Goal: Transaction & Acquisition: Book appointment/travel/reservation

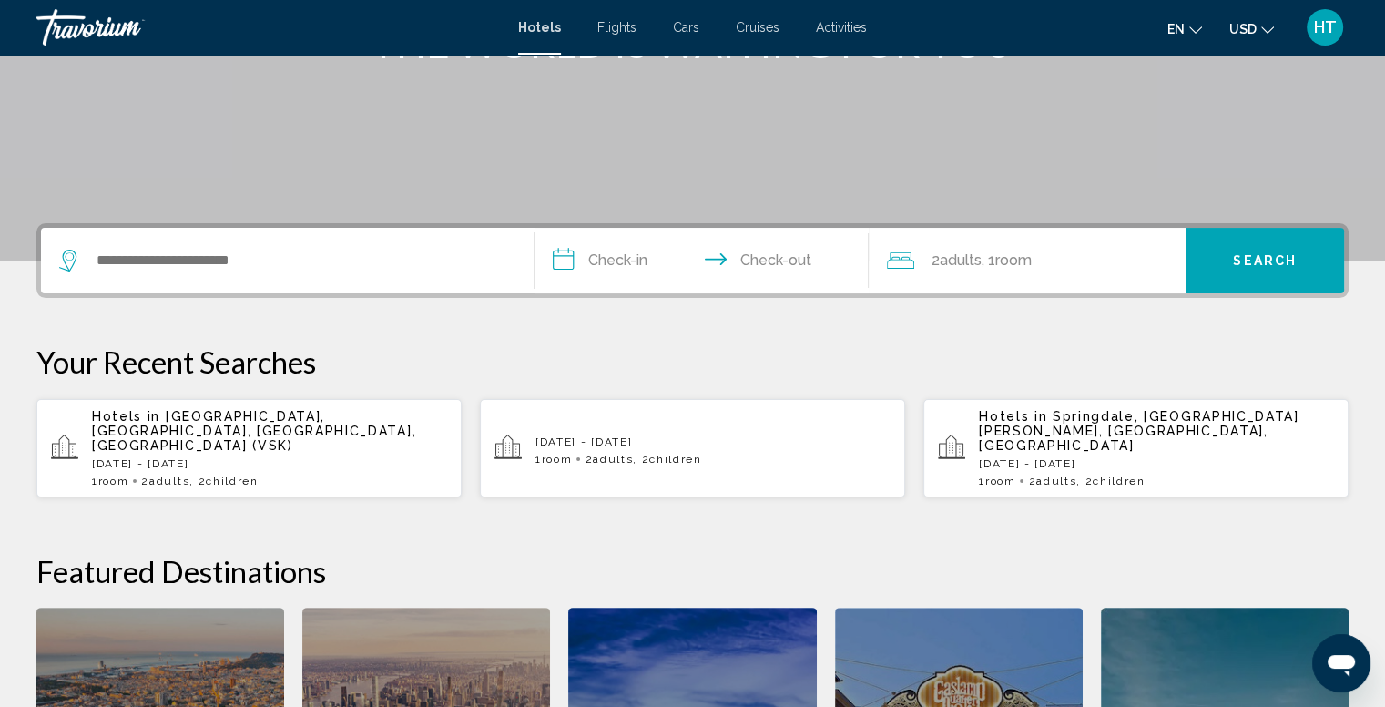
scroll to position [284, 0]
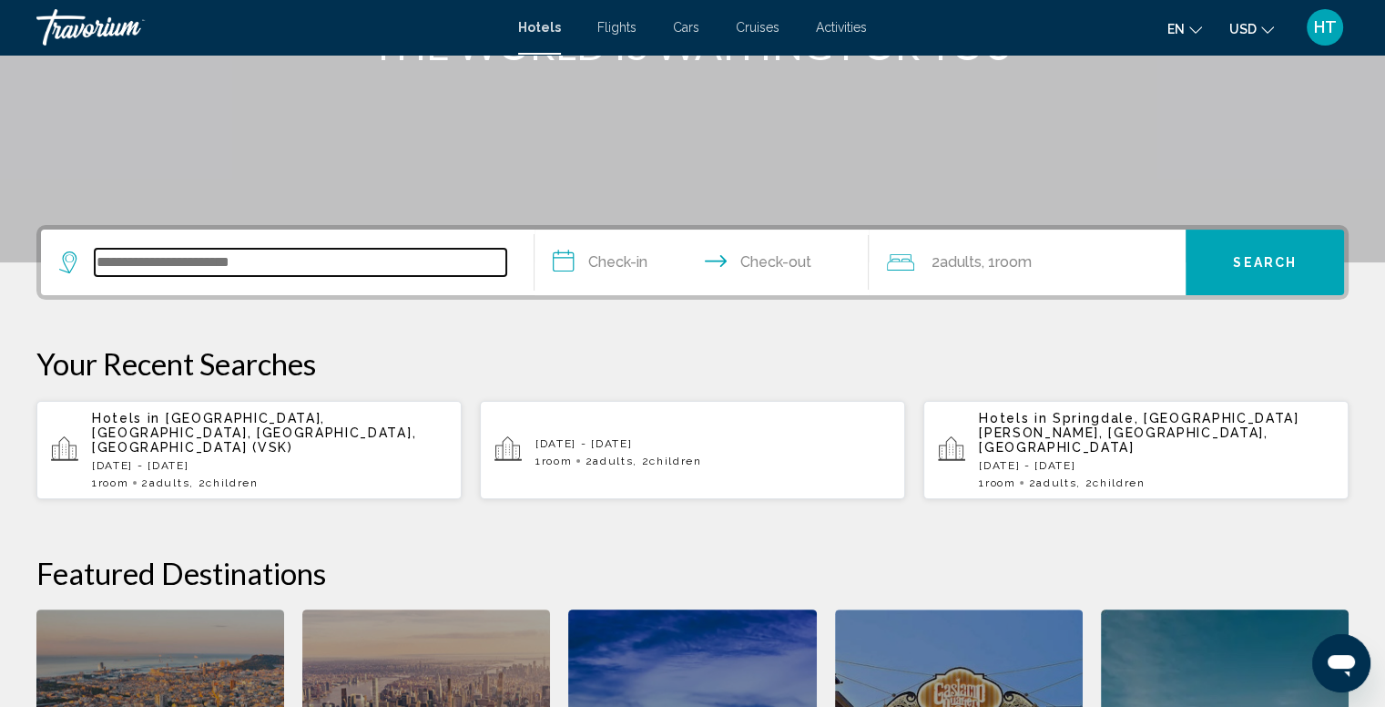
click at [240, 272] on input "Search widget" at bounding box center [301, 262] width 412 height 27
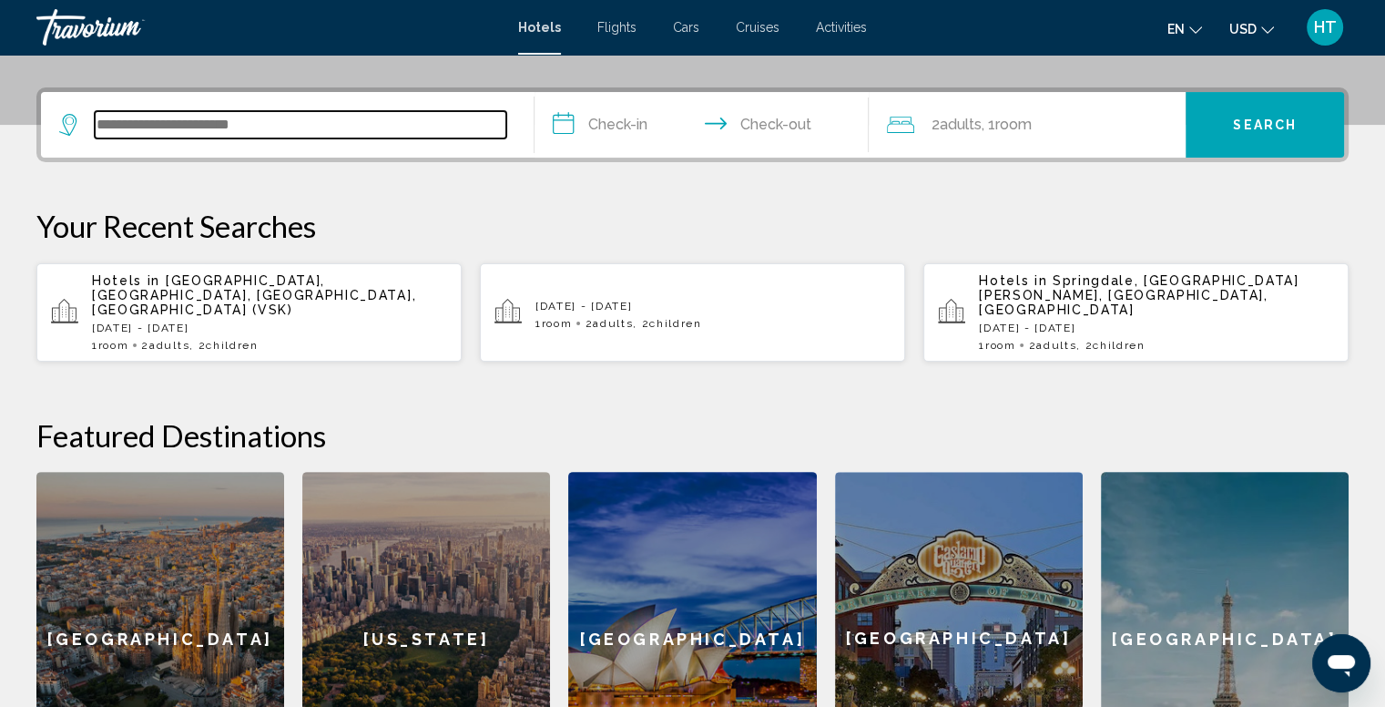
scroll to position [449, 0]
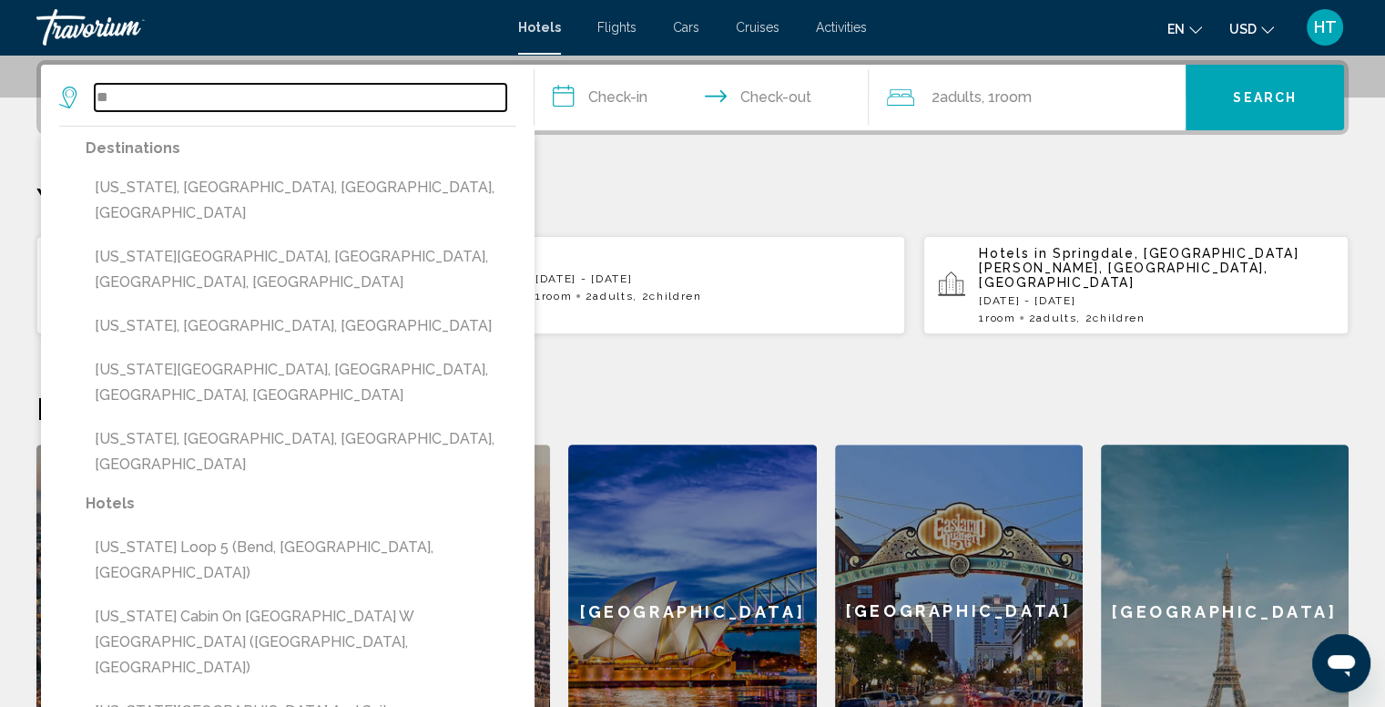
type input "*"
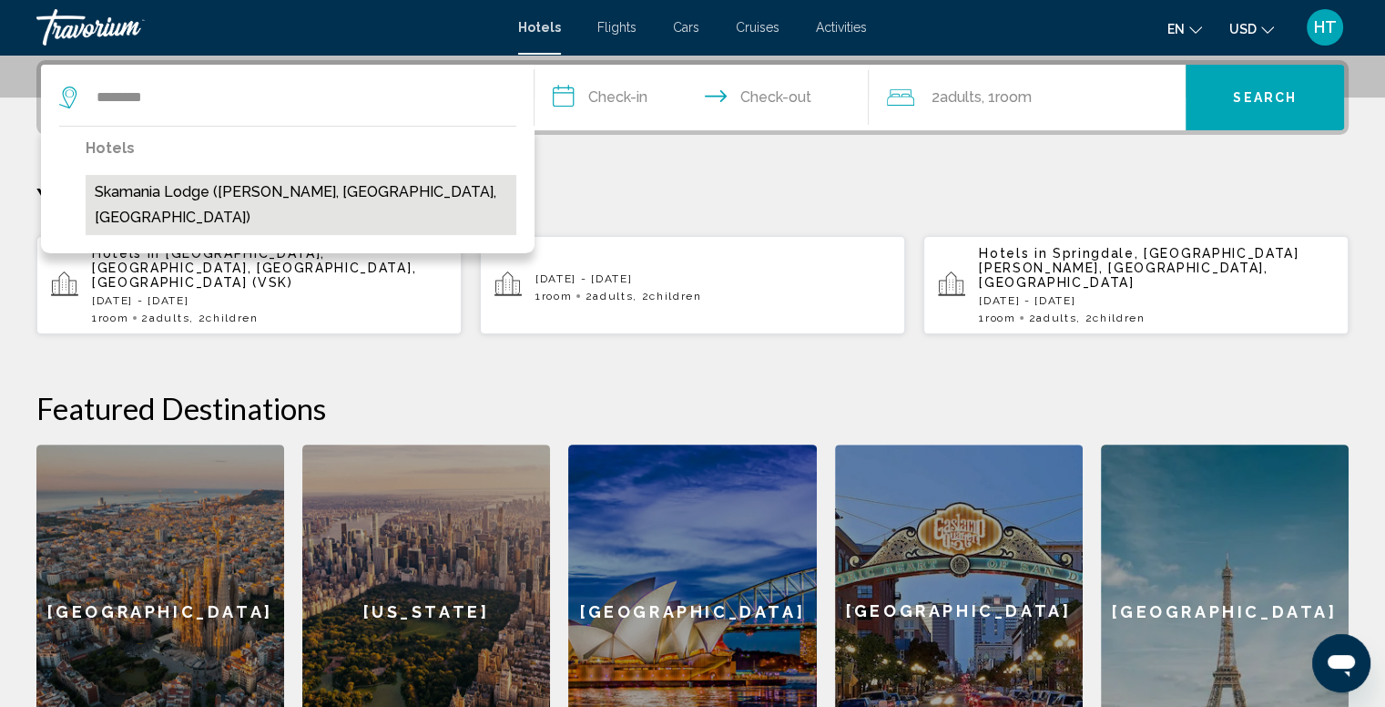
click at [234, 191] on button "Skamania Lodge ([PERSON_NAME], [GEOGRAPHIC_DATA], [GEOGRAPHIC_DATA])" at bounding box center [301, 205] width 431 height 60
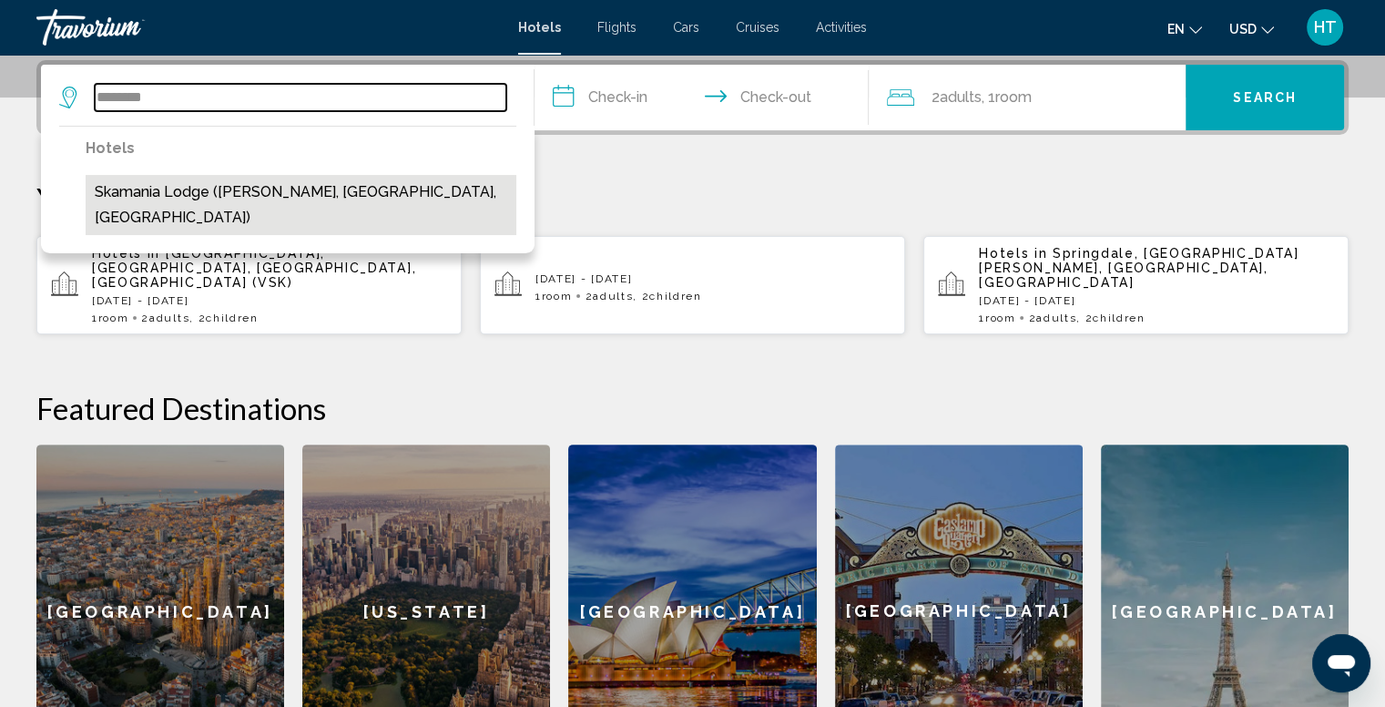
type input "**********"
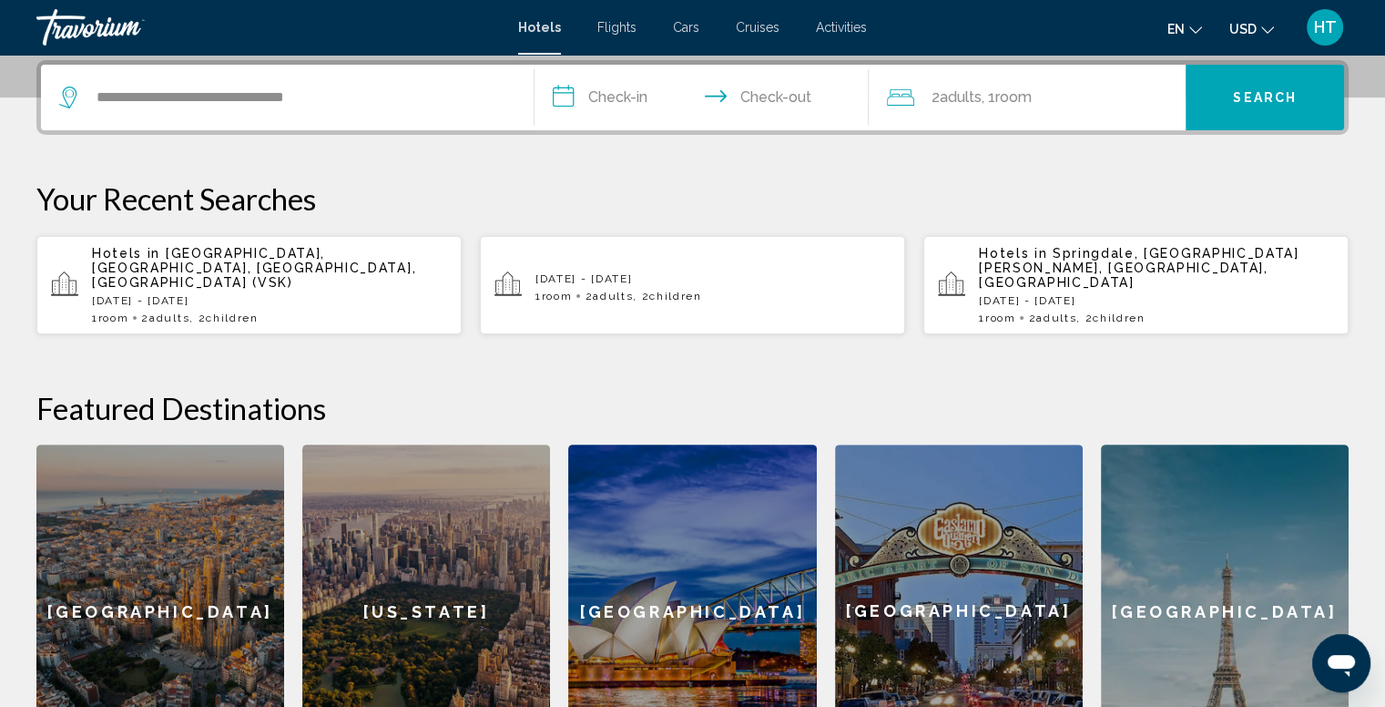
click at [619, 91] on input "**********" at bounding box center [706, 100] width 342 height 71
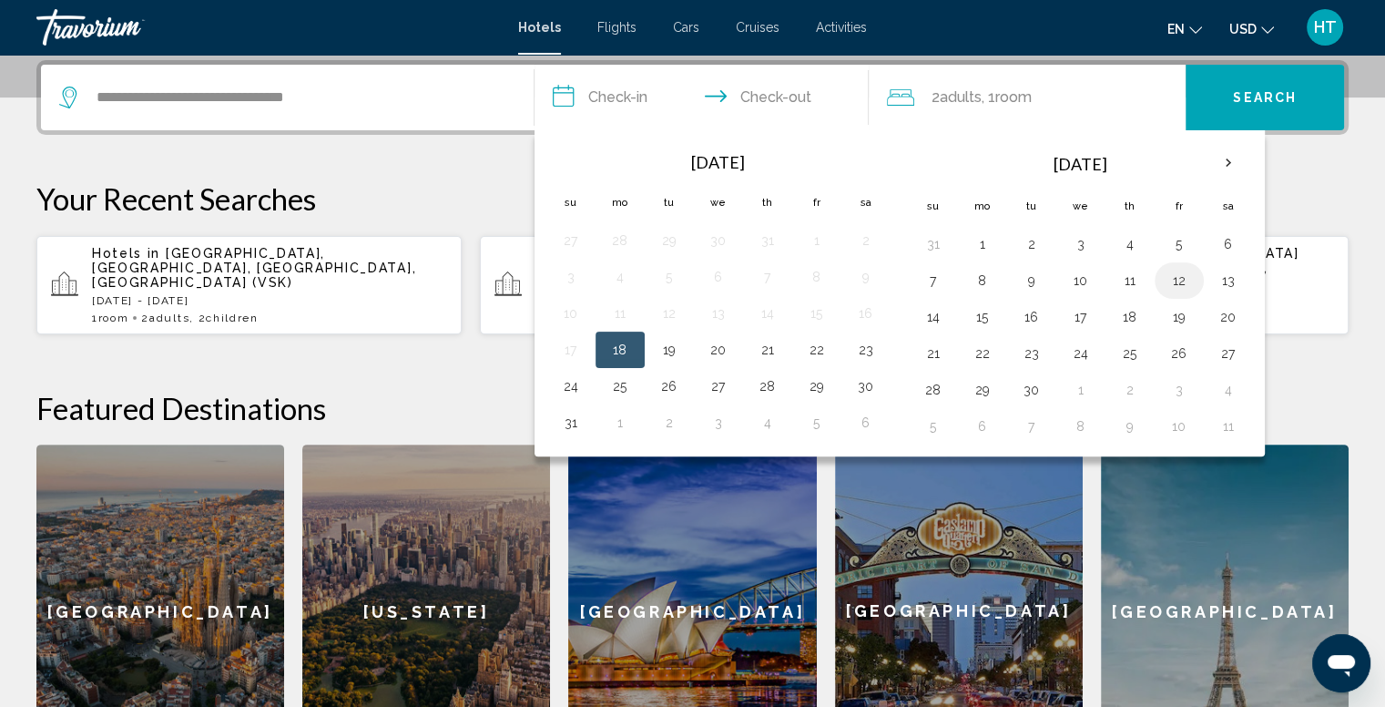
click at [1173, 277] on button "12" at bounding box center [1179, 280] width 29 height 25
click at [936, 316] on button "14" at bounding box center [933, 316] width 29 height 25
type input "**********"
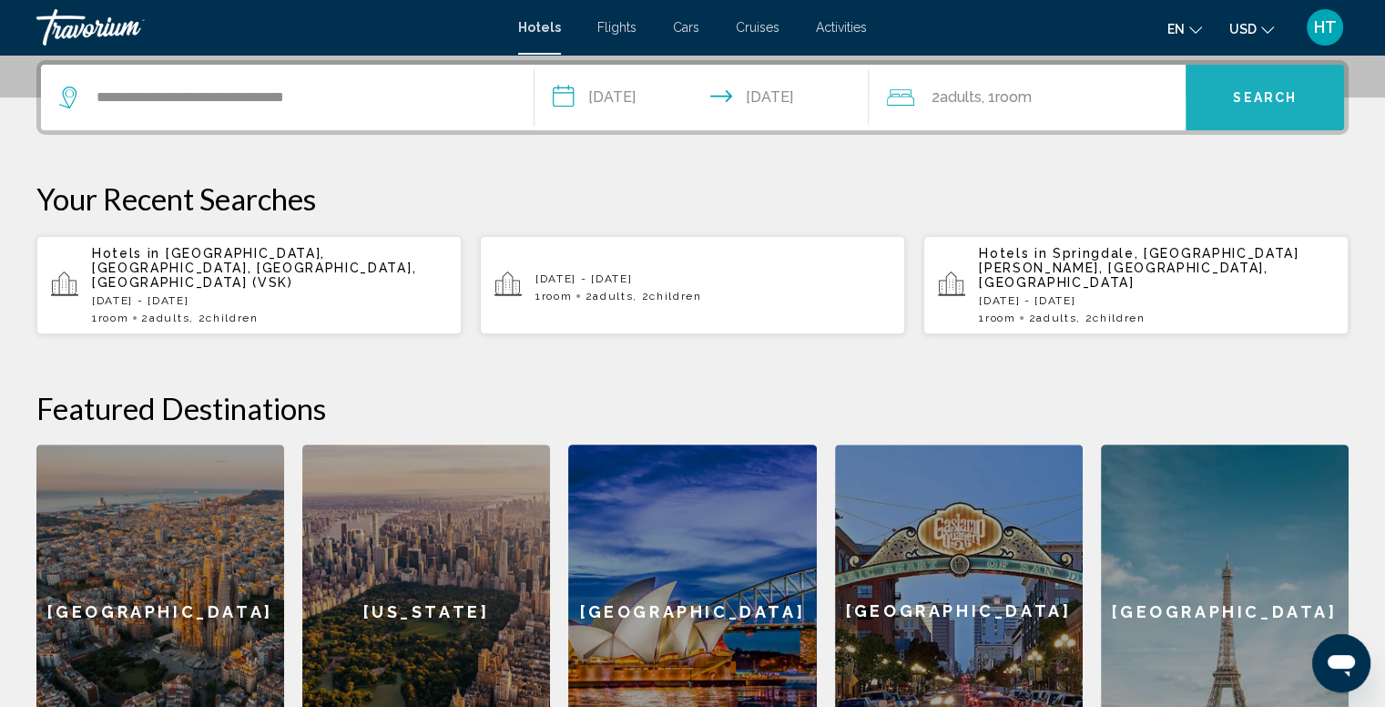
click at [1256, 98] on span "Search" at bounding box center [1265, 98] width 64 height 15
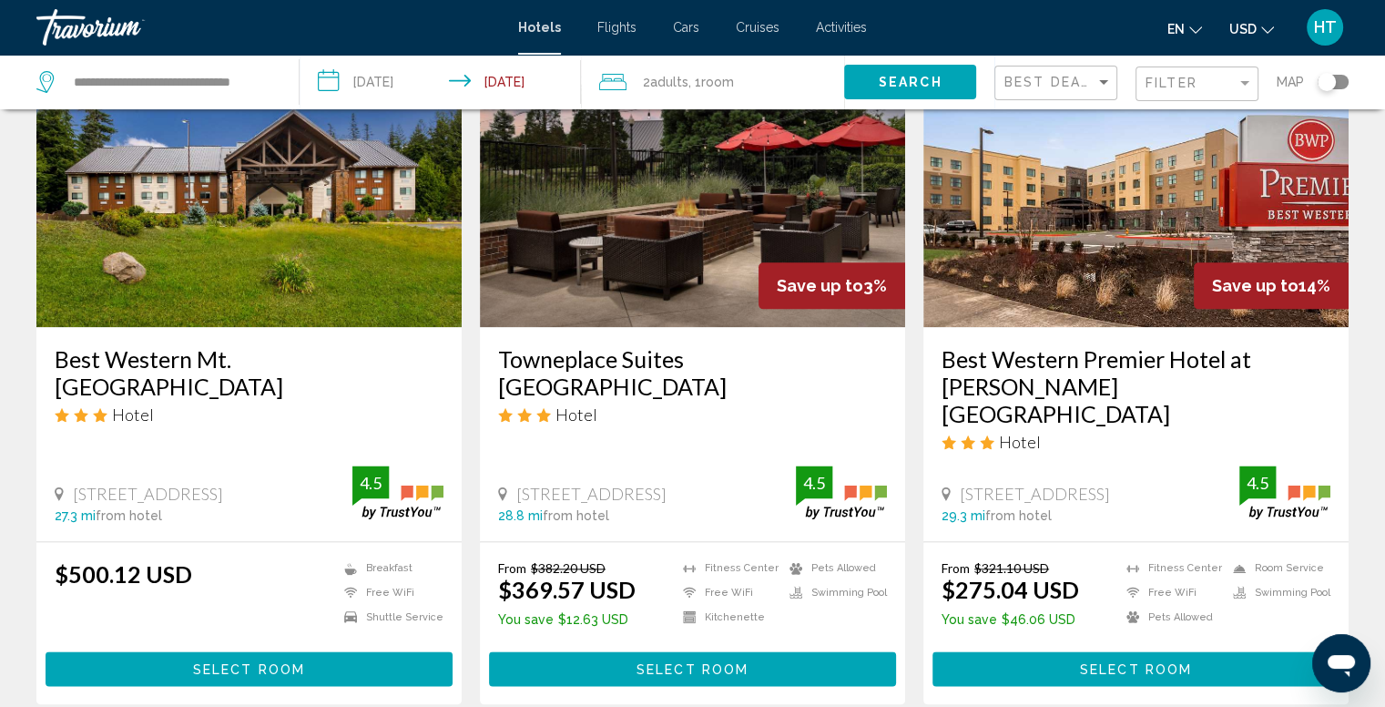
scroll to position [2443, 0]
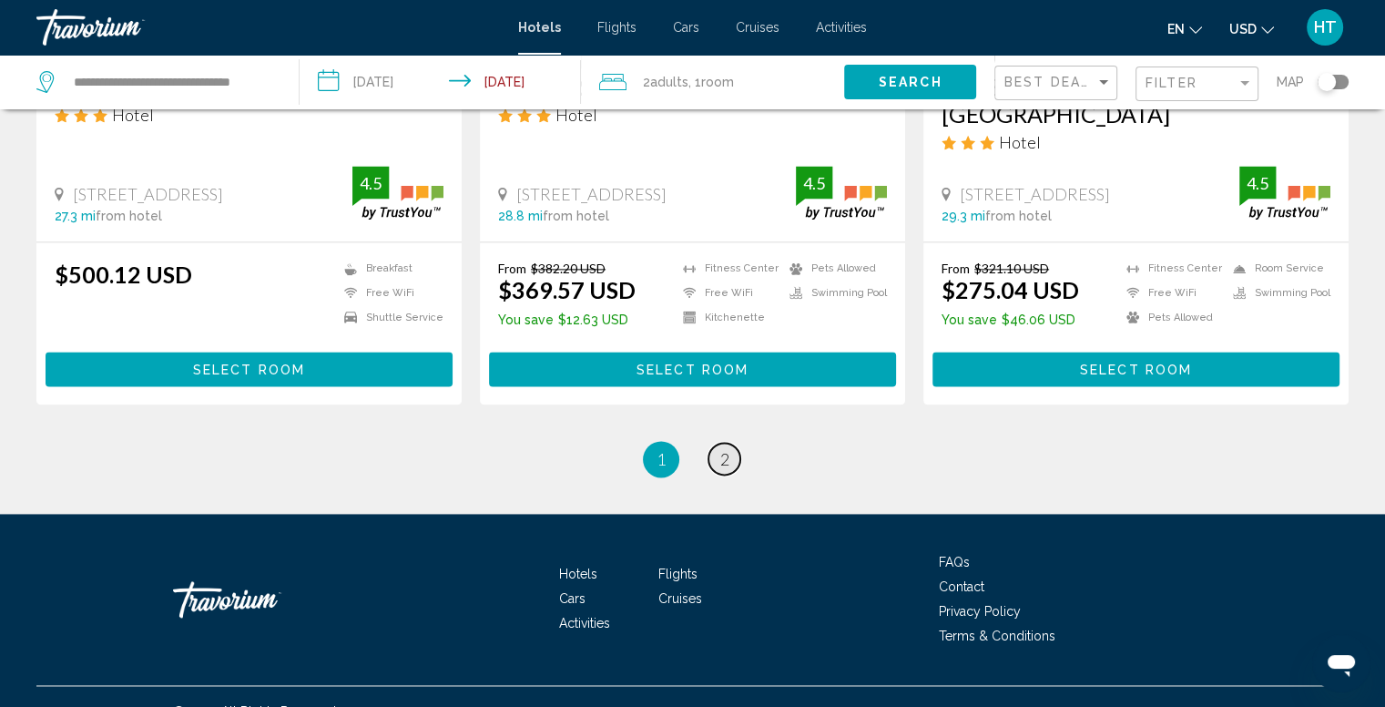
click at [729, 443] on link "page 2" at bounding box center [725, 459] width 32 height 32
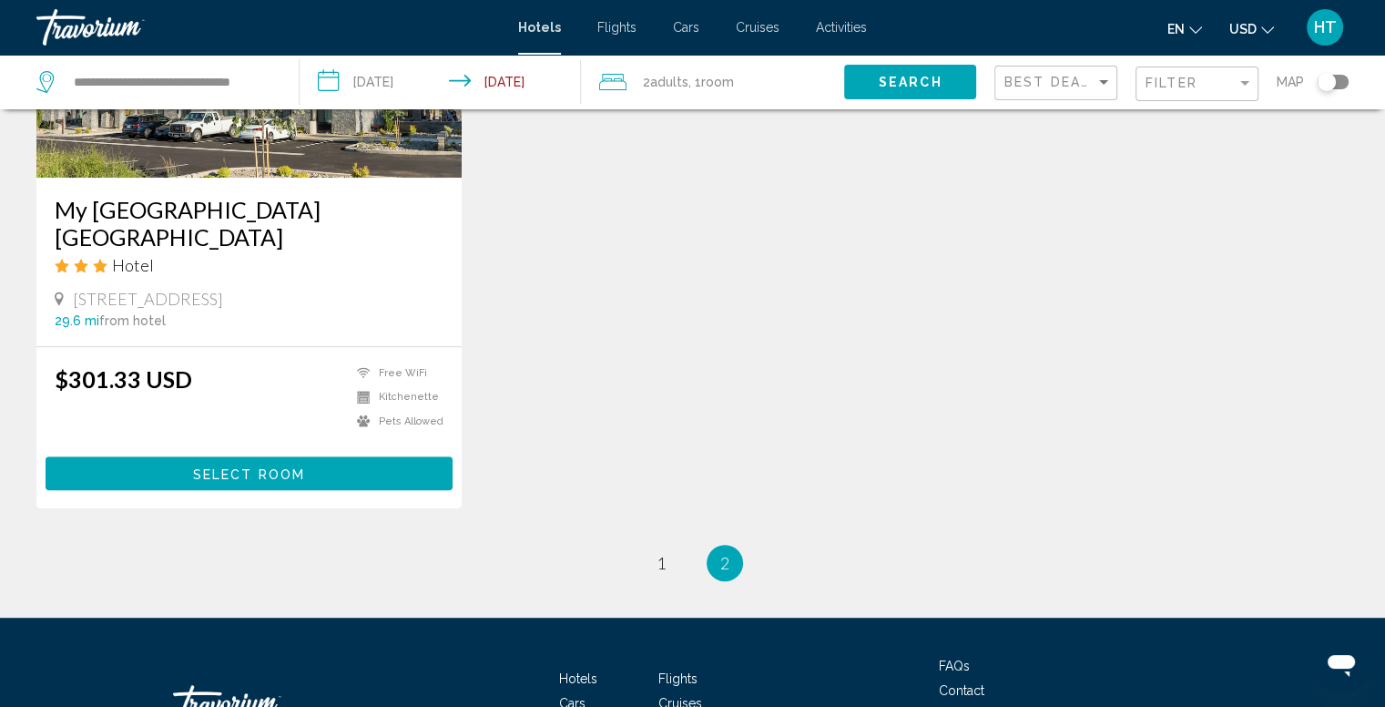
scroll to position [984, 0]
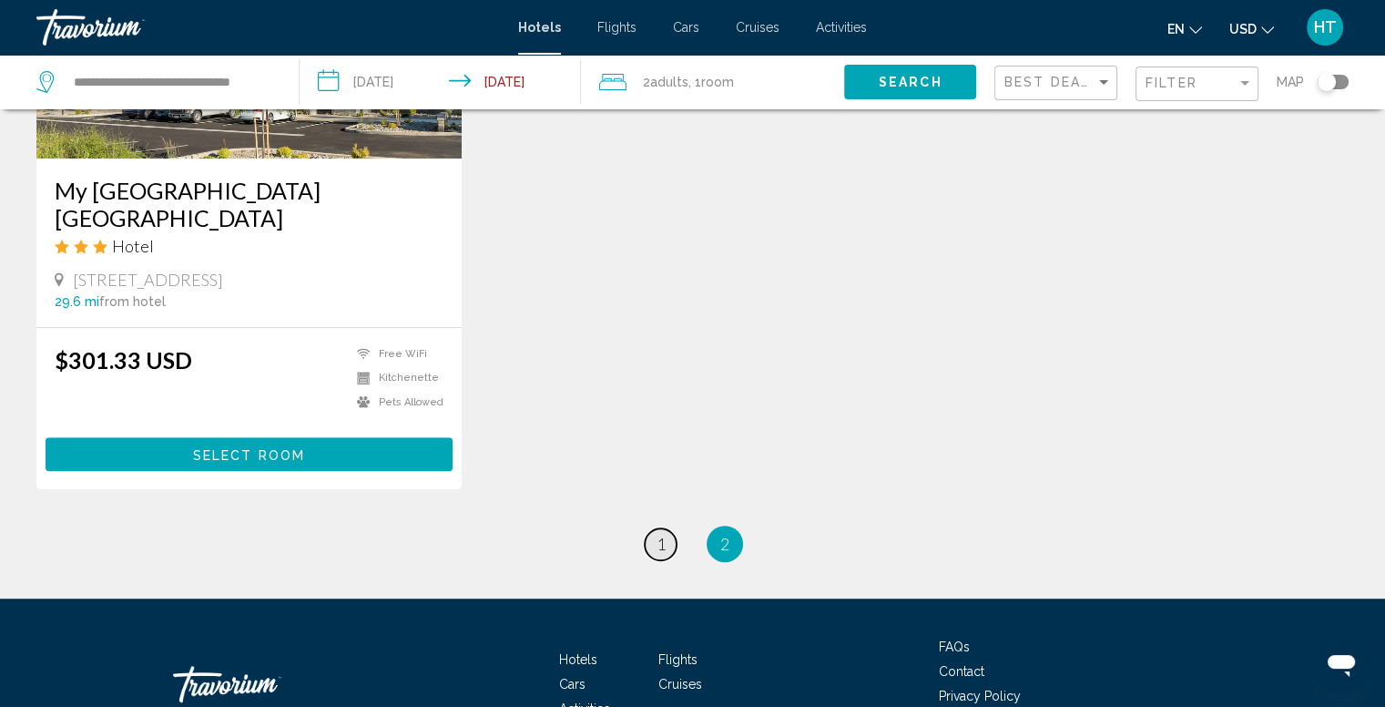
click at [661, 534] on span "1" at bounding box center [661, 544] width 9 height 20
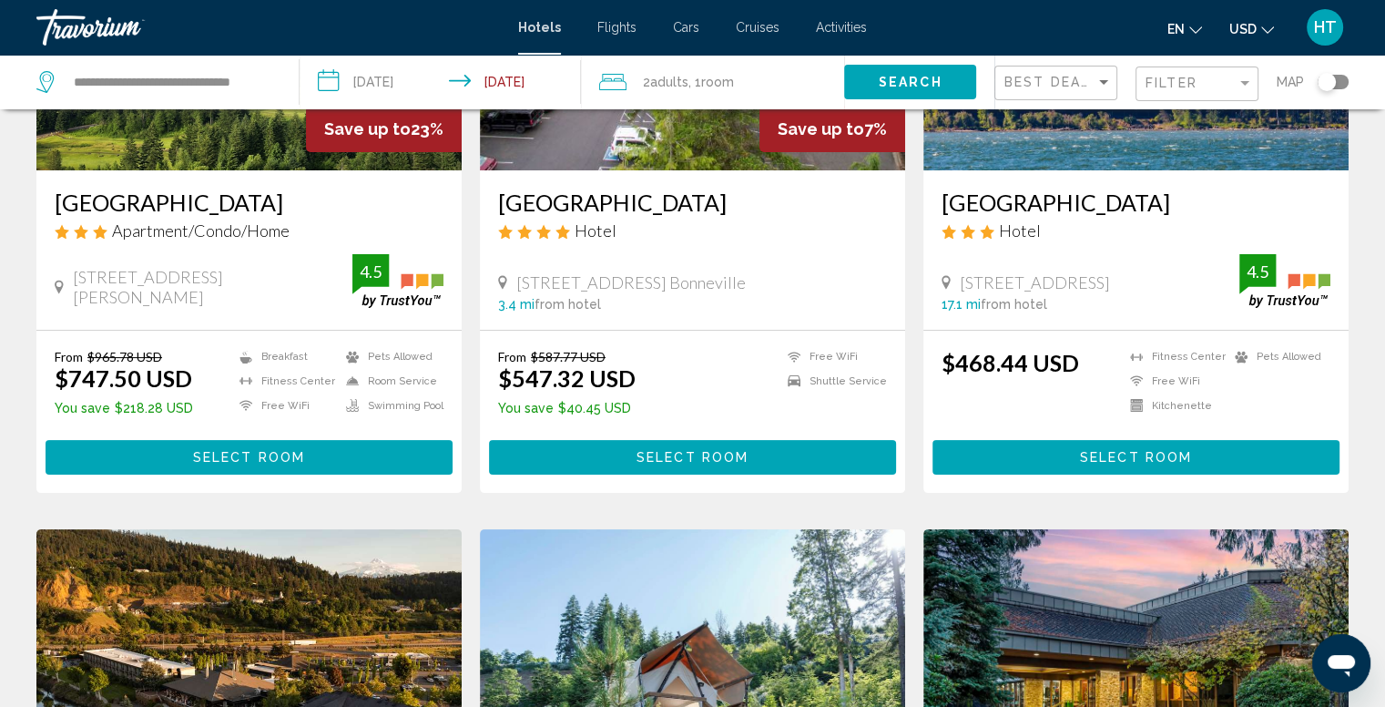
scroll to position [295, 0]
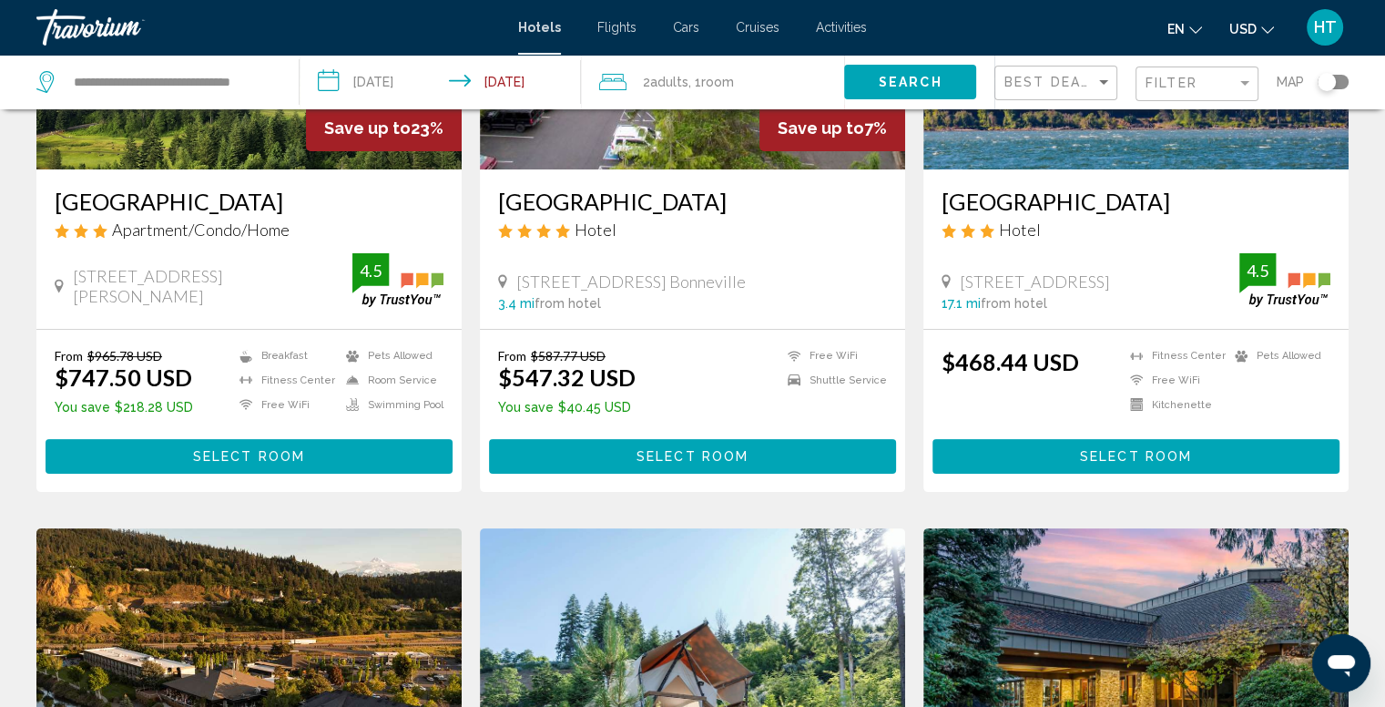
click at [222, 450] on span "Select Room" at bounding box center [249, 457] width 112 height 15
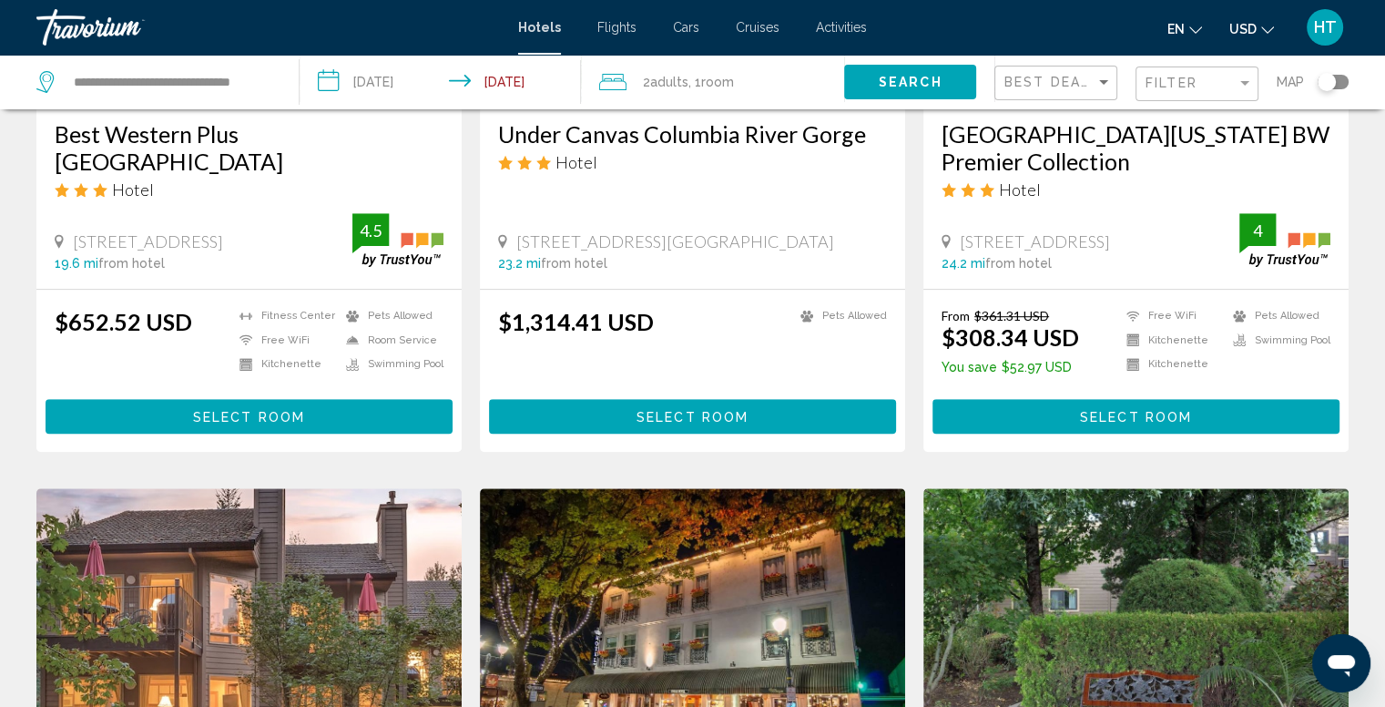
scroll to position [979, 0]
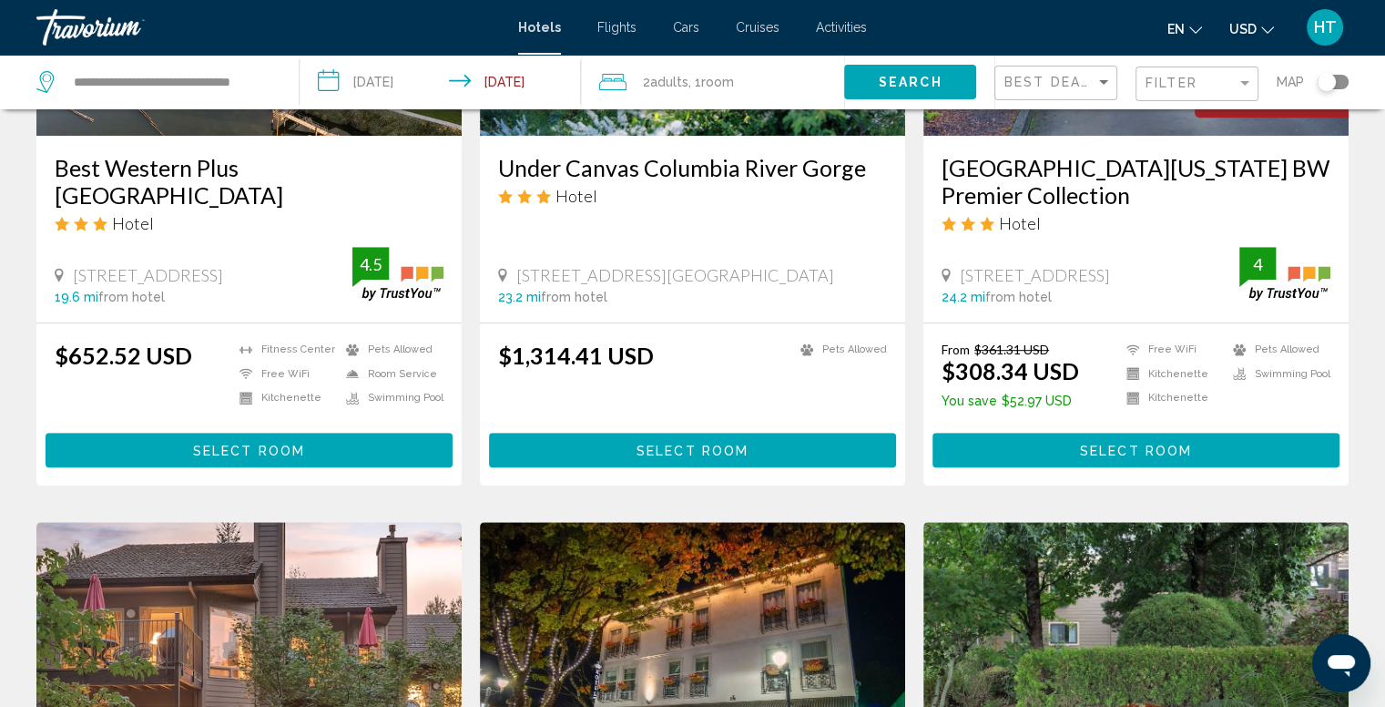
click at [737, 441] on button "Select Room" at bounding box center [692, 450] width 407 height 34
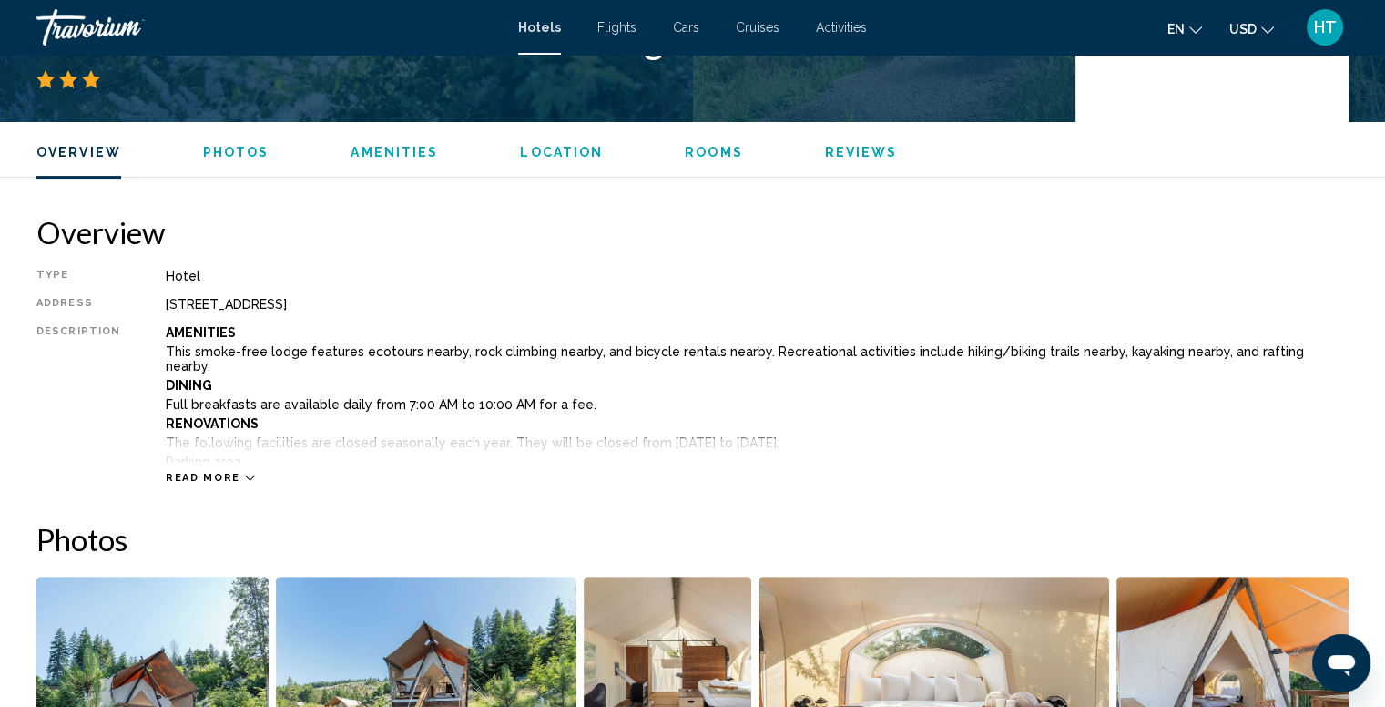
scroll to position [316, 0]
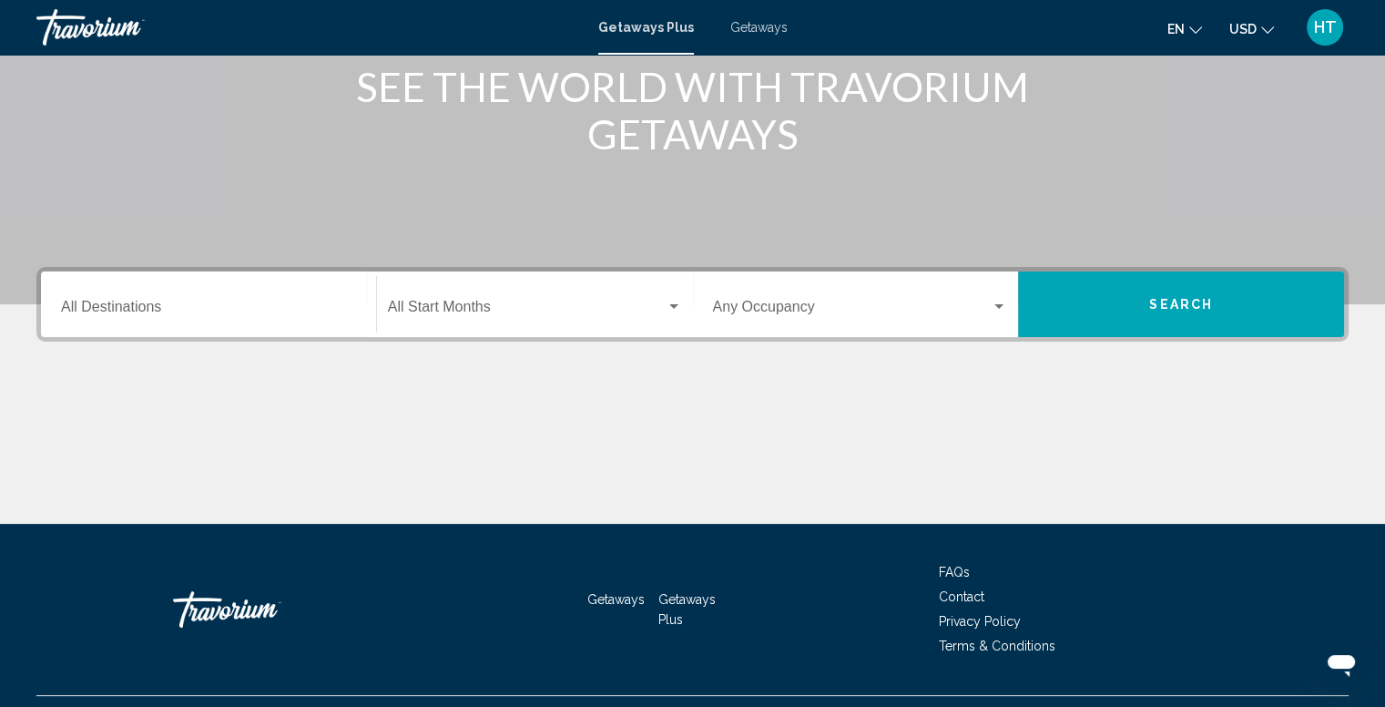
scroll to position [281, 0]
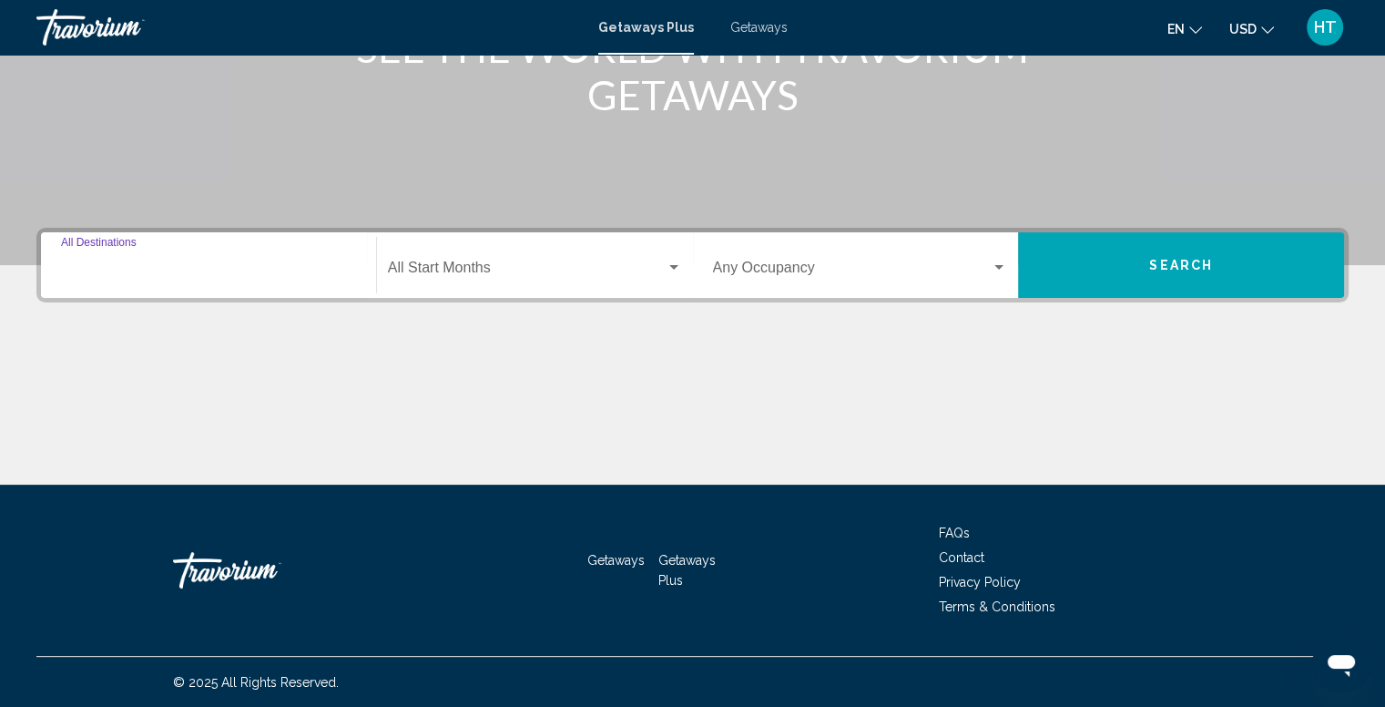
click at [256, 275] on input "Destination All Destinations" at bounding box center [208, 271] width 295 height 16
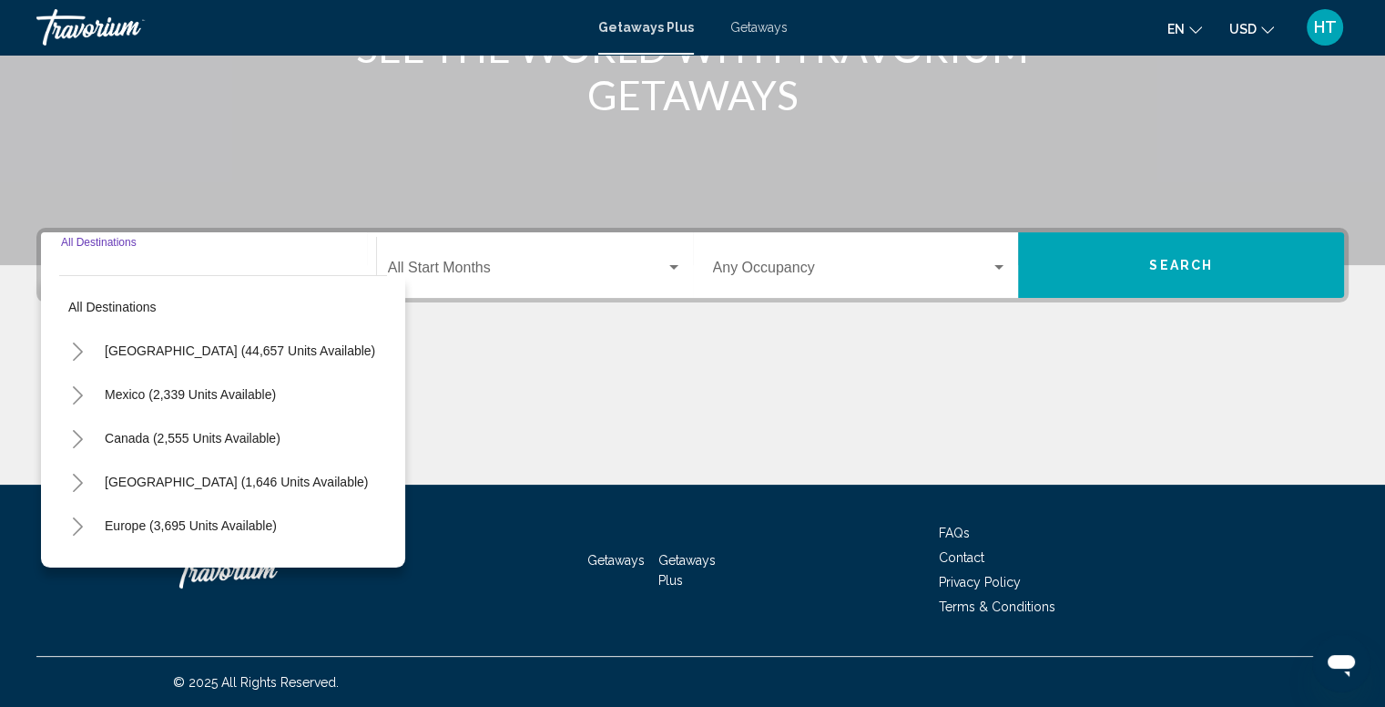
click at [76, 352] on icon "Toggle United States (44,657 units available)" at bounding box center [78, 351] width 14 height 18
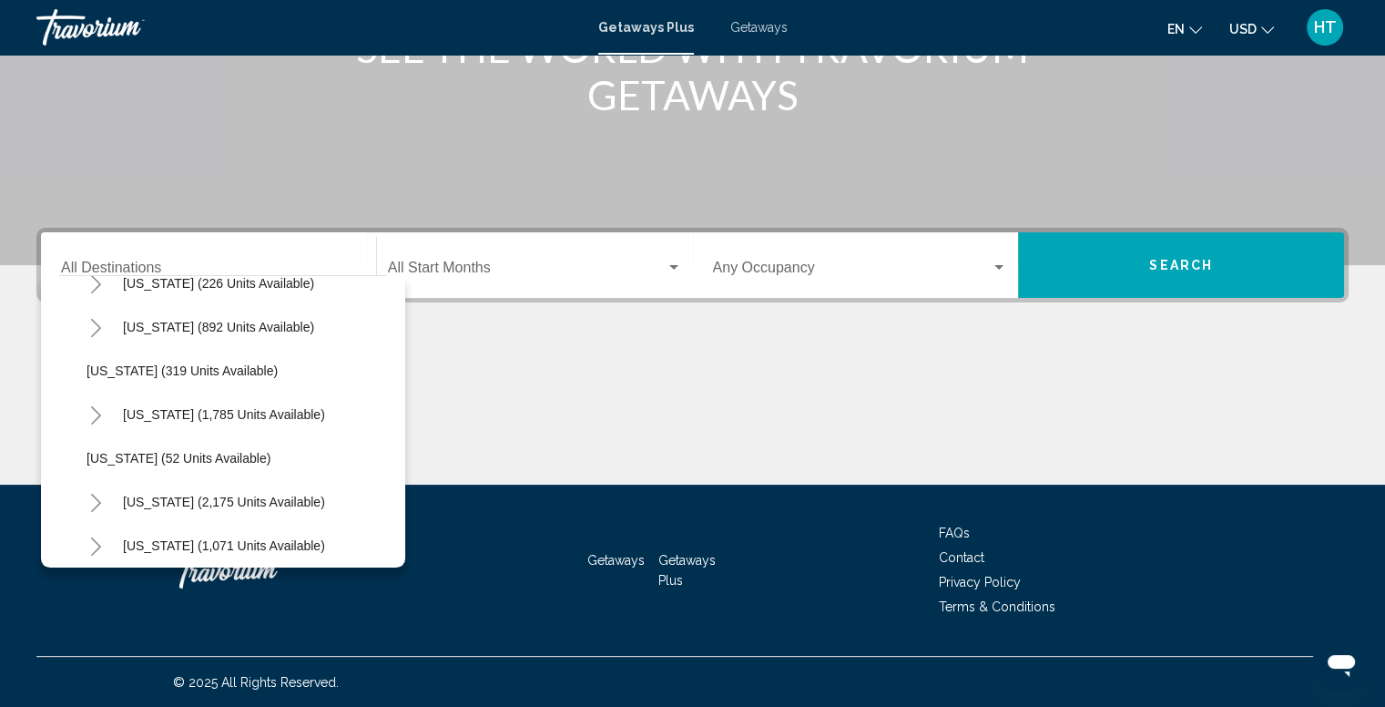
scroll to position [1249, 0]
click at [201, 362] on span "Oregon (319 units available)" at bounding box center [182, 369] width 191 height 15
type input "**********"
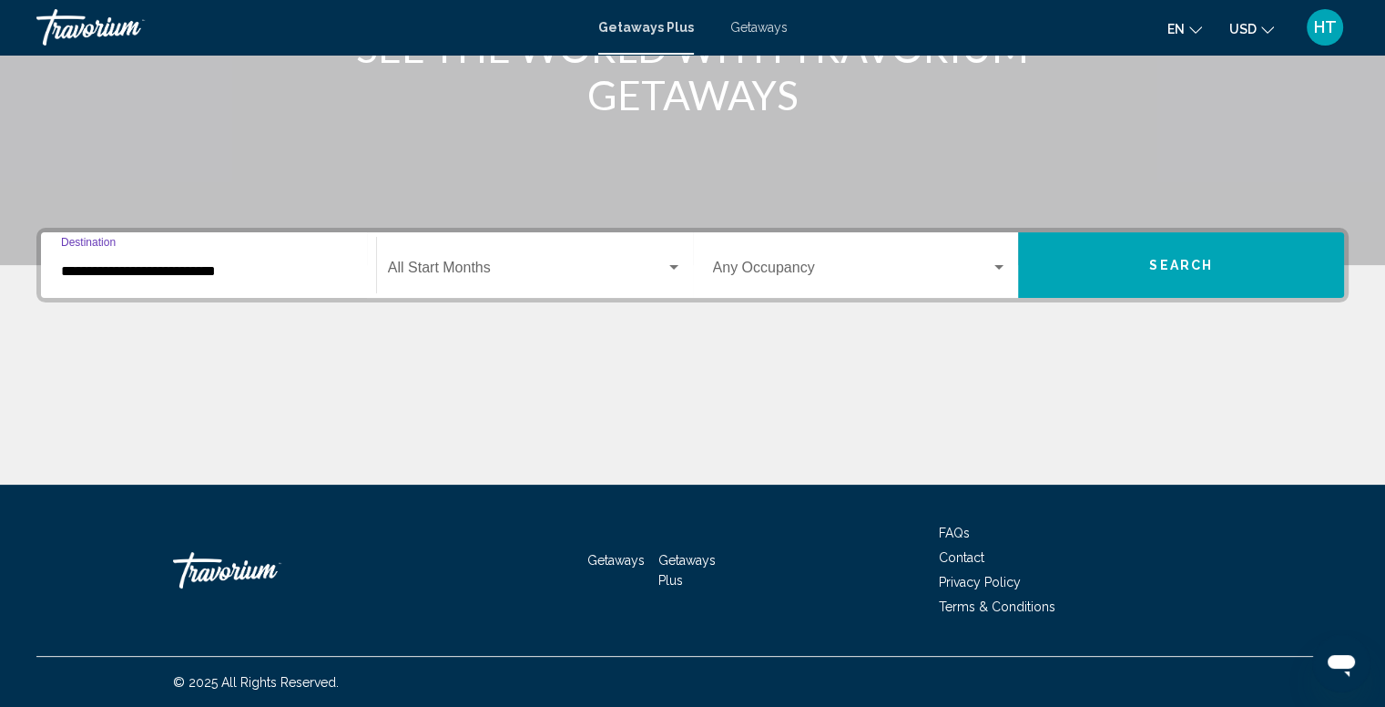
click at [596, 273] on span "Search widget" at bounding box center [527, 271] width 278 height 16
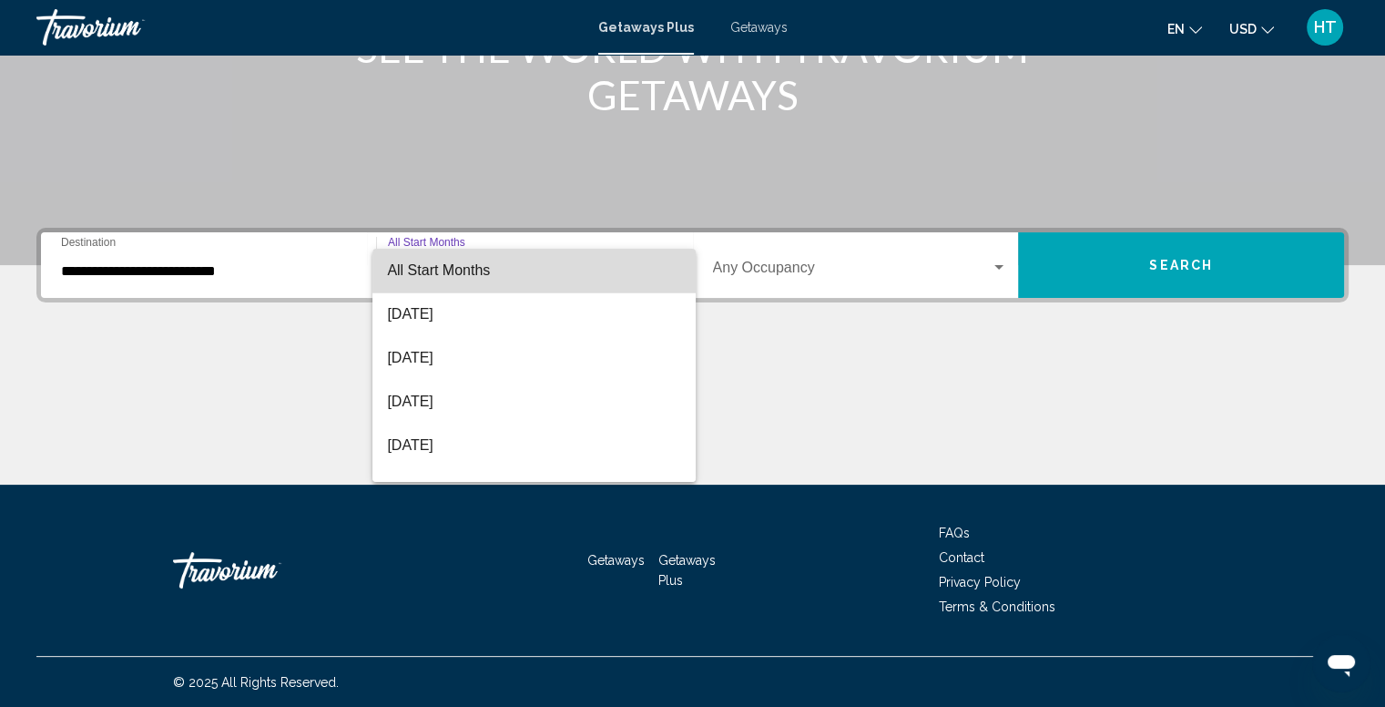
click at [596, 273] on span "All Start Months" at bounding box center [534, 271] width 294 height 44
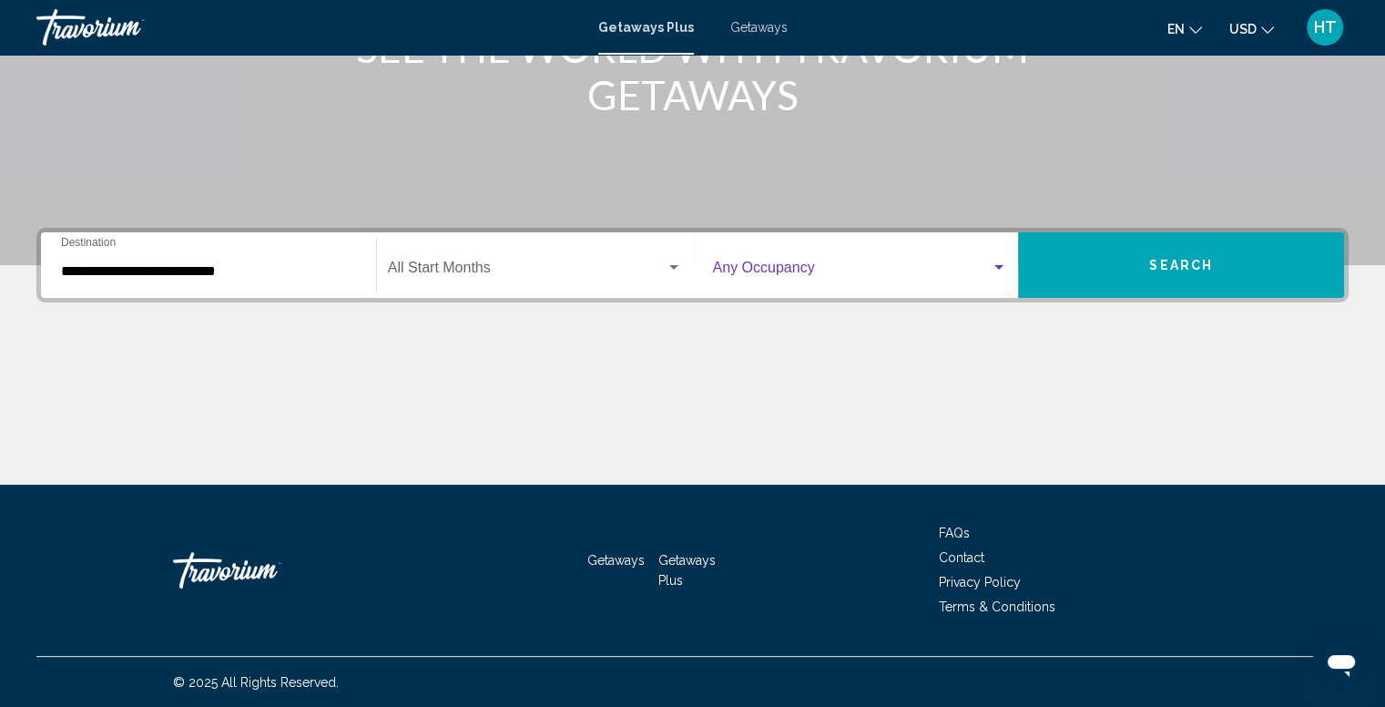
click at [998, 271] on div "Search widget" at bounding box center [999, 267] width 16 height 15
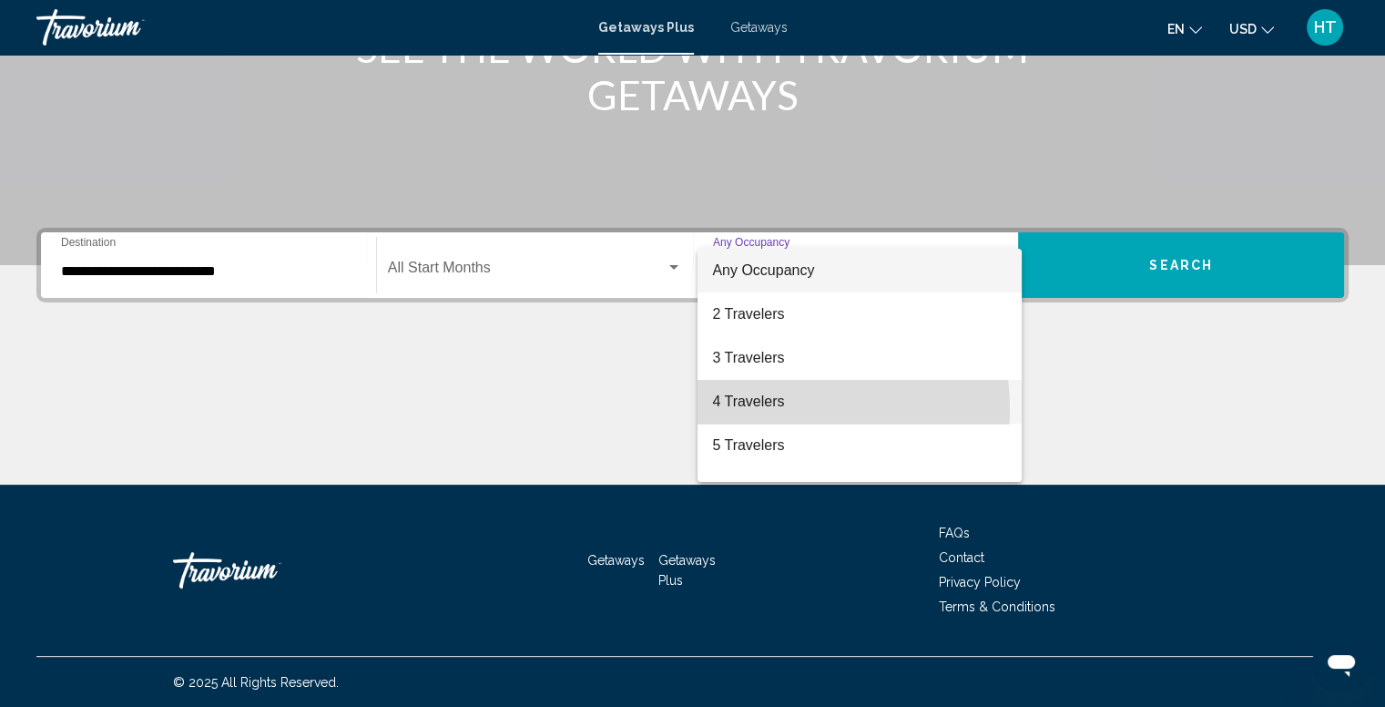
click at [749, 410] on span "4 Travelers" at bounding box center [859, 402] width 295 height 44
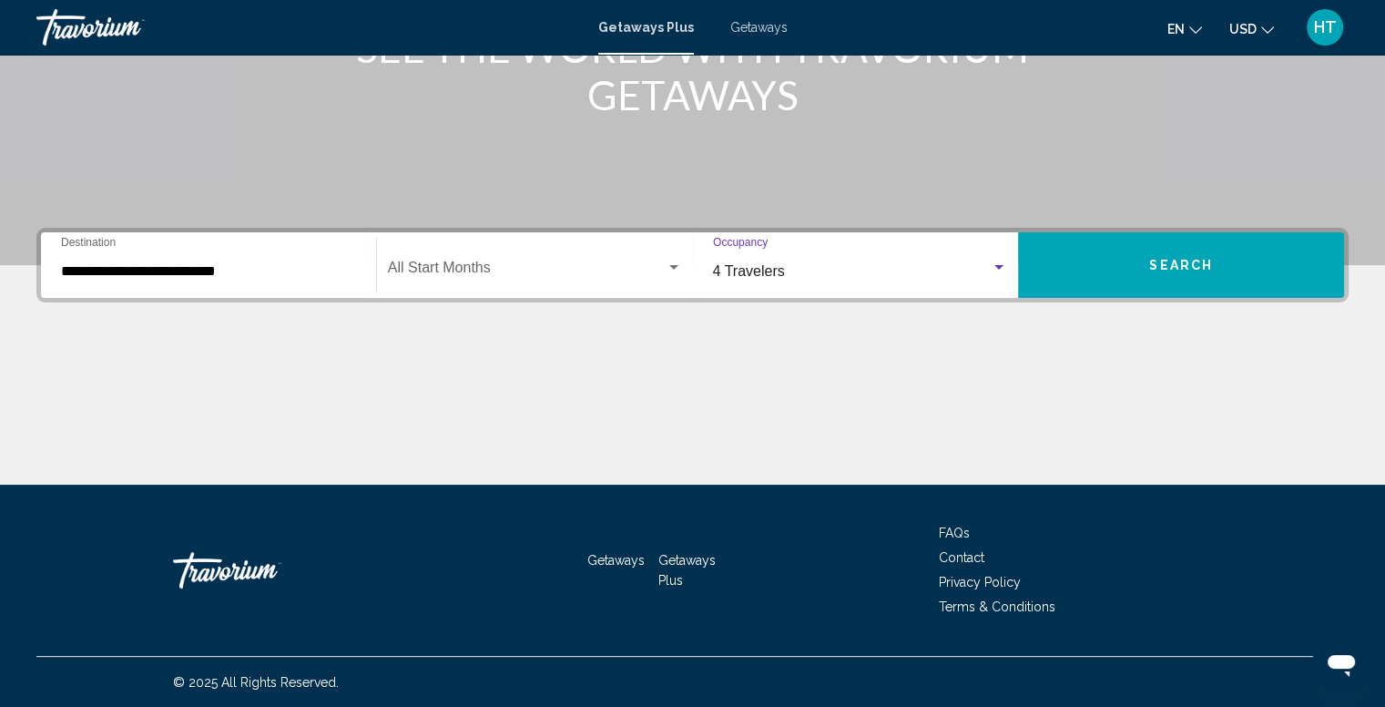
click at [1140, 259] on button "Search" at bounding box center [1181, 265] width 326 height 66
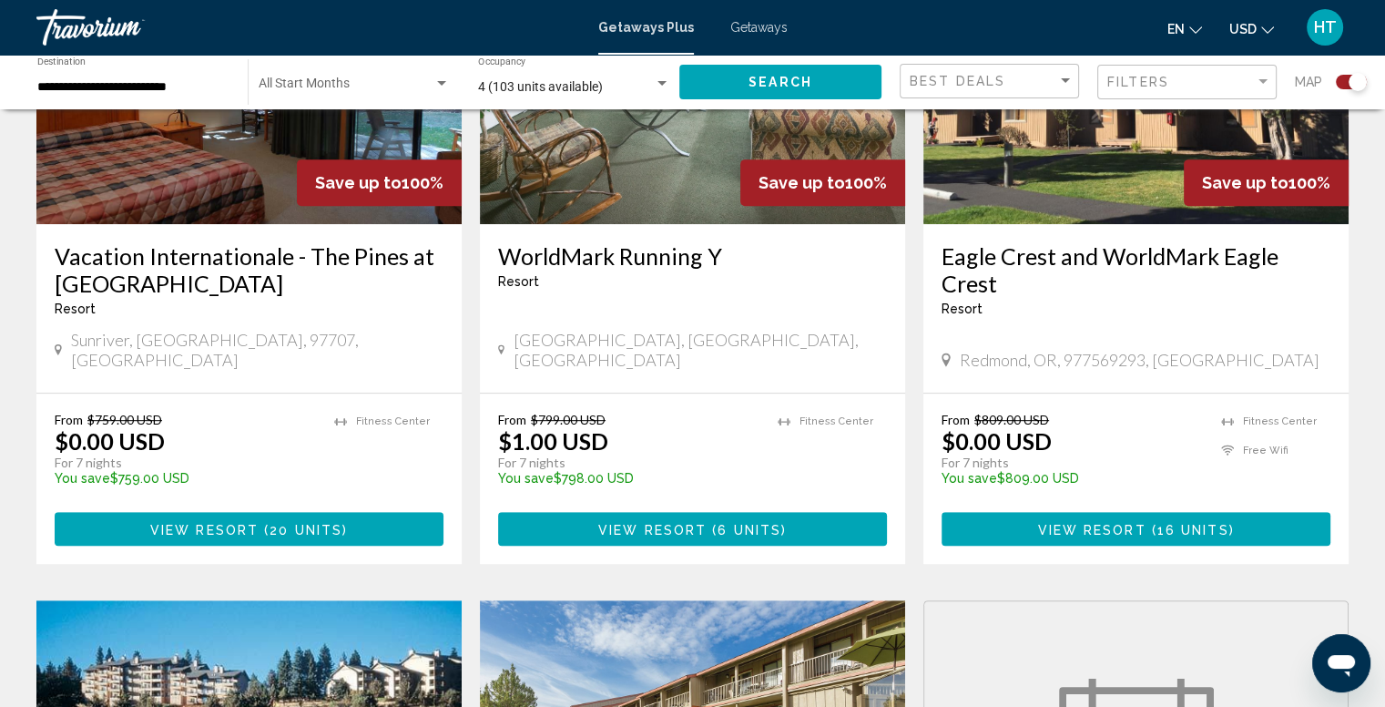
scroll to position [830, 0]
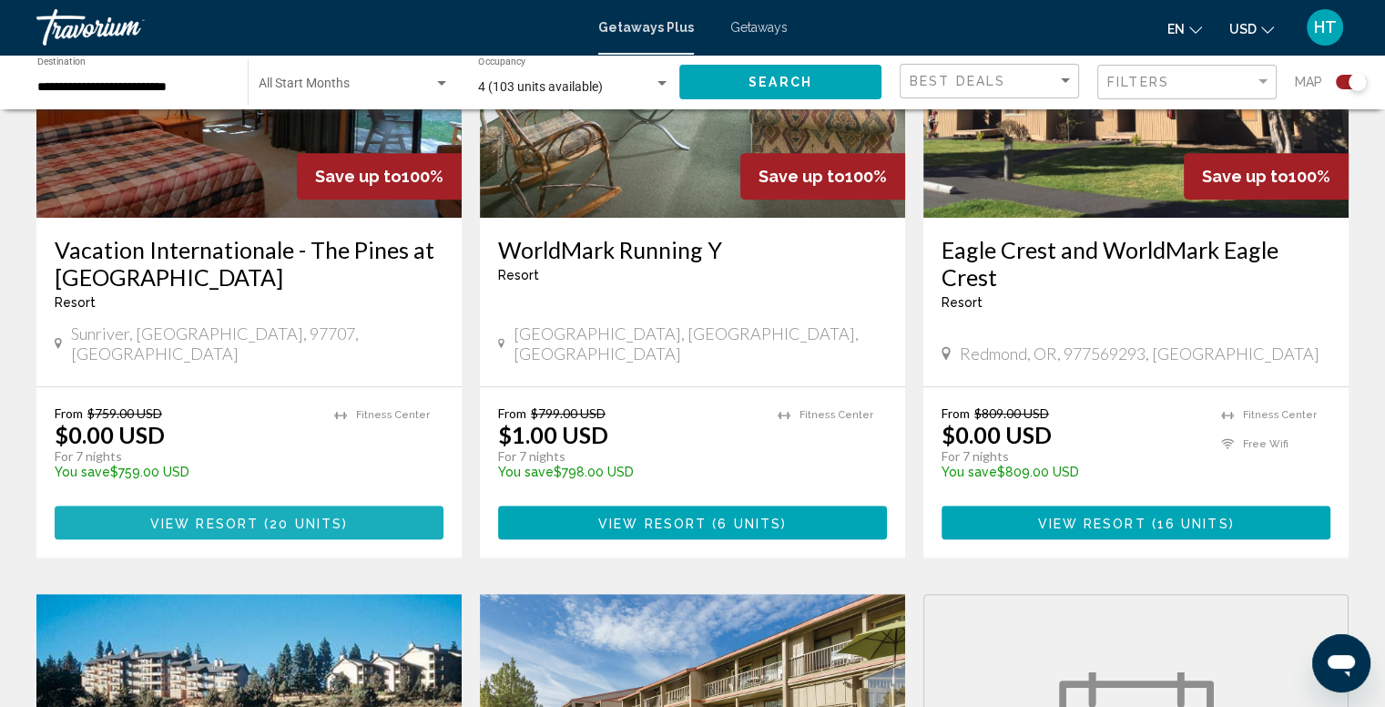
click at [255, 515] on span "View Resort" at bounding box center [204, 522] width 108 height 15
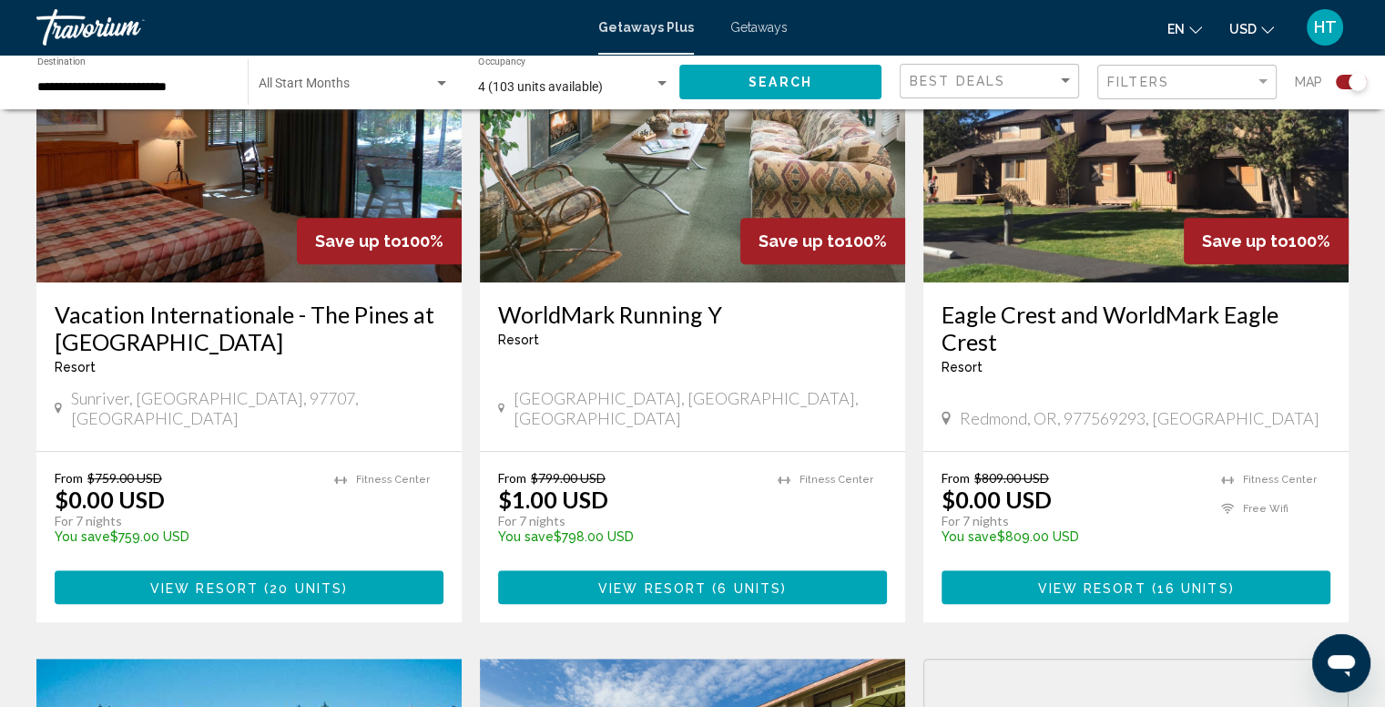
scroll to position [764, 0]
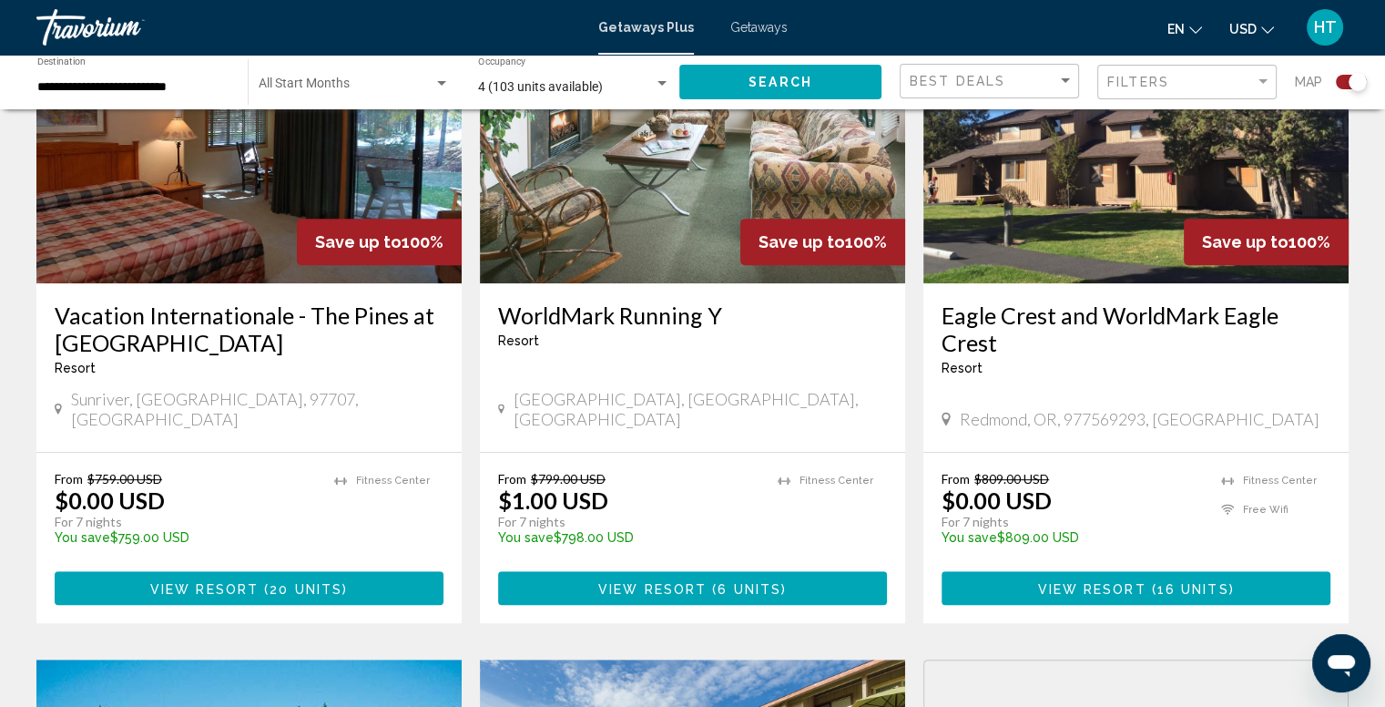
click at [1137, 581] on span "View Resort" at bounding box center [1091, 588] width 108 height 15
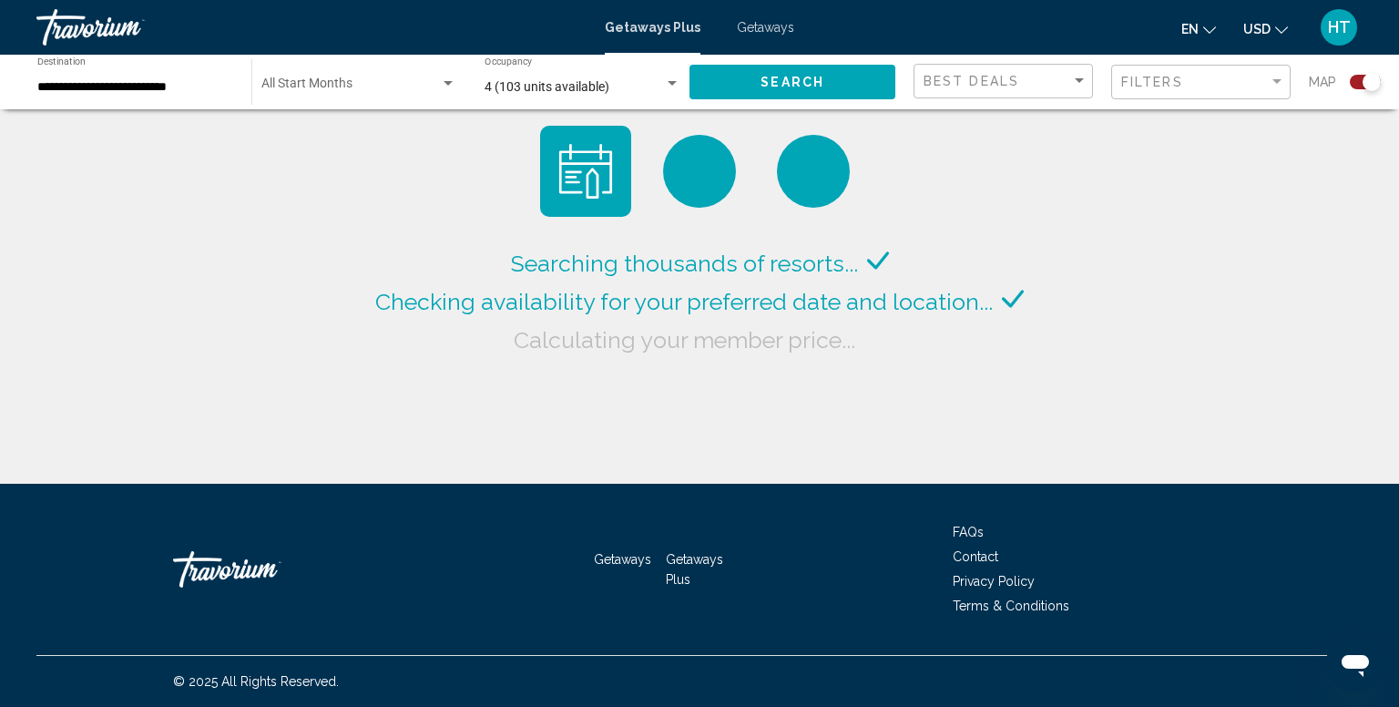
click at [138, 87] on input "**********" at bounding box center [135, 87] width 196 height 15
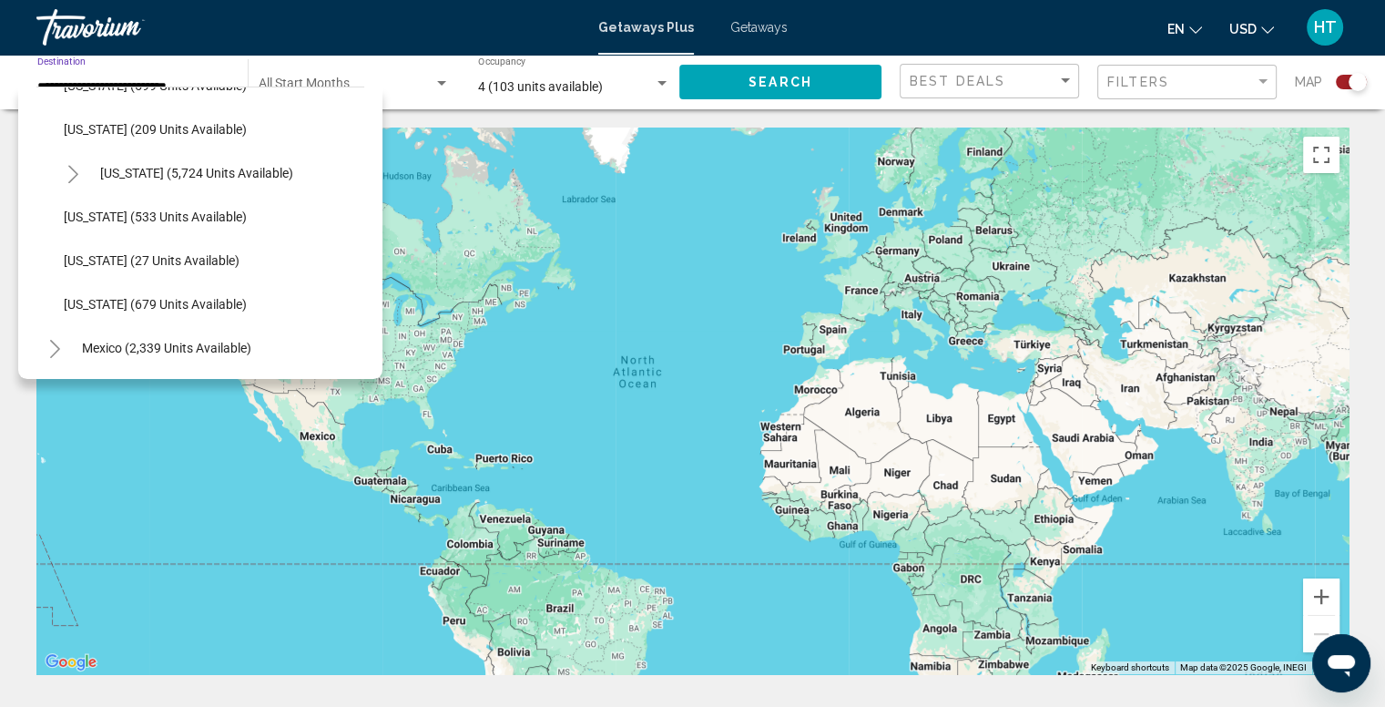
scroll to position [1607, 0]
click at [142, 209] on span "Washington (533 units available)" at bounding box center [155, 216] width 183 height 15
type input "**********"
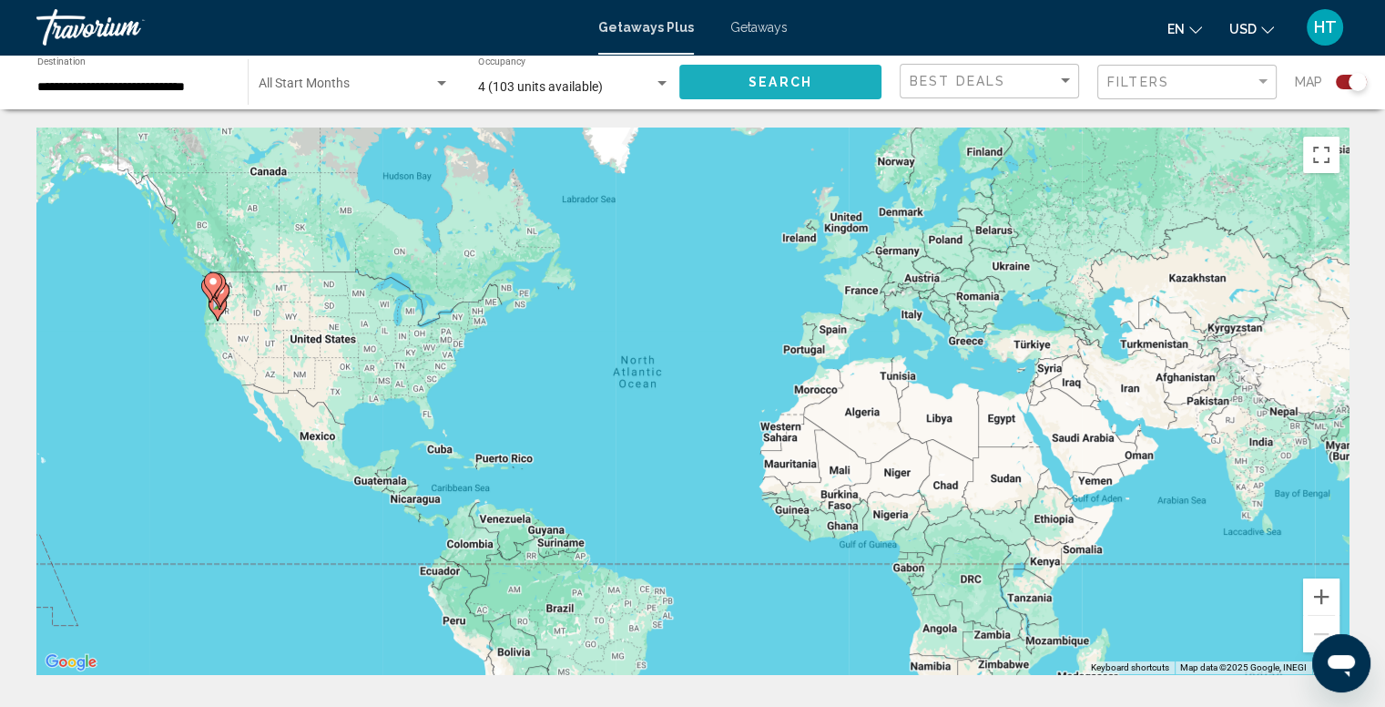
click at [802, 90] on button "Search" at bounding box center [780, 82] width 202 height 34
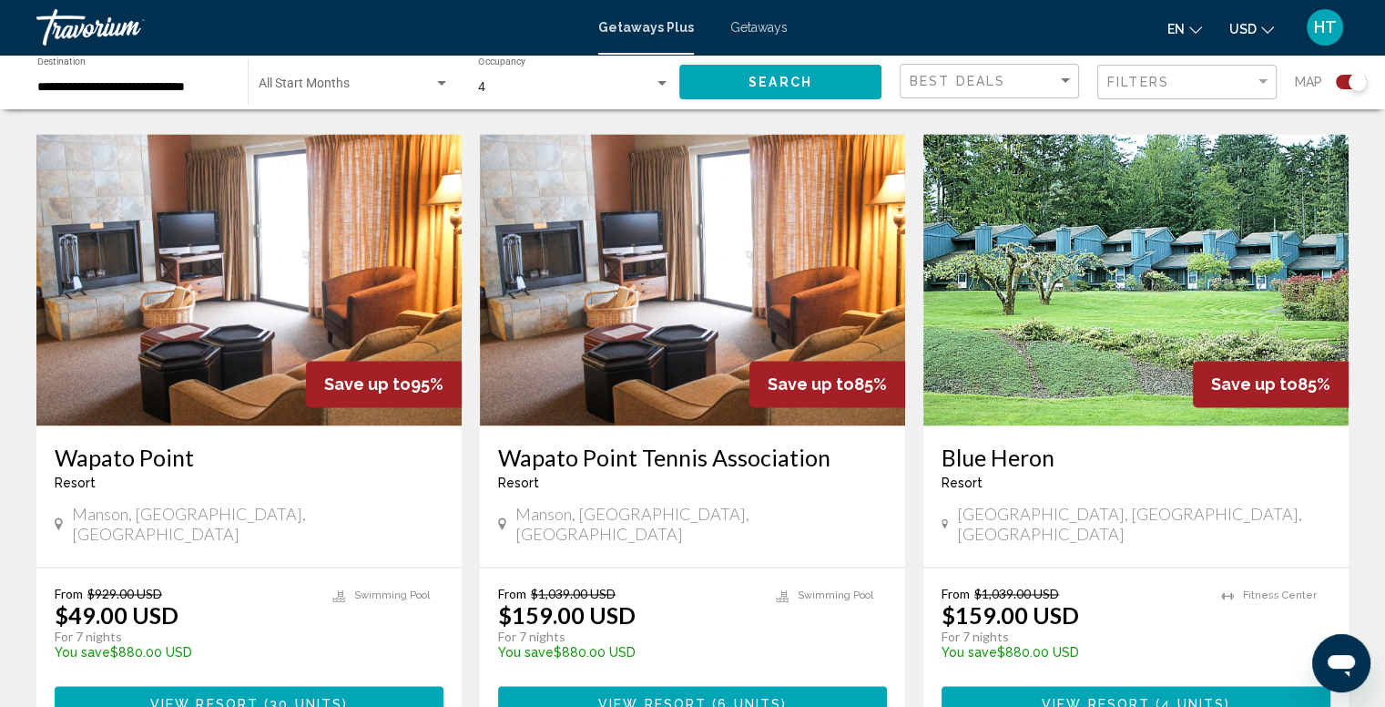
scroll to position [2658, 0]
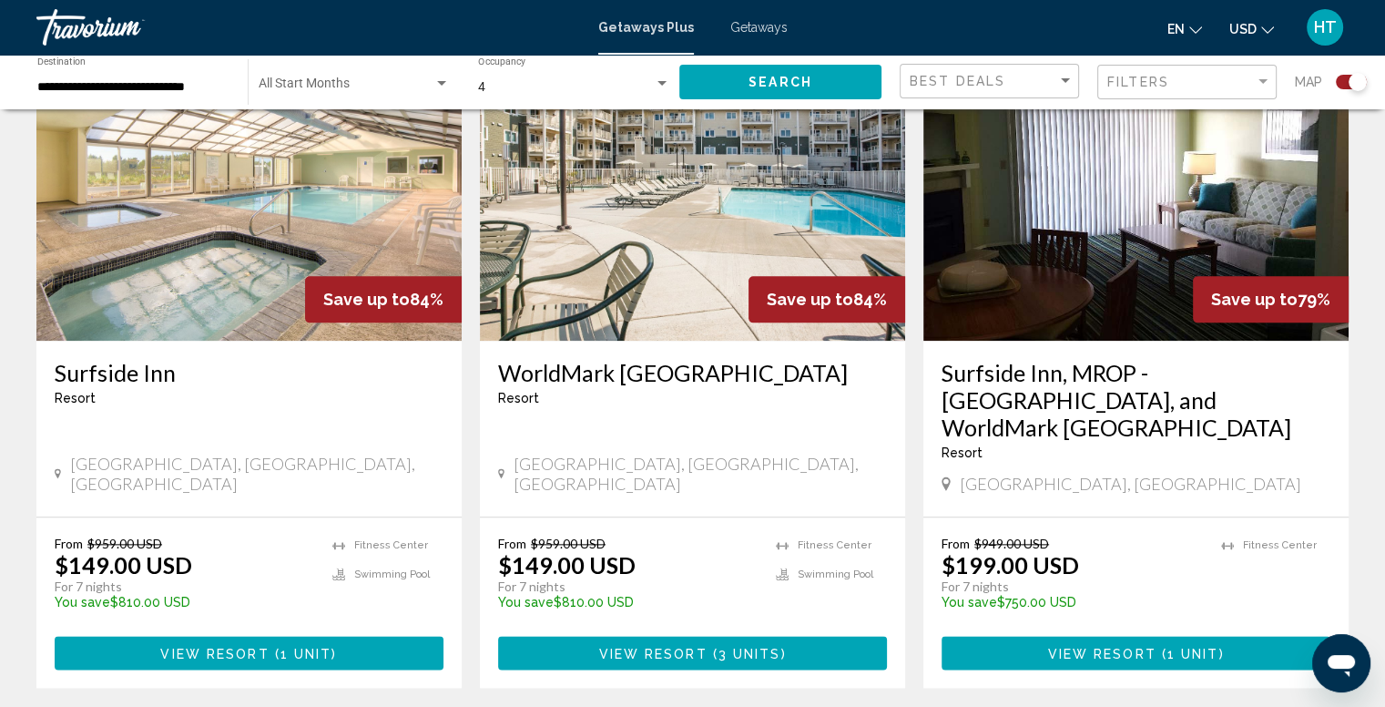
scroll to position [2231, 0]
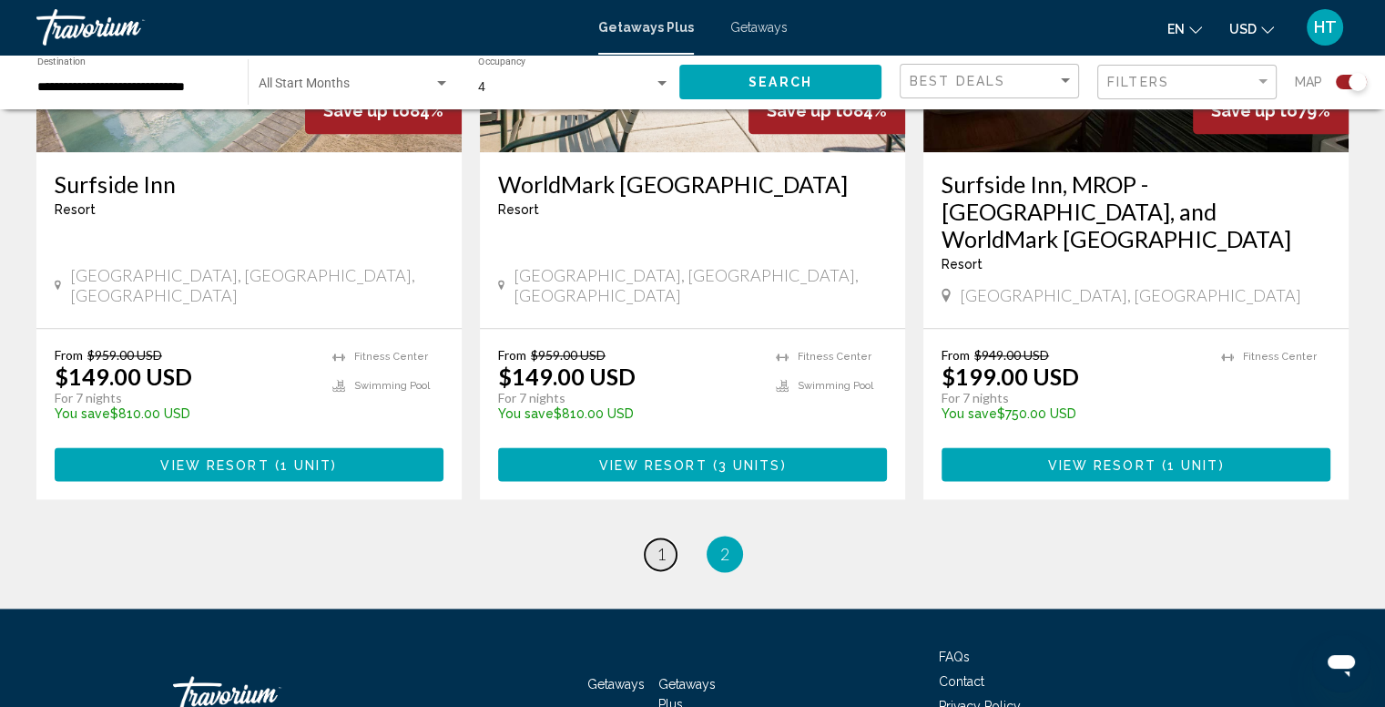
click at [661, 544] on span "1" at bounding box center [661, 554] width 9 height 20
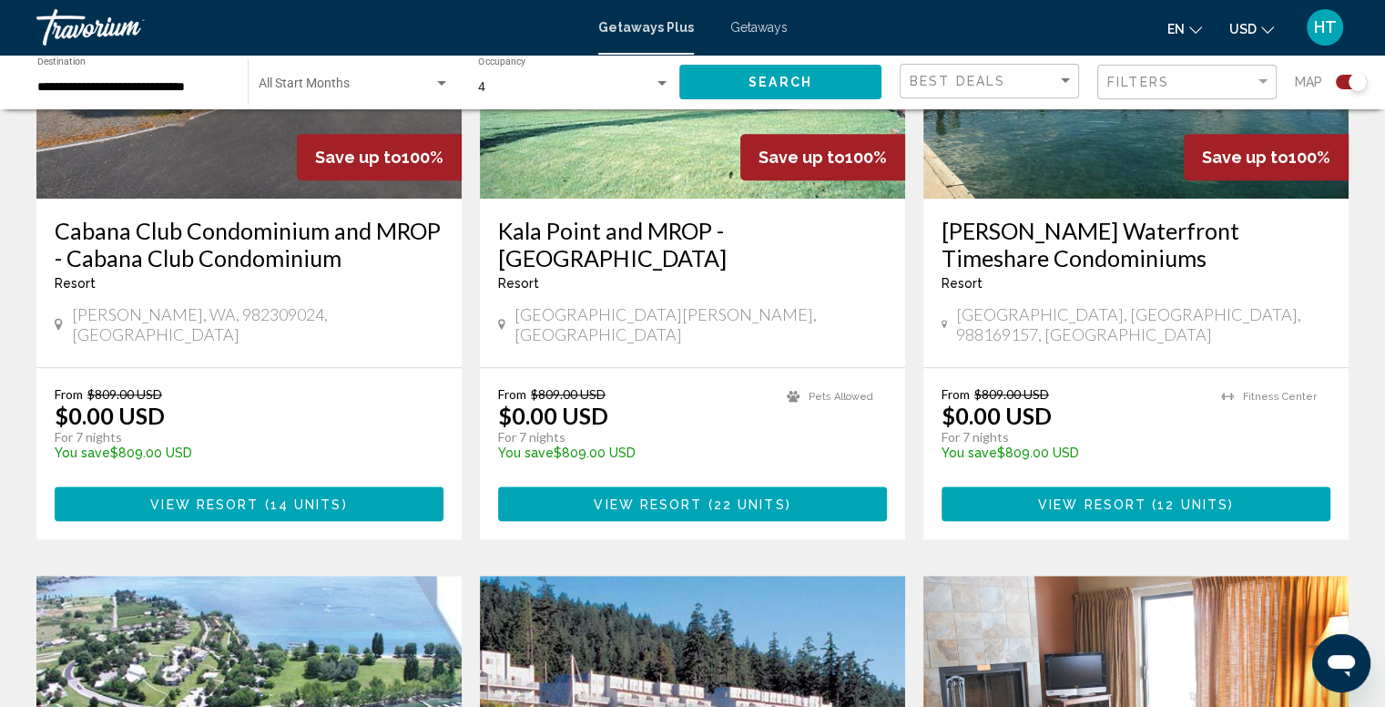
scroll to position [1519, 0]
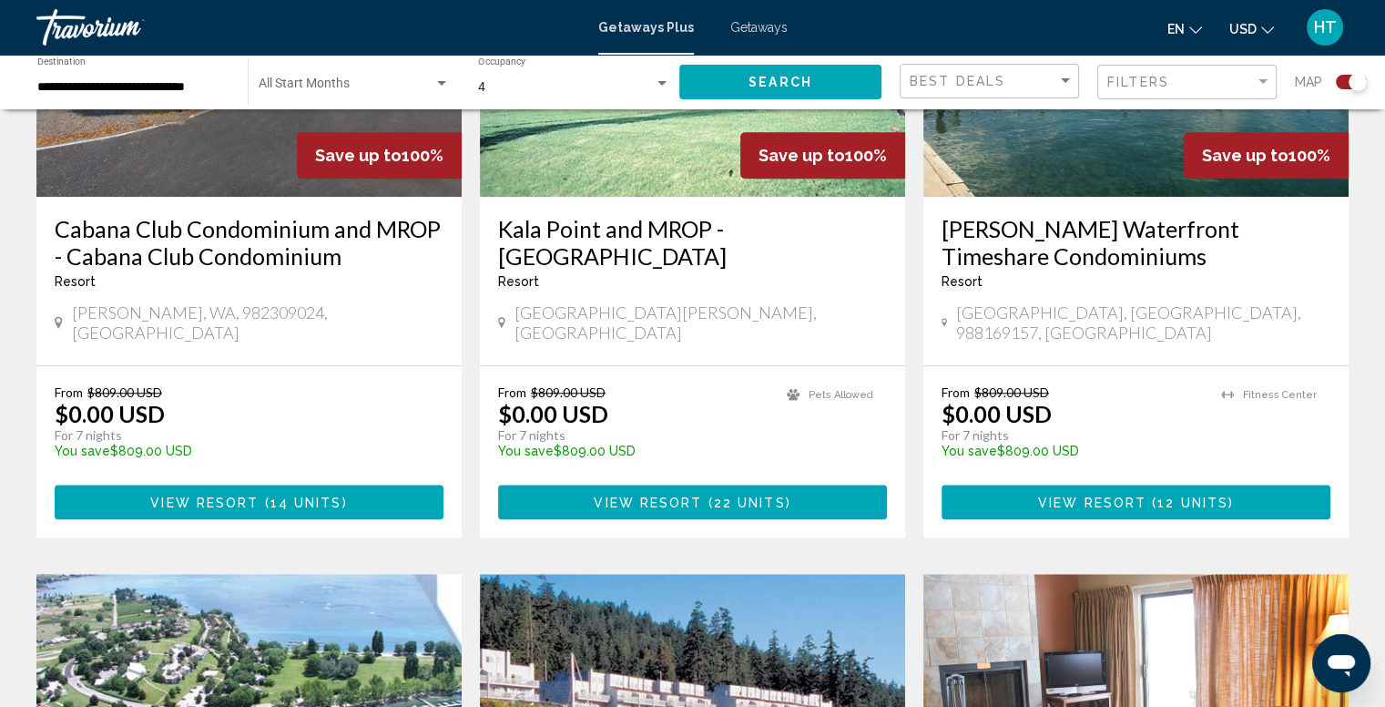
click at [1099, 495] on span "View Resort" at bounding box center [1092, 502] width 108 height 15
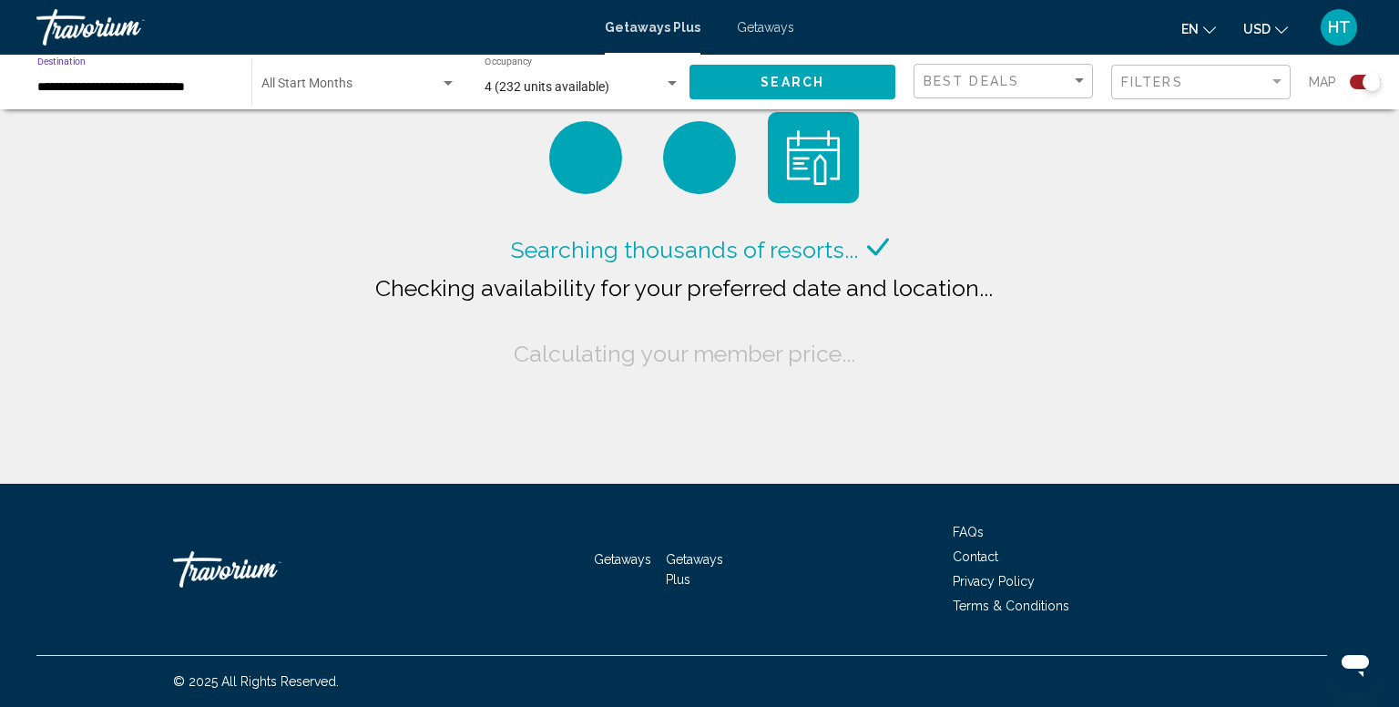
click at [163, 82] on input "**********" at bounding box center [135, 87] width 196 height 15
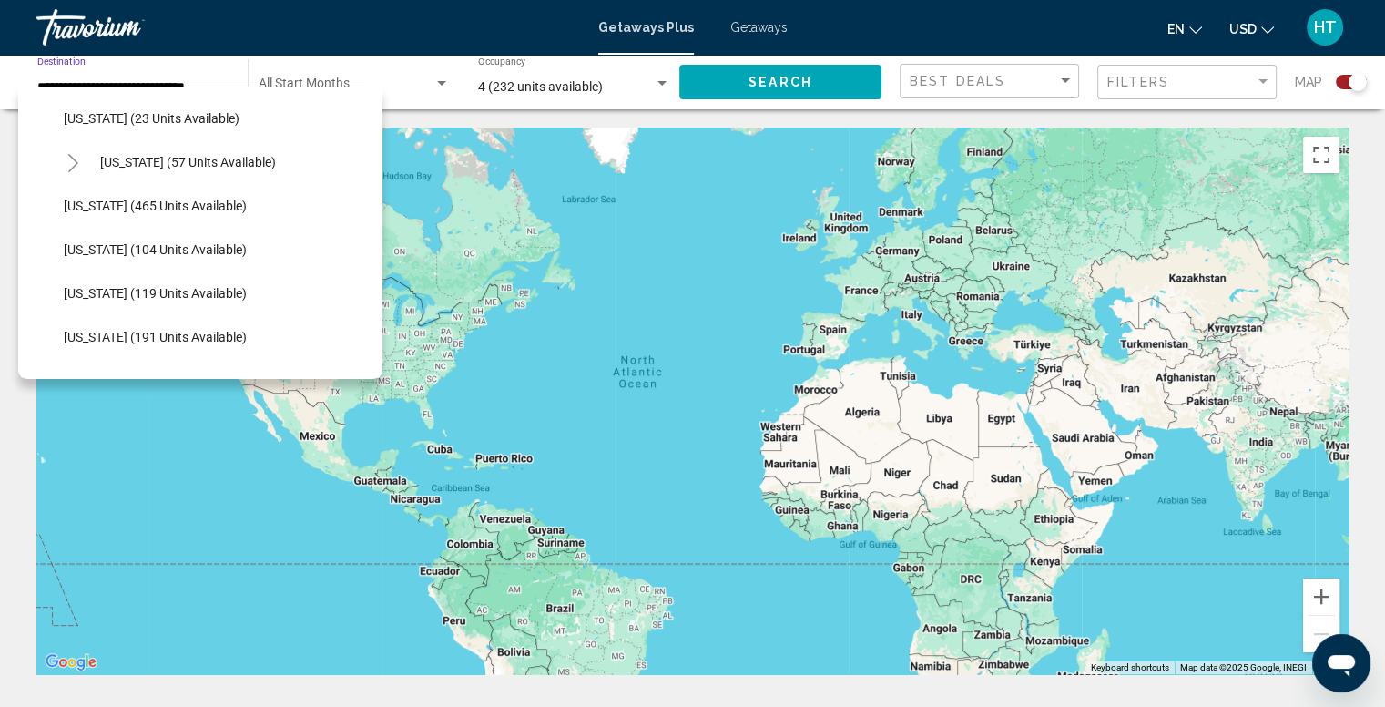
scroll to position [349, 0]
click at [146, 206] on span "Idaho (465 units available)" at bounding box center [155, 206] width 183 height 15
type input "**********"
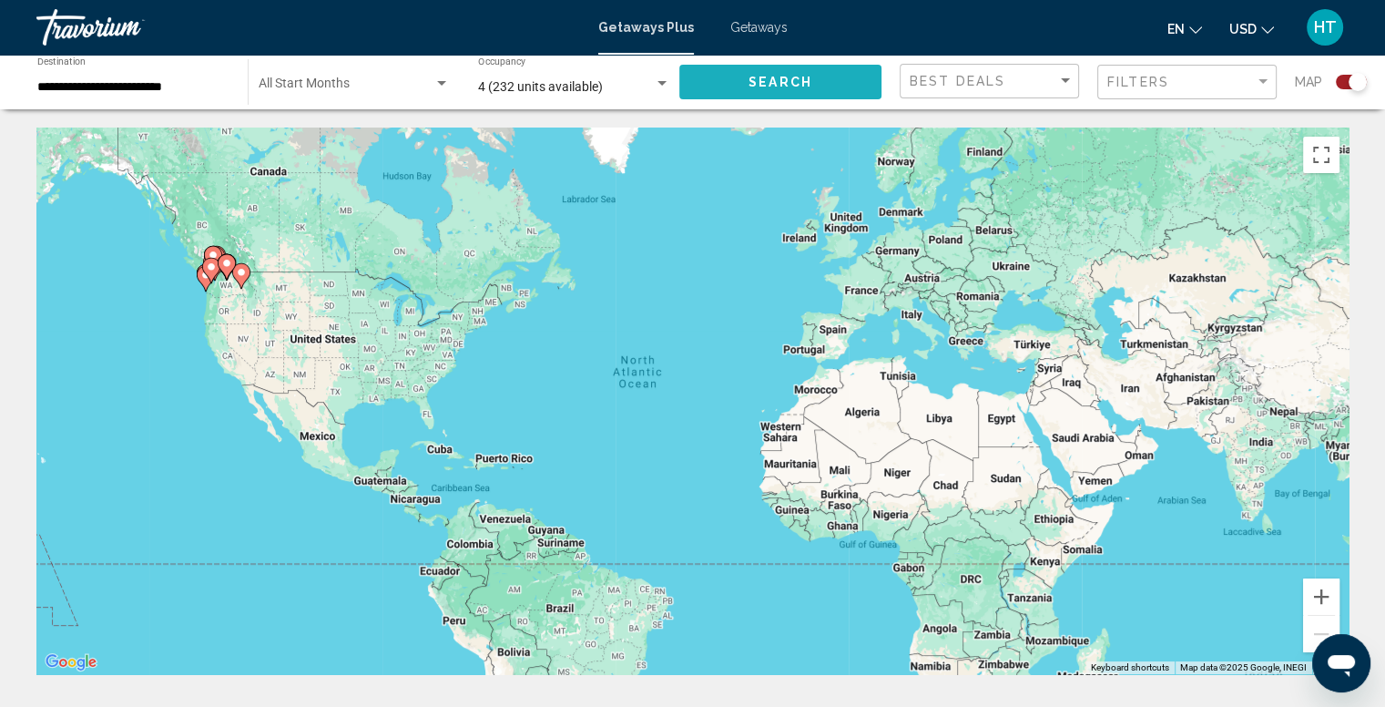
click at [766, 82] on span "Search" at bounding box center [781, 83] width 64 height 15
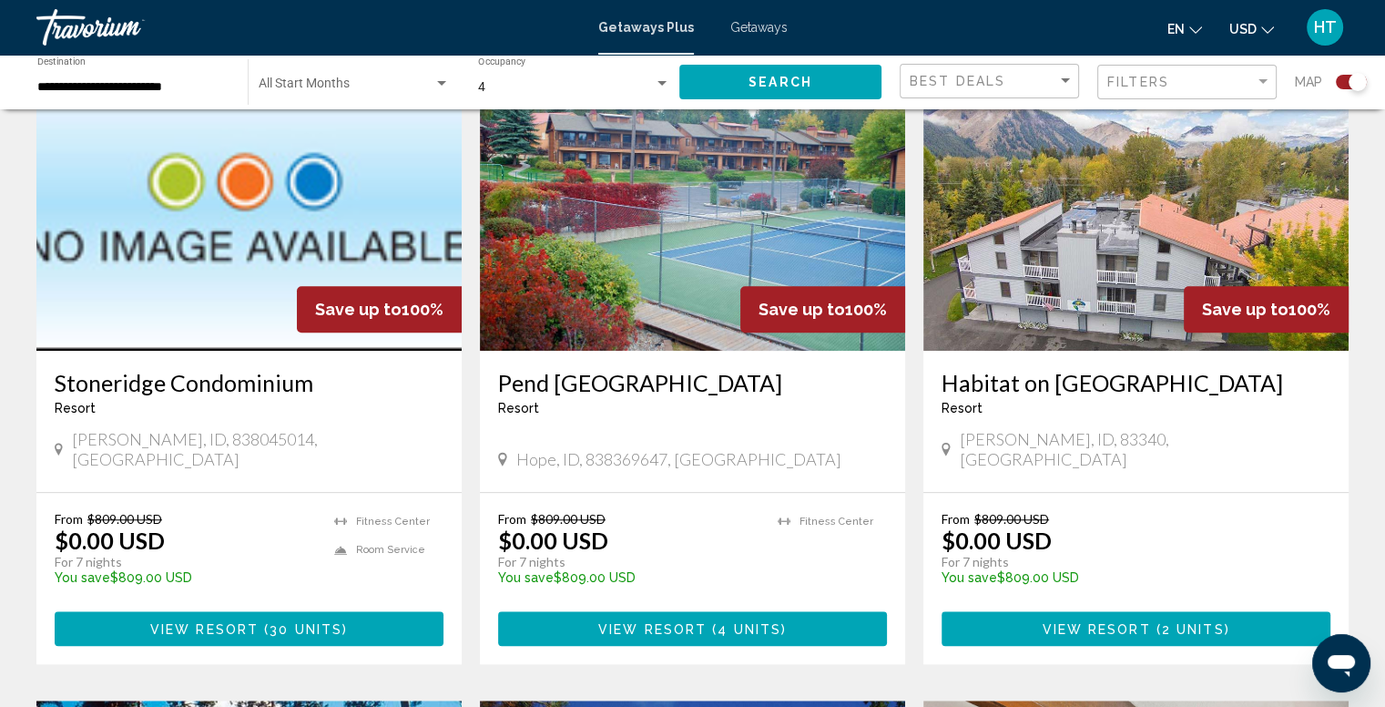
scroll to position [1336, 0]
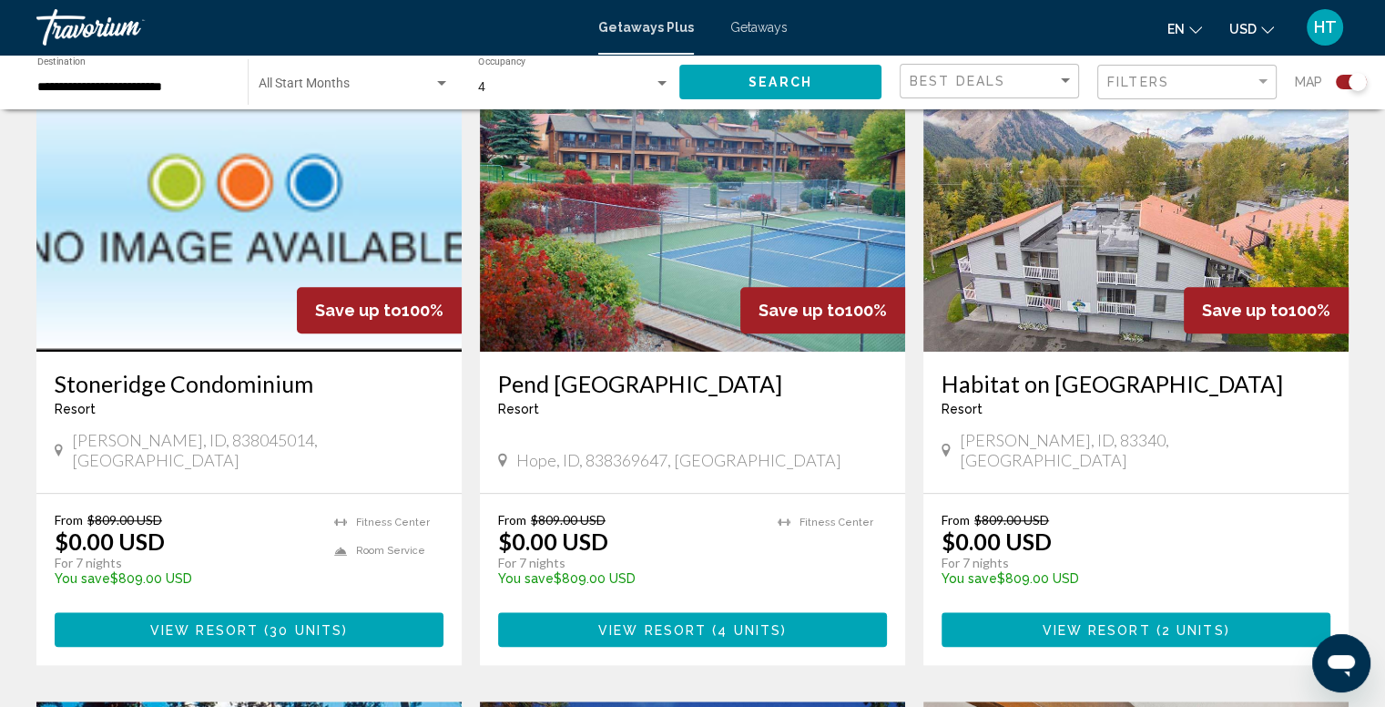
click at [692, 623] on span "View Resort" at bounding box center [652, 630] width 108 height 15
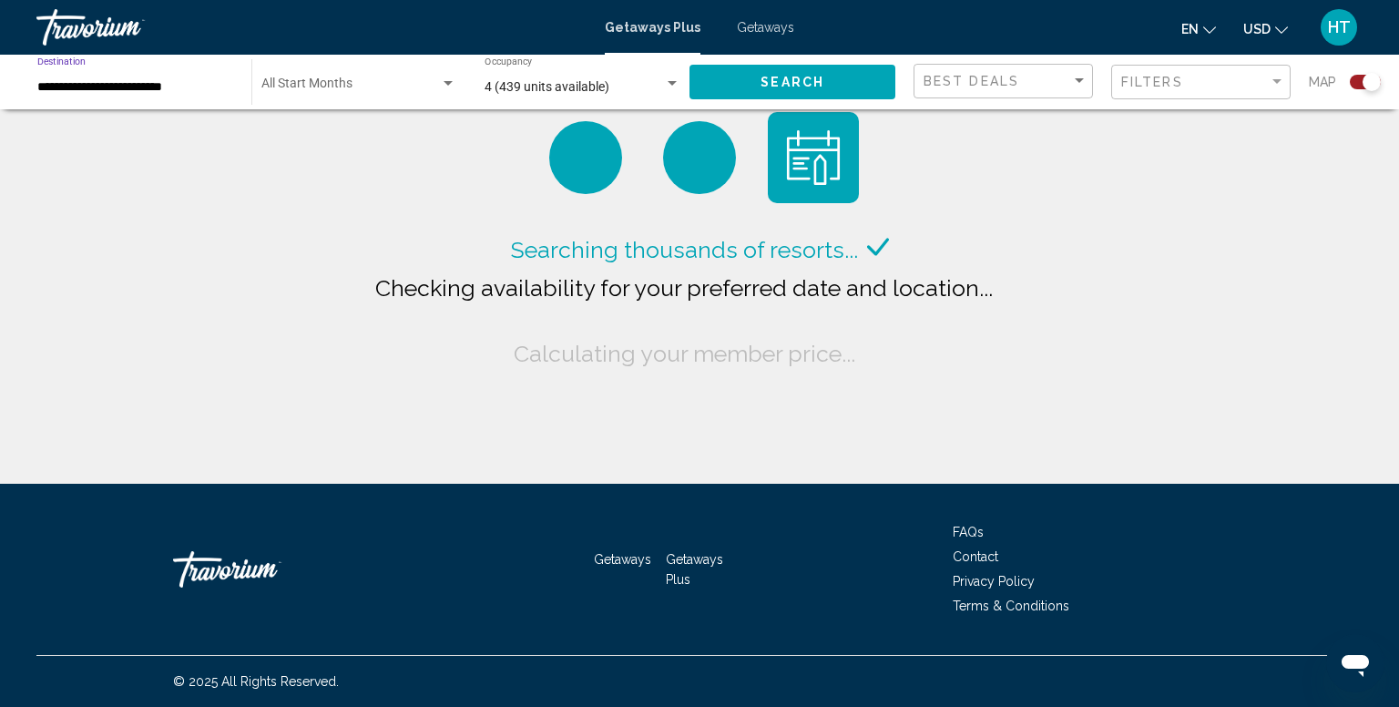
click at [149, 82] on input "**********" at bounding box center [135, 87] width 196 height 15
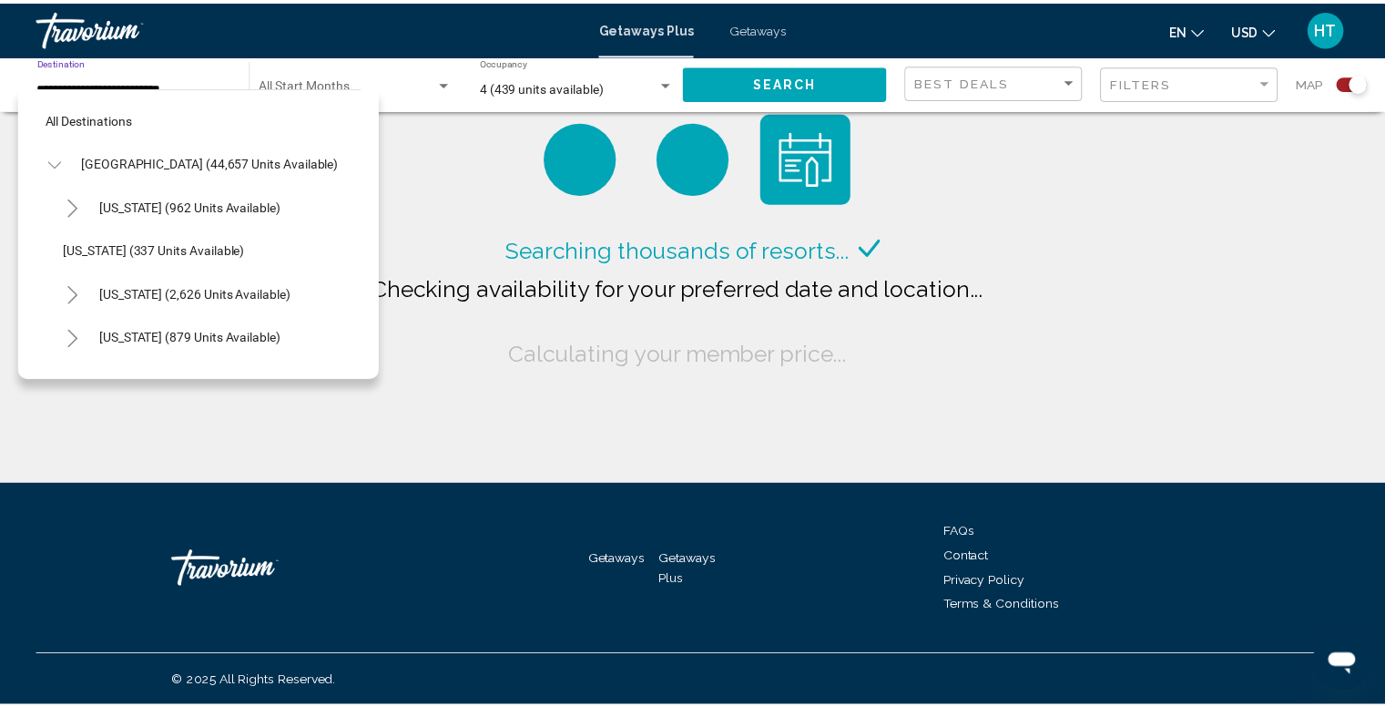
scroll to position [333, 0]
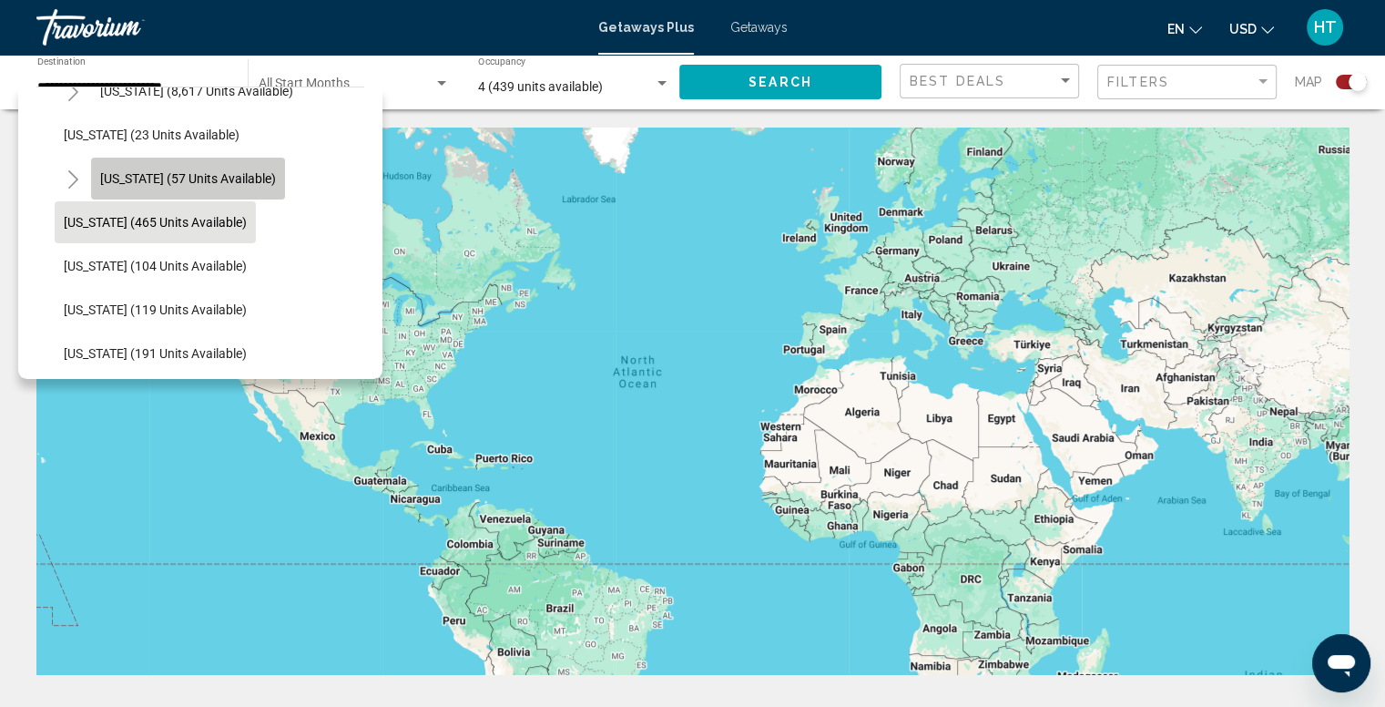
click at [197, 167] on button "Hawaii (57 units available)" at bounding box center [188, 179] width 194 height 42
type input "**********"
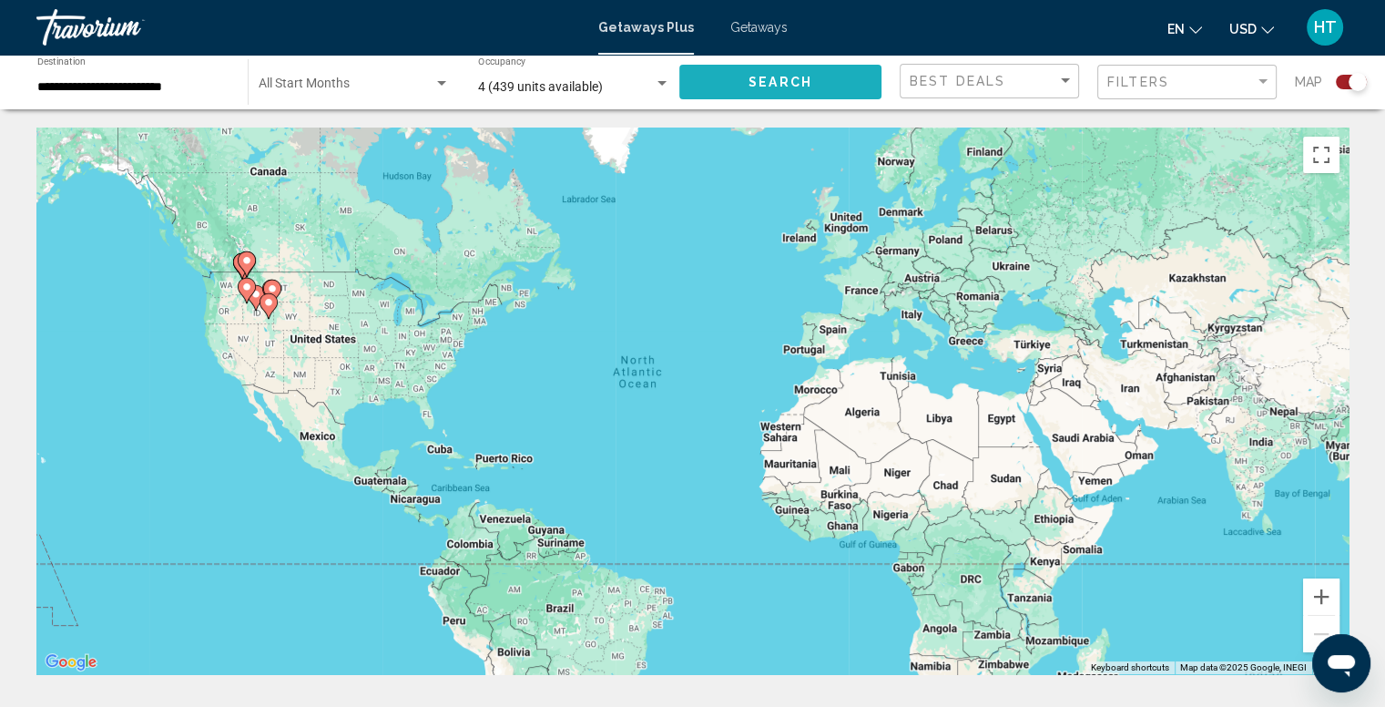
click at [781, 77] on span "Search" at bounding box center [781, 83] width 64 height 15
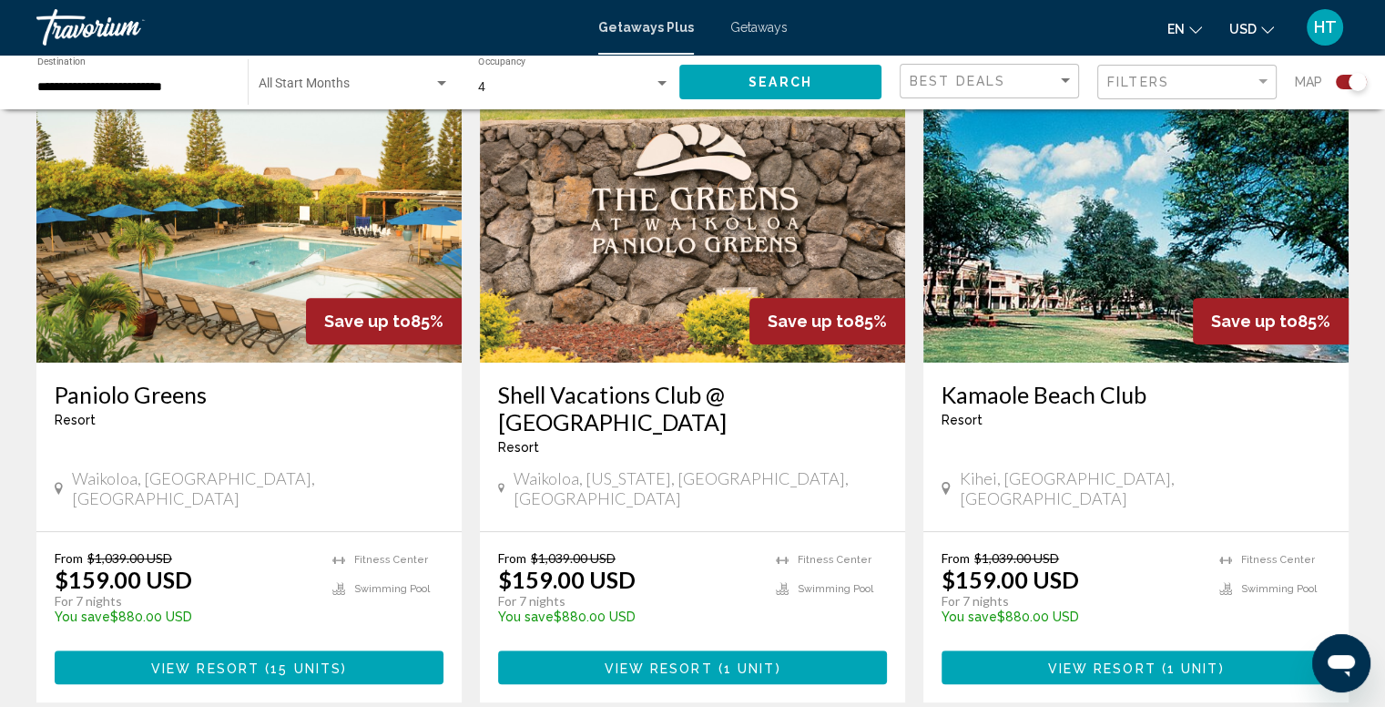
scroll to position [684, 0]
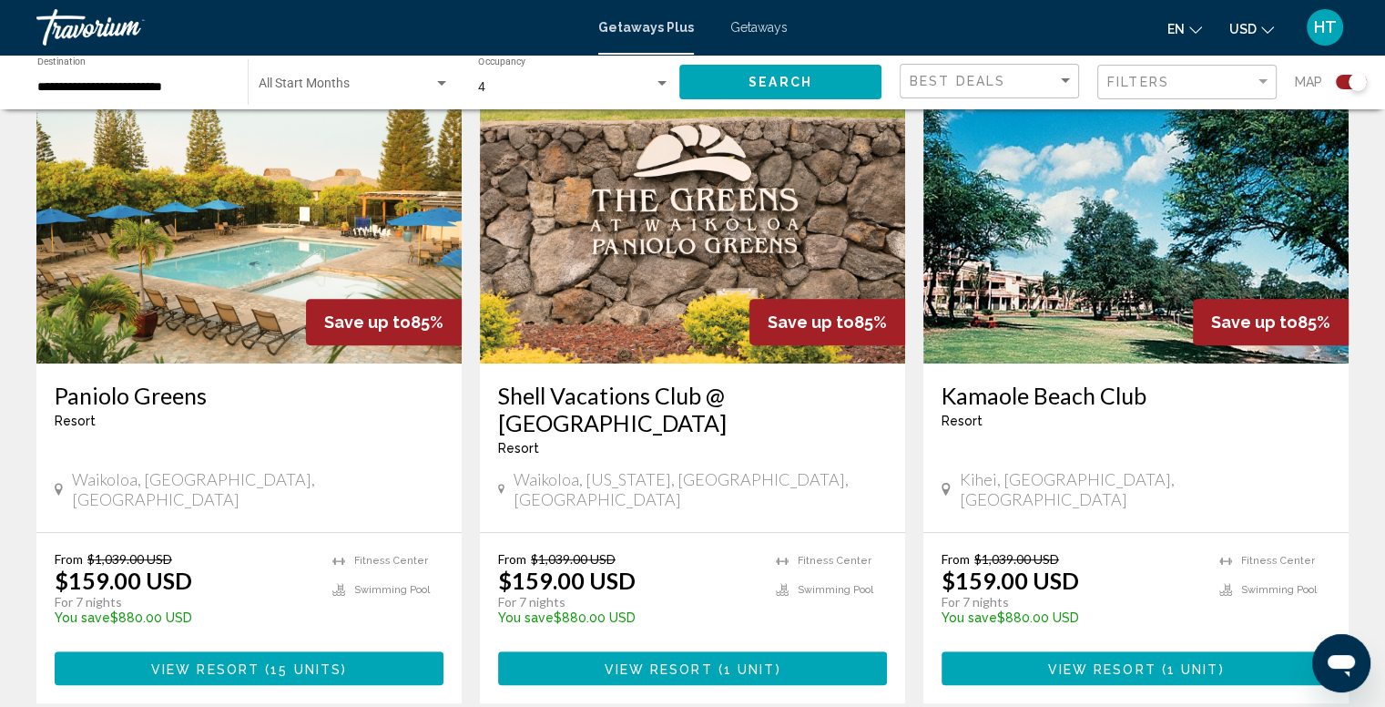
click at [265, 661] on span "( 15 units )" at bounding box center [303, 668] width 87 height 15
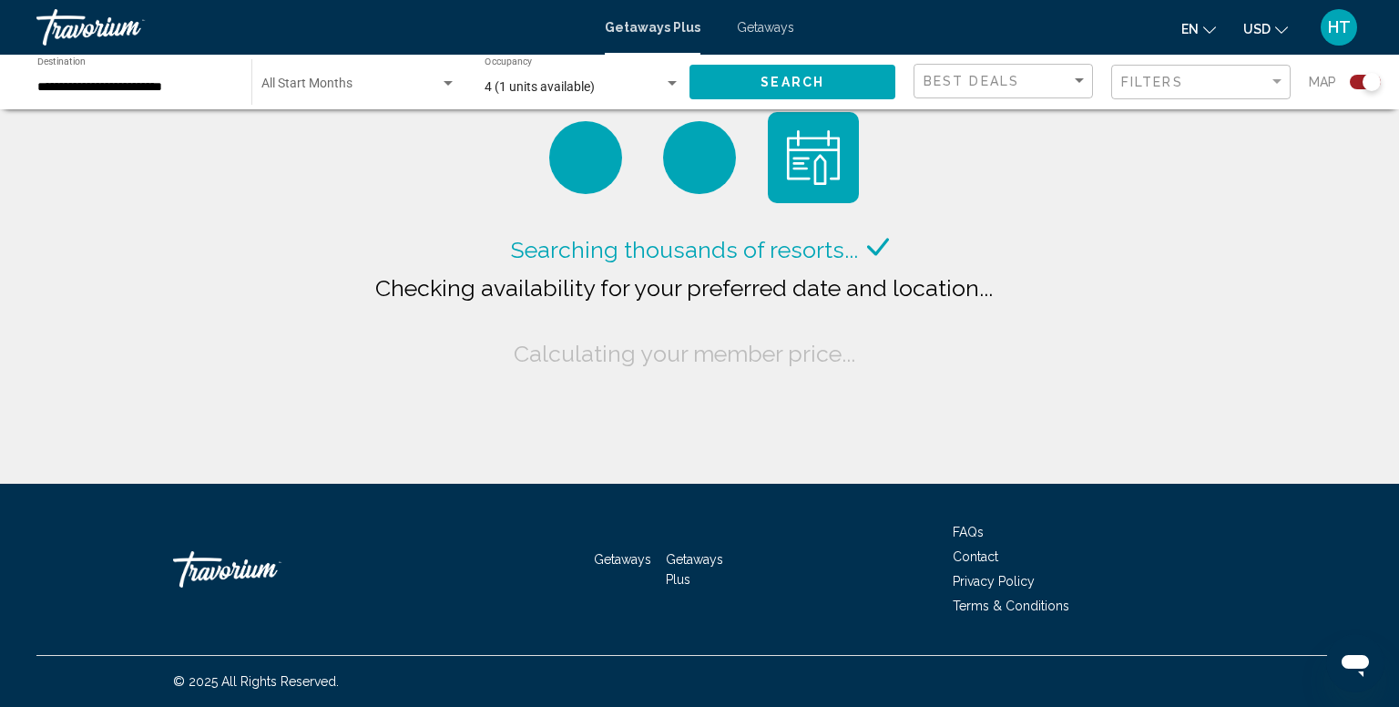
click at [108, 84] on input "**********" at bounding box center [135, 87] width 196 height 15
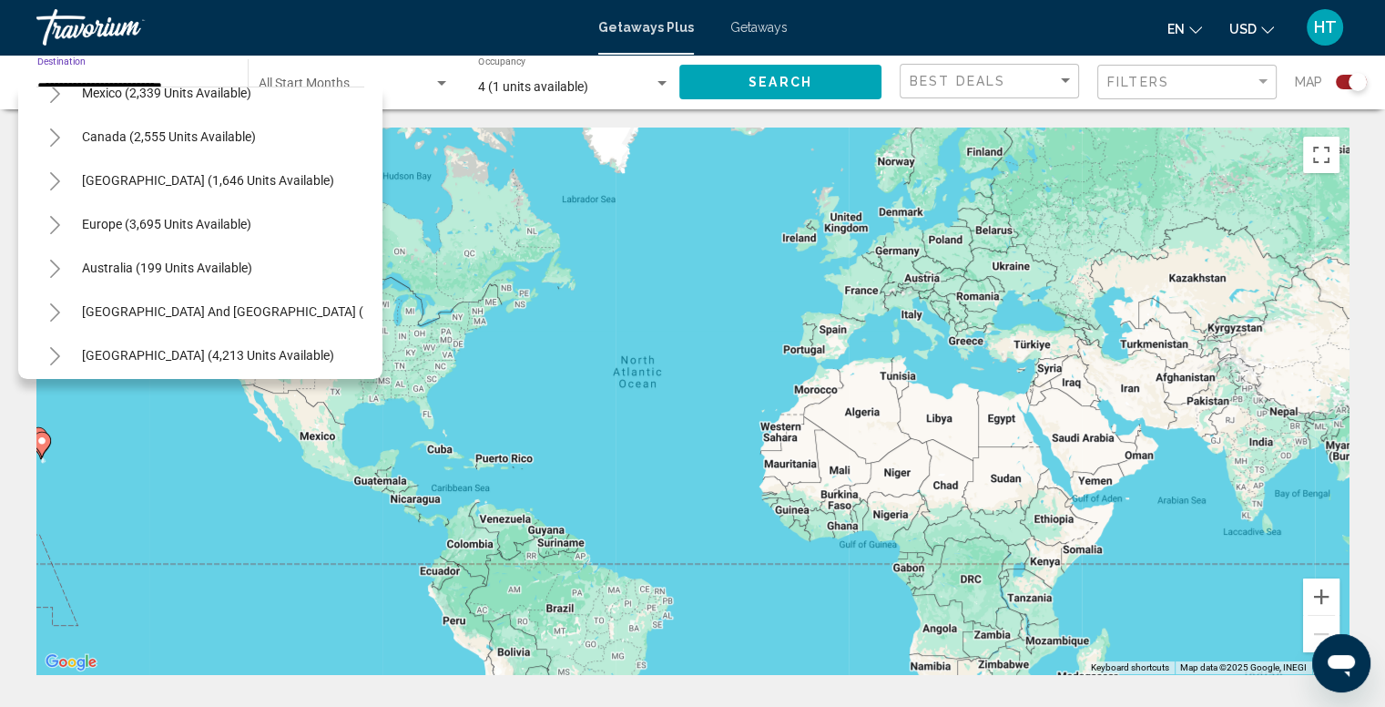
scroll to position [1950, 0]
click at [56, 219] on icon "Toggle Europe (3,695 units available)" at bounding box center [55, 224] width 14 height 18
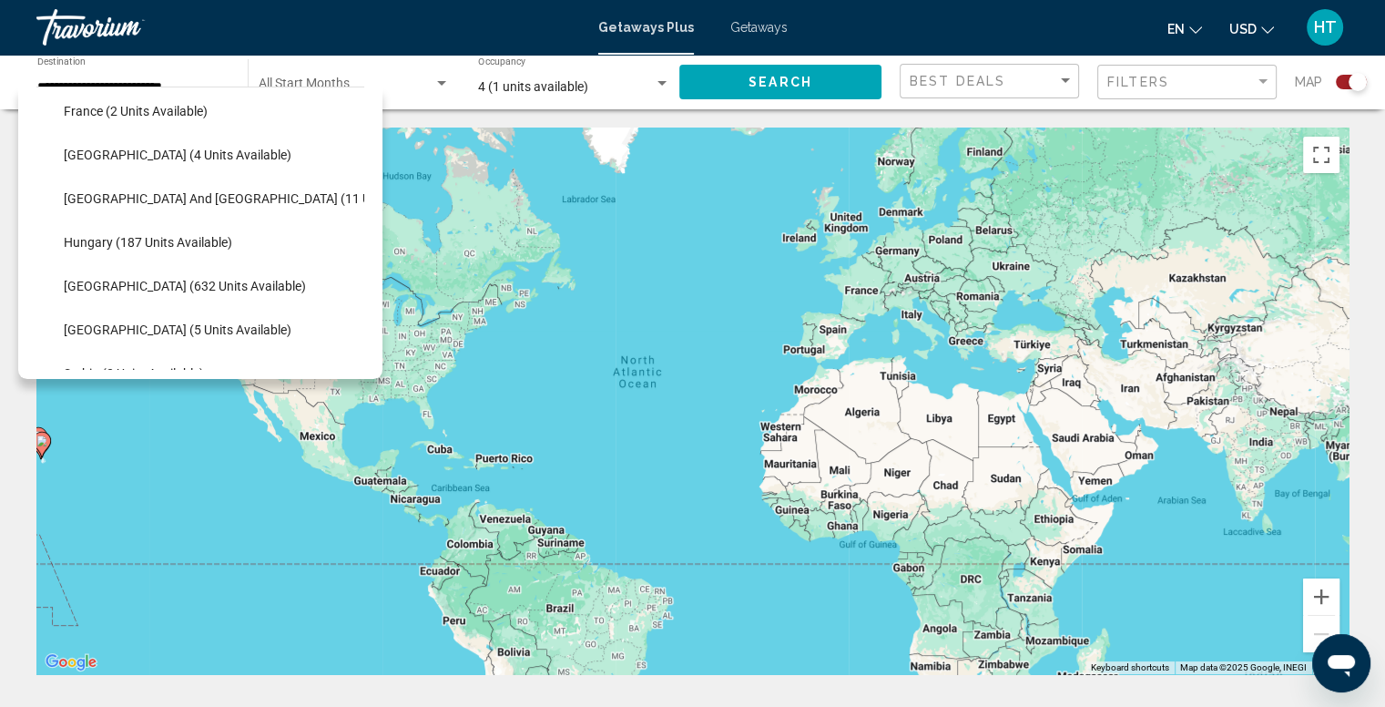
scroll to position [2326, 0]
click at [221, 190] on span "Greece and Cyprus (11 units available)" at bounding box center [257, 196] width 386 height 15
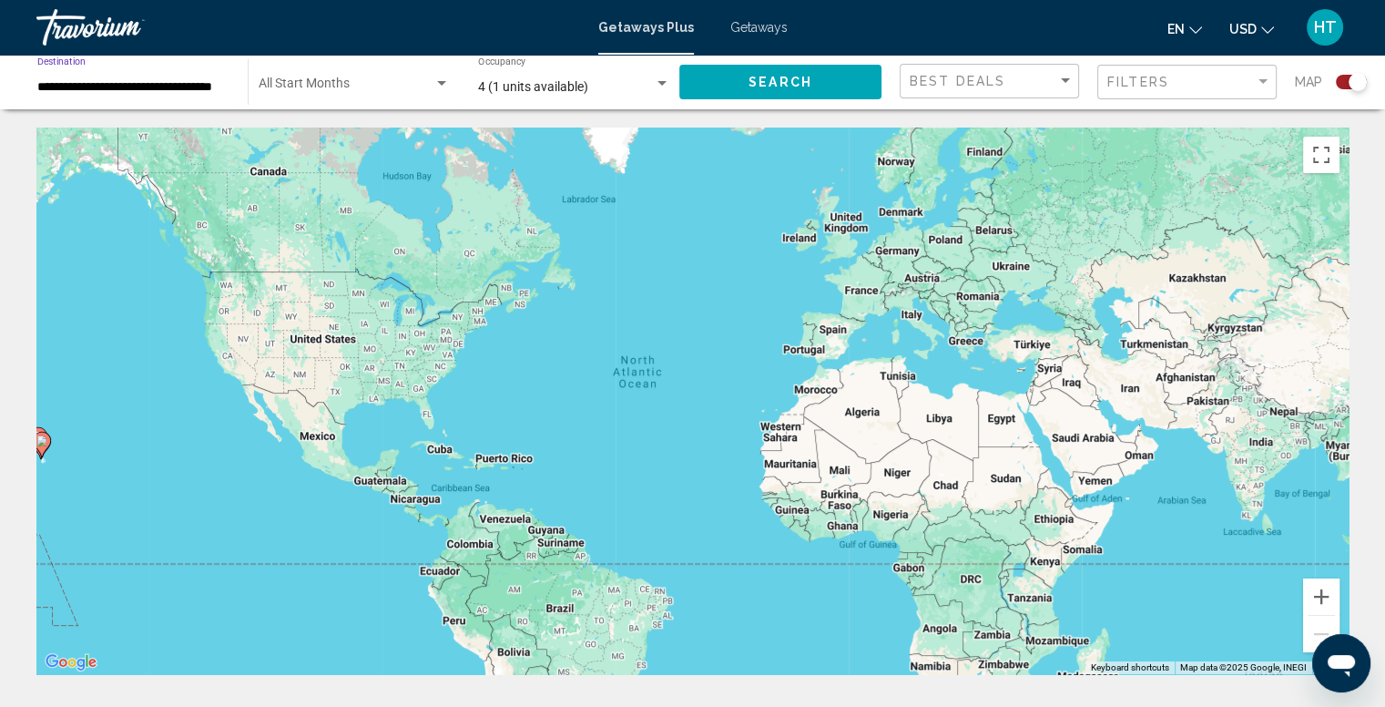
click at [758, 82] on span "Search" at bounding box center [781, 83] width 64 height 15
click at [662, 85] on div "Search widget" at bounding box center [662, 83] width 9 height 5
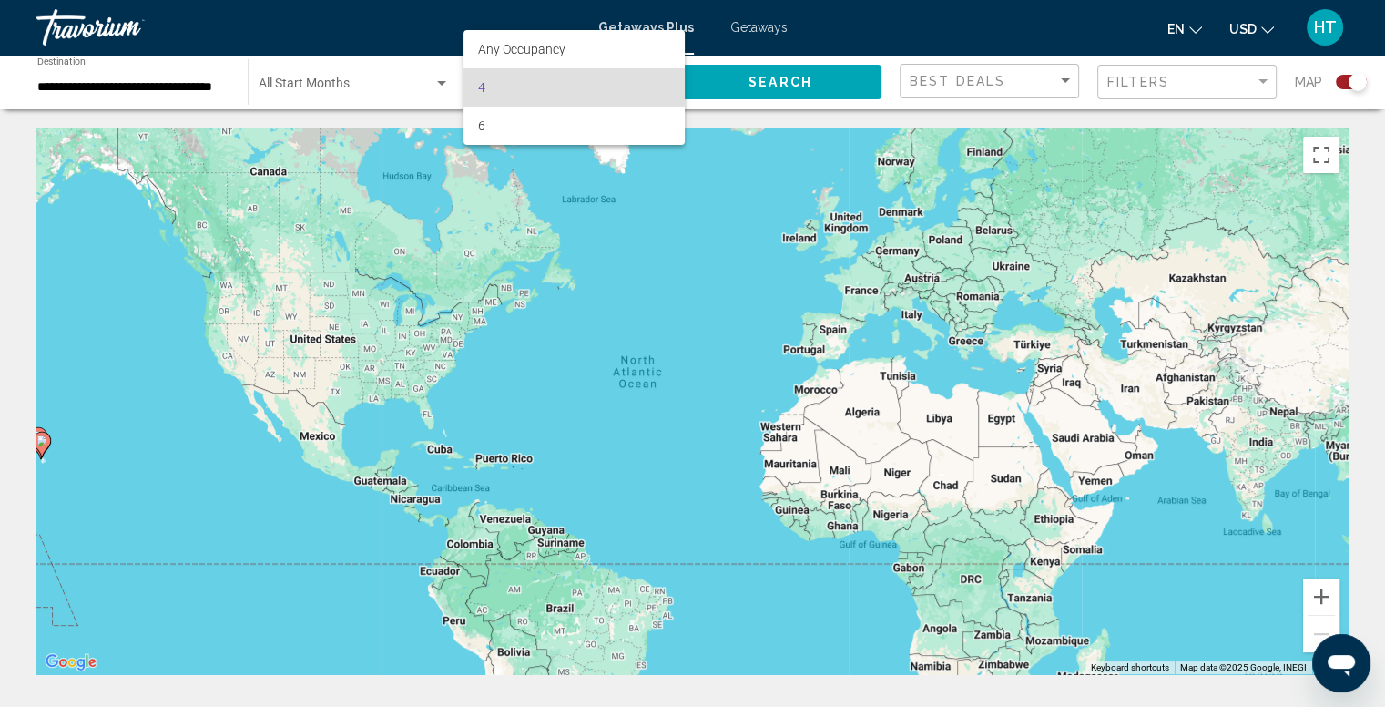
click at [591, 76] on span "4" at bounding box center [574, 87] width 192 height 38
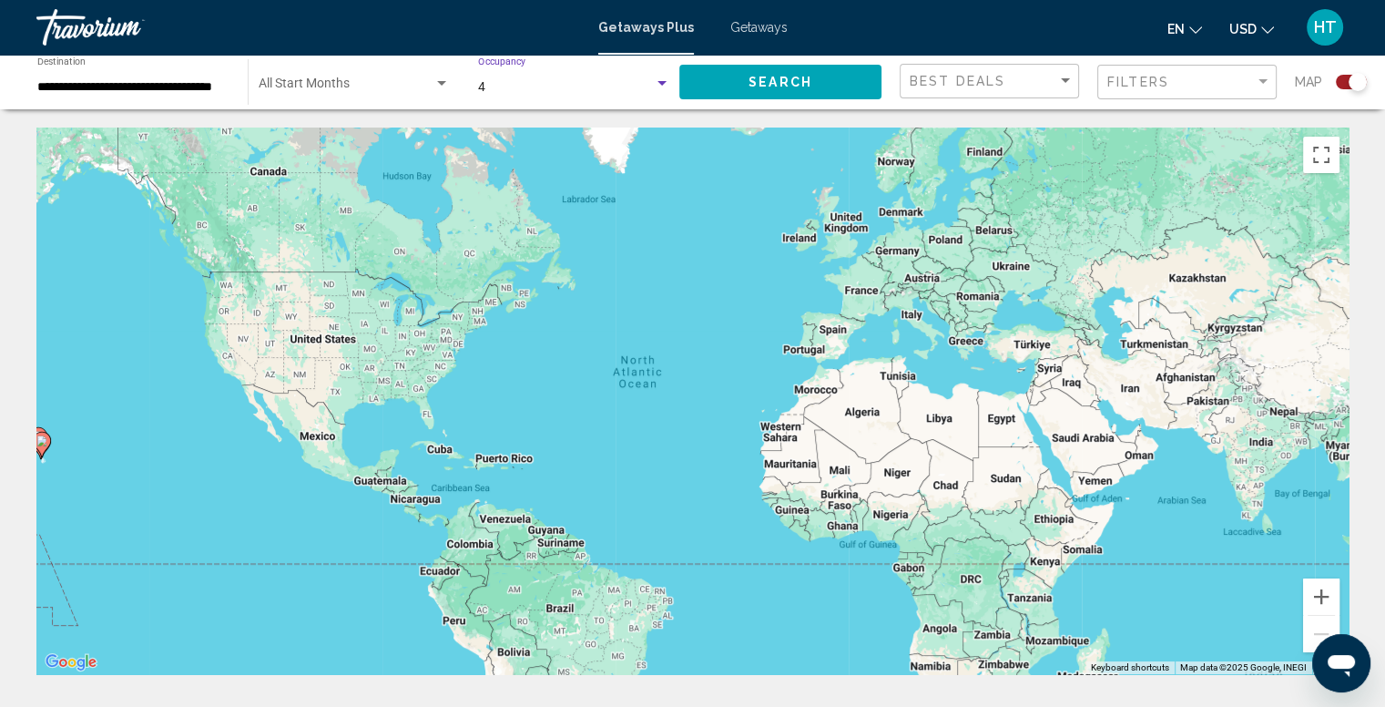
click at [191, 90] on input "**********" at bounding box center [133, 87] width 192 height 15
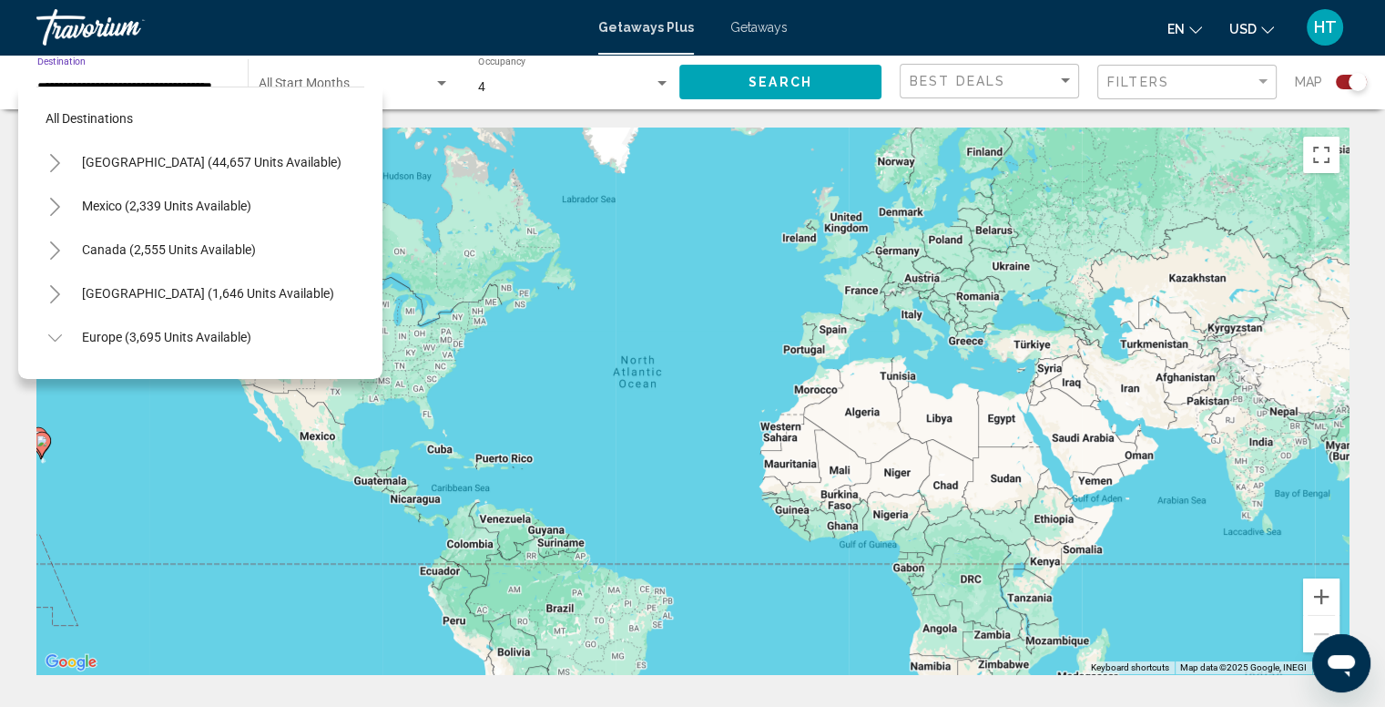
scroll to position [464, 0]
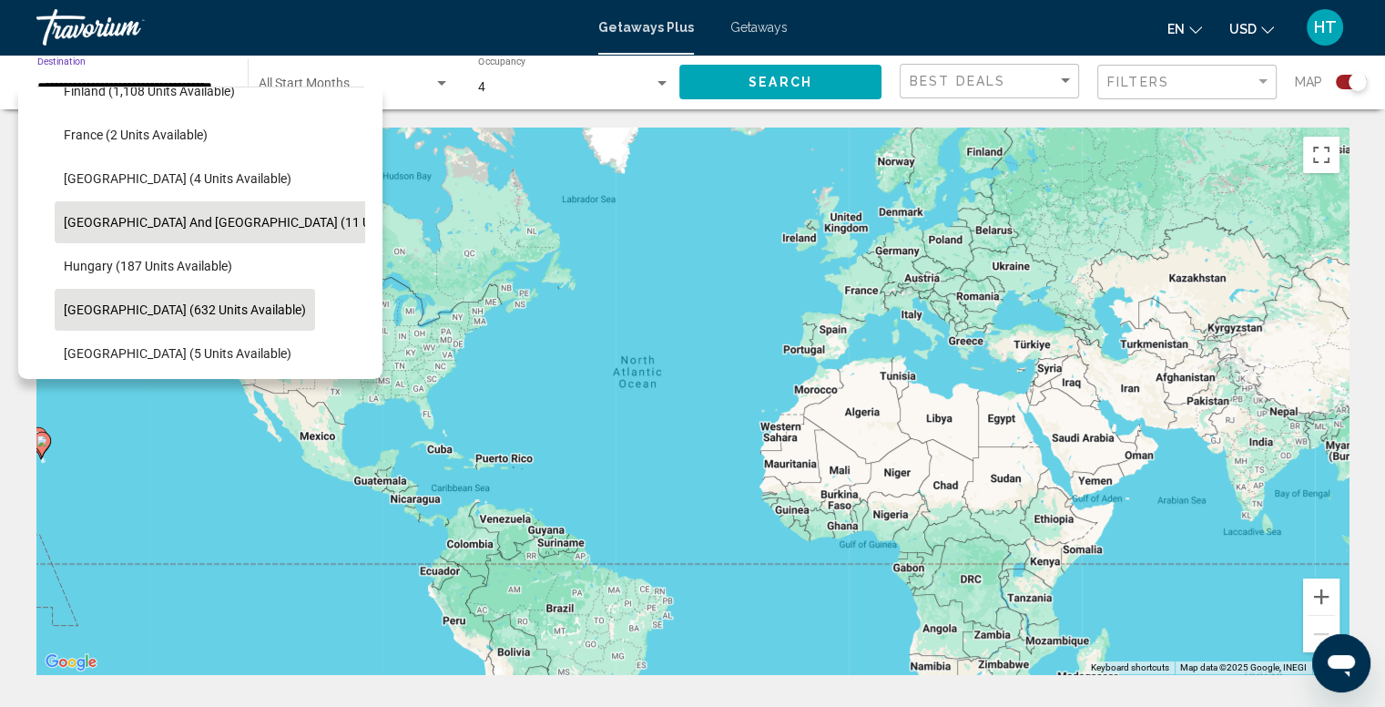
click at [137, 311] on span "Italy (632 units available)" at bounding box center [185, 309] width 242 height 15
type input "**********"
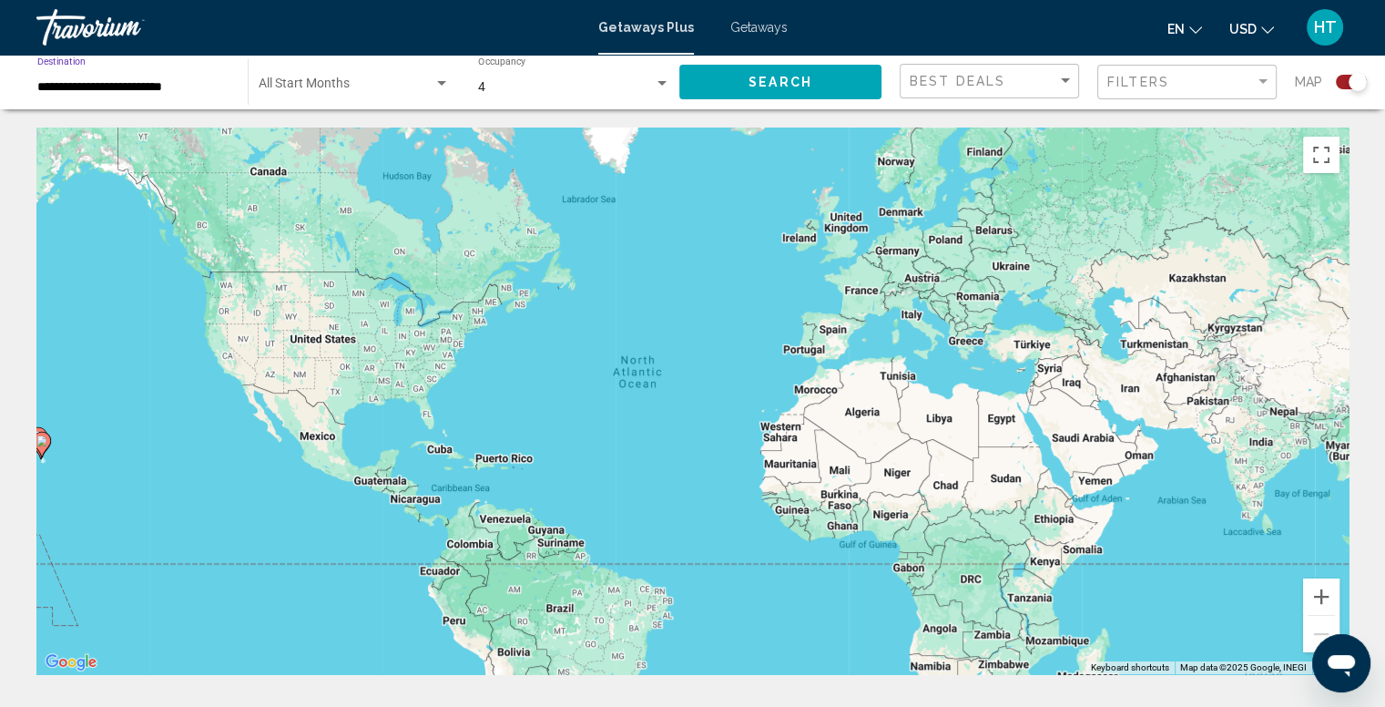
click at [761, 72] on button "Search" at bounding box center [780, 82] width 202 height 34
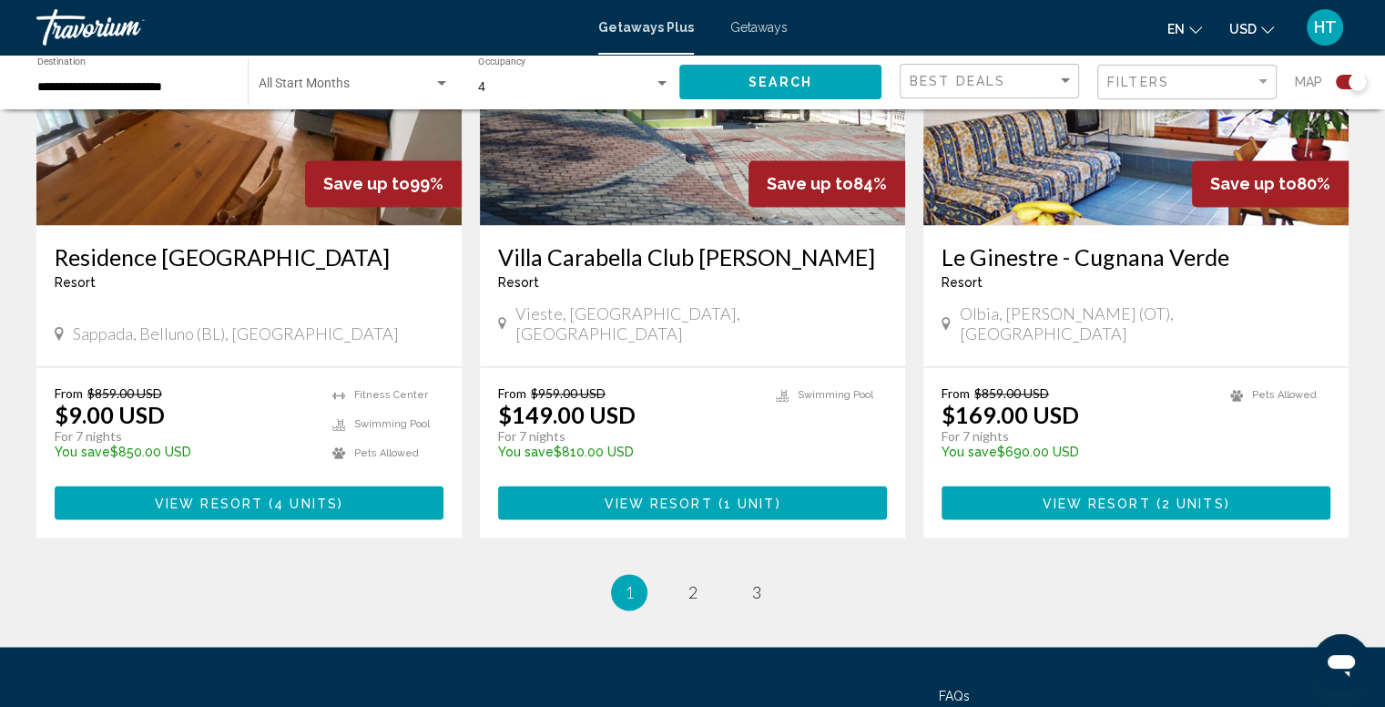
scroll to position [2823, 0]
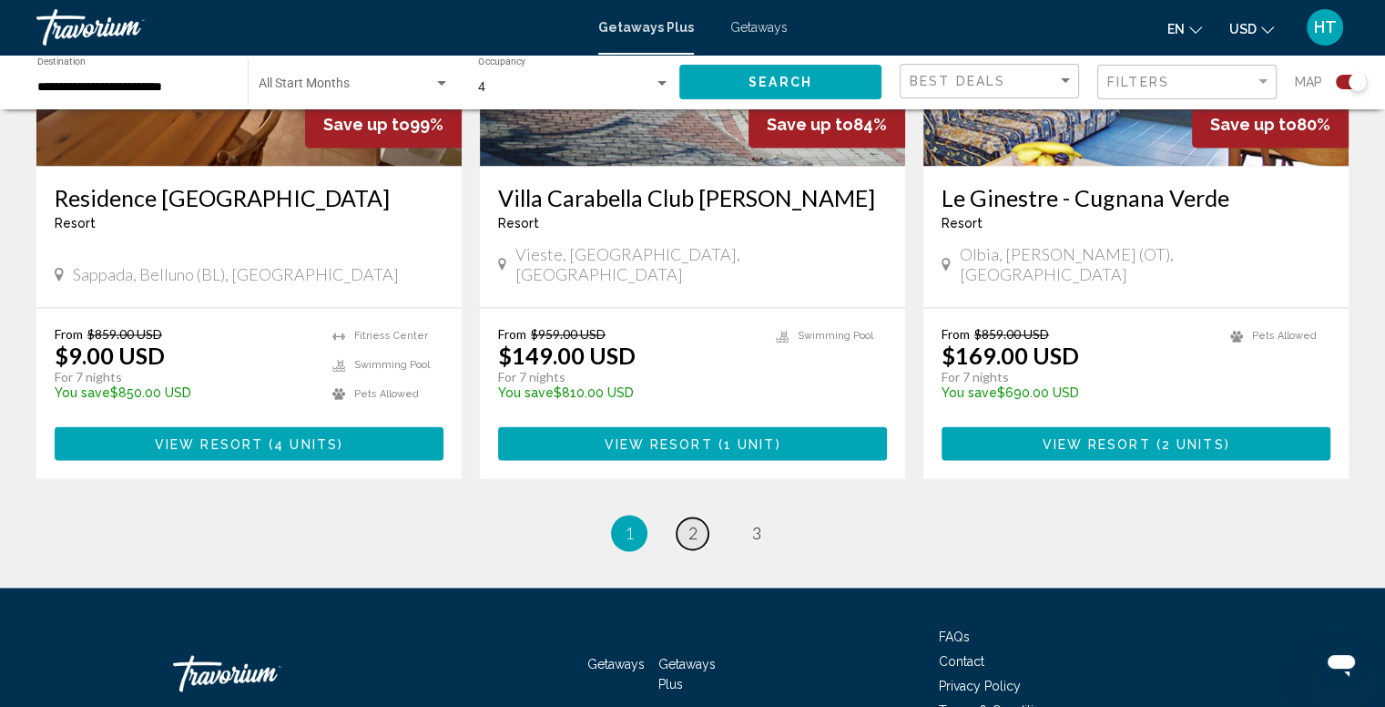
click at [691, 517] on link "page 2" at bounding box center [693, 533] width 32 height 32
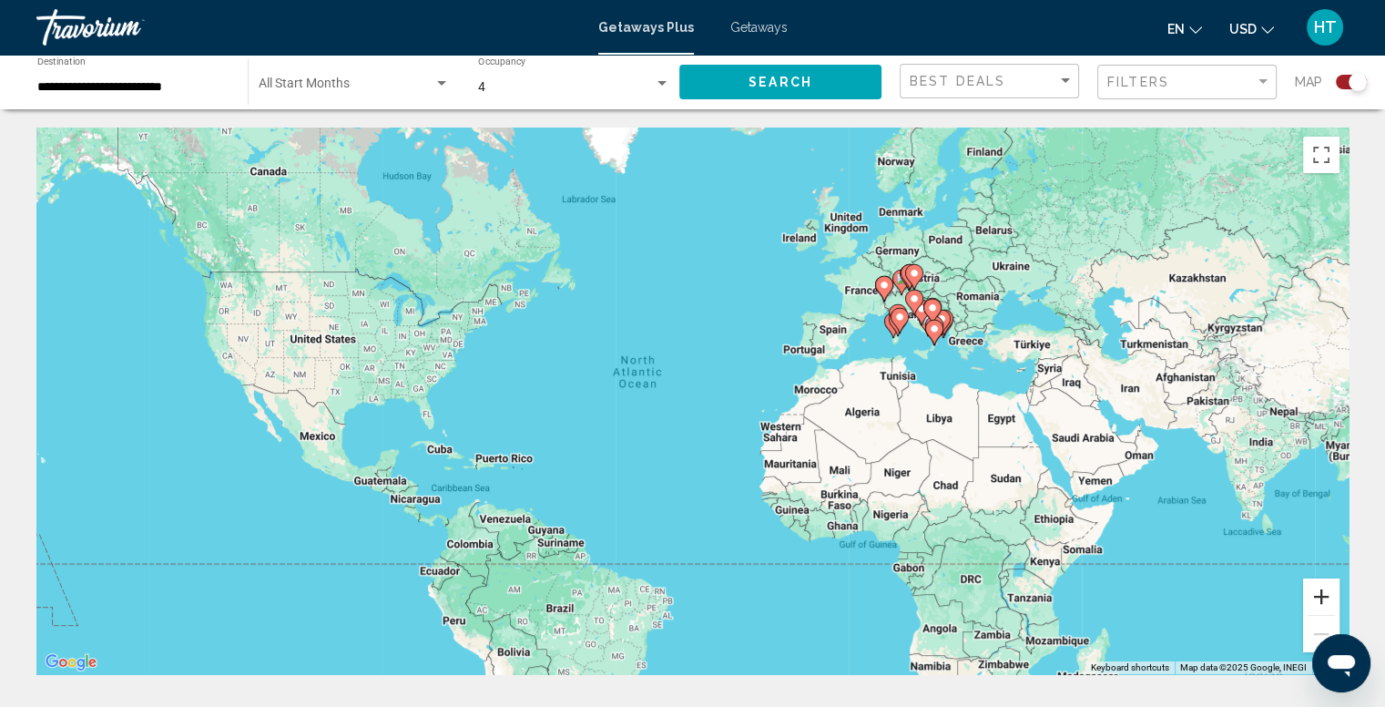
click at [1320, 595] on button "Zoom in" at bounding box center [1321, 596] width 36 height 36
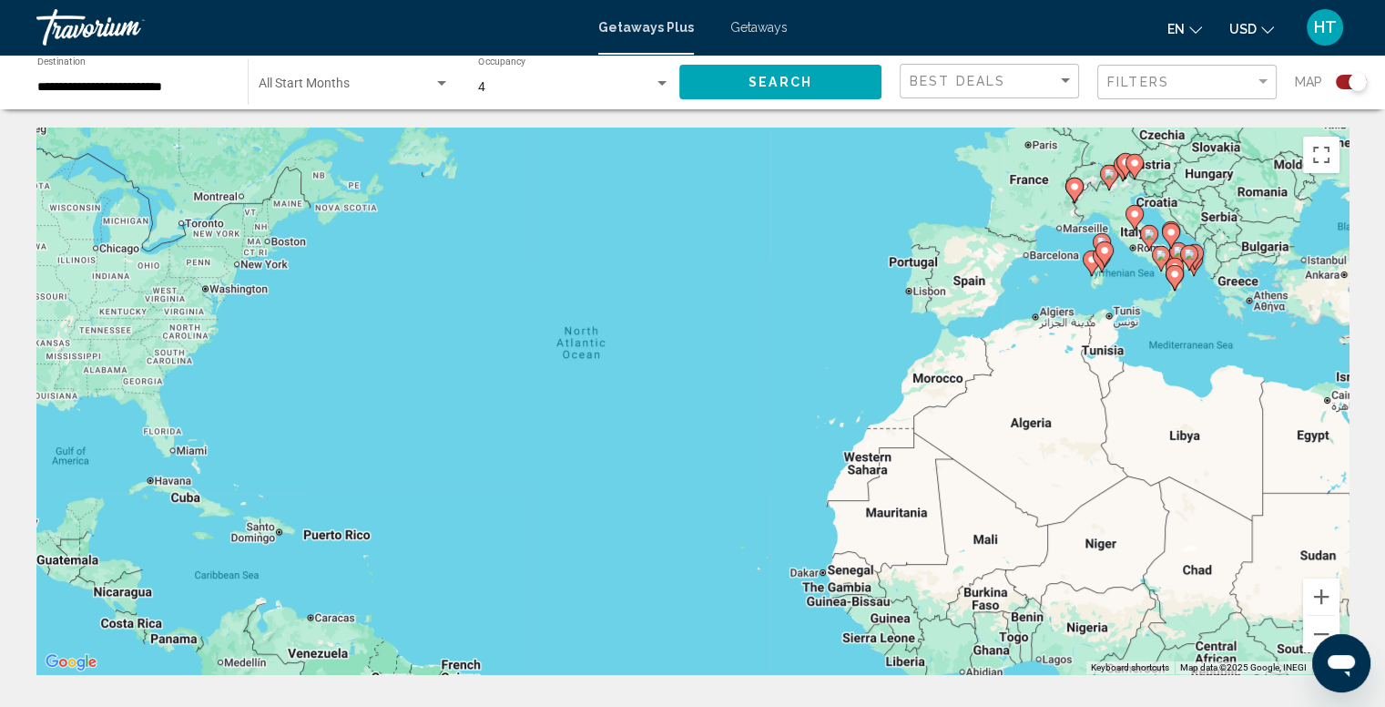
click at [1218, 388] on div "To activate drag with keyboard, press Alt + Enter. Once in keyboard drag state,…" at bounding box center [692, 400] width 1312 height 546
click at [1321, 159] on button "Toggle fullscreen view" at bounding box center [1321, 155] width 36 height 36
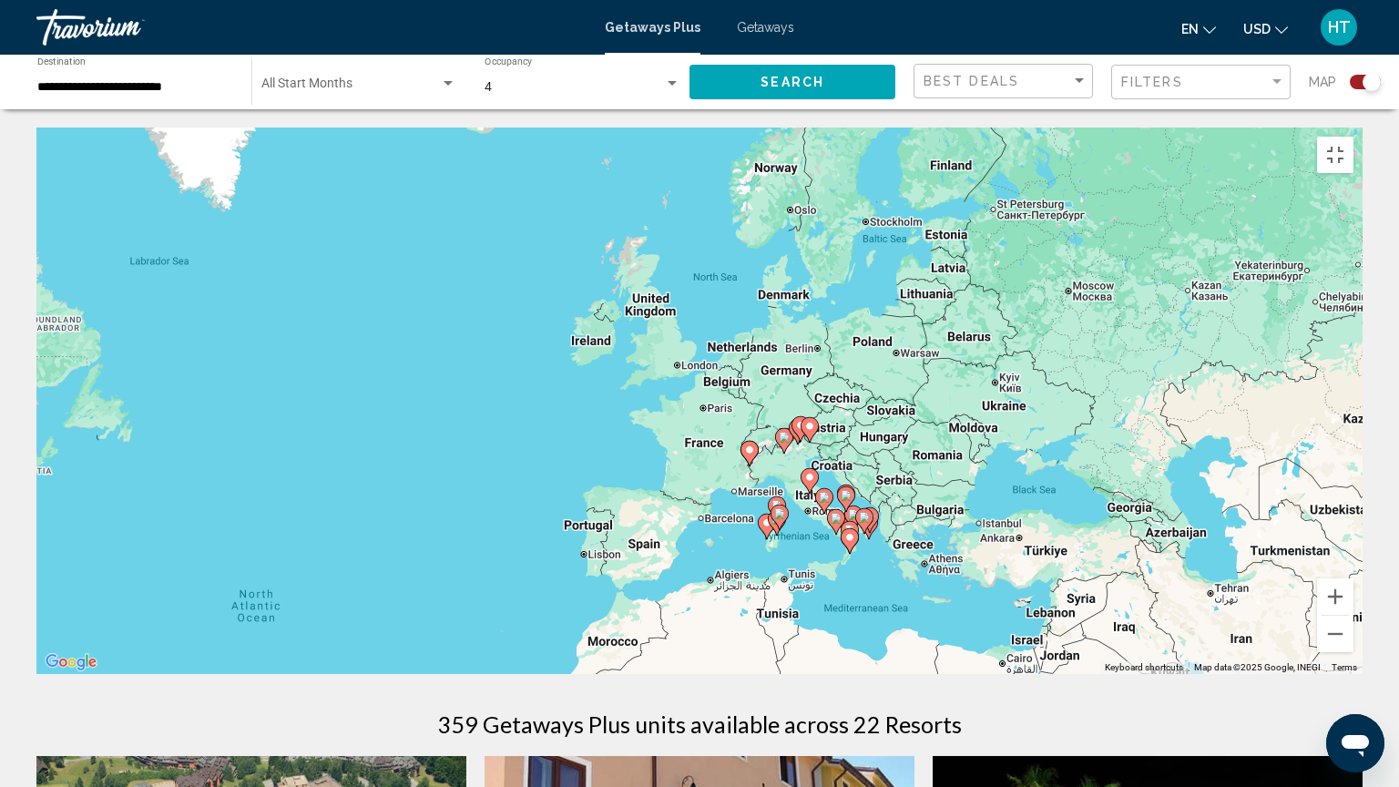
drag, startPoint x: 1300, startPoint y: 379, endPoint x: 961, endPoint y: 646, distance: 431.2
click at [961, 646] on div "To activate drag with keyboard, press Alt + Enter. Once in keyboard drag state,…" at bounding box center [699, 400] width 1326 height 546
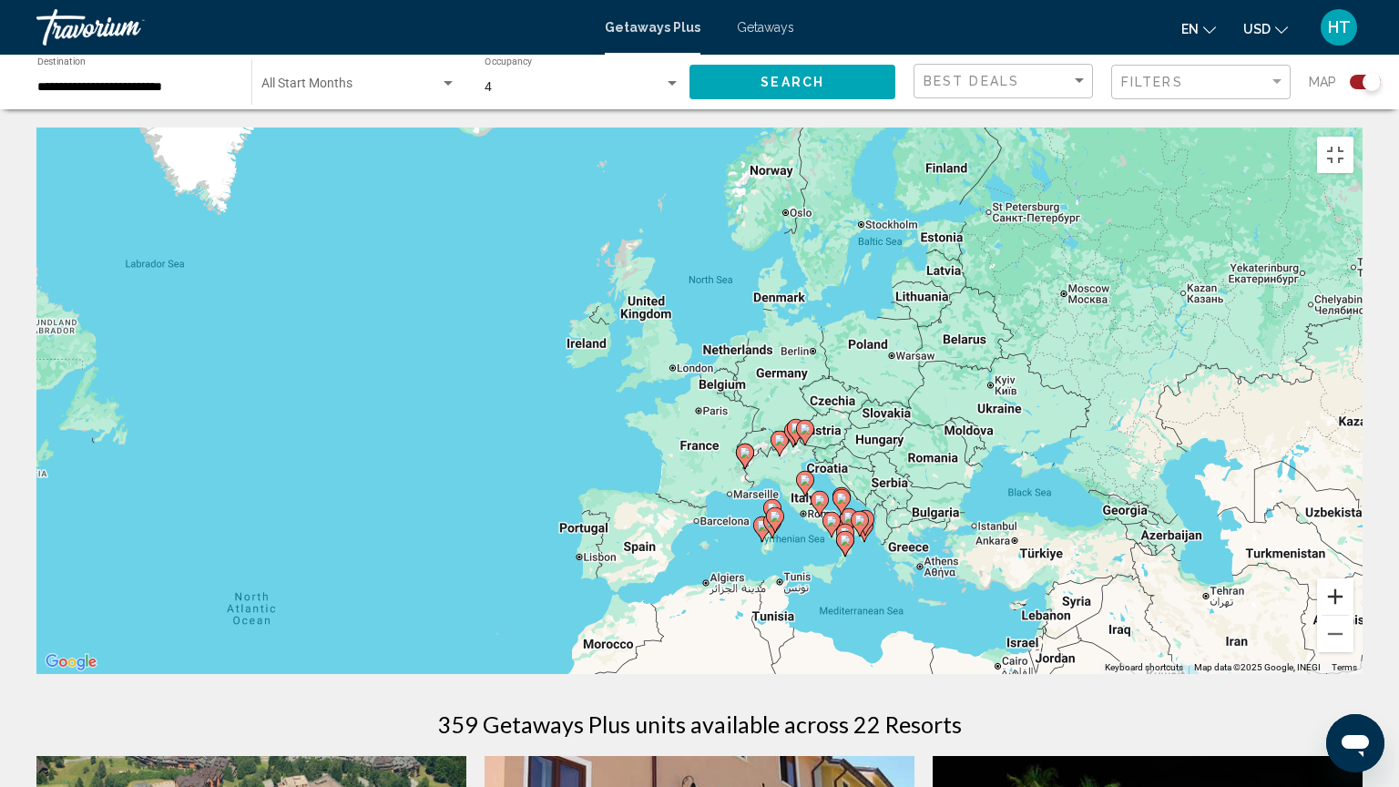
click at [1353, 615] on button "Zoom in" at bounding box center [1335, 596] width 36 height 36
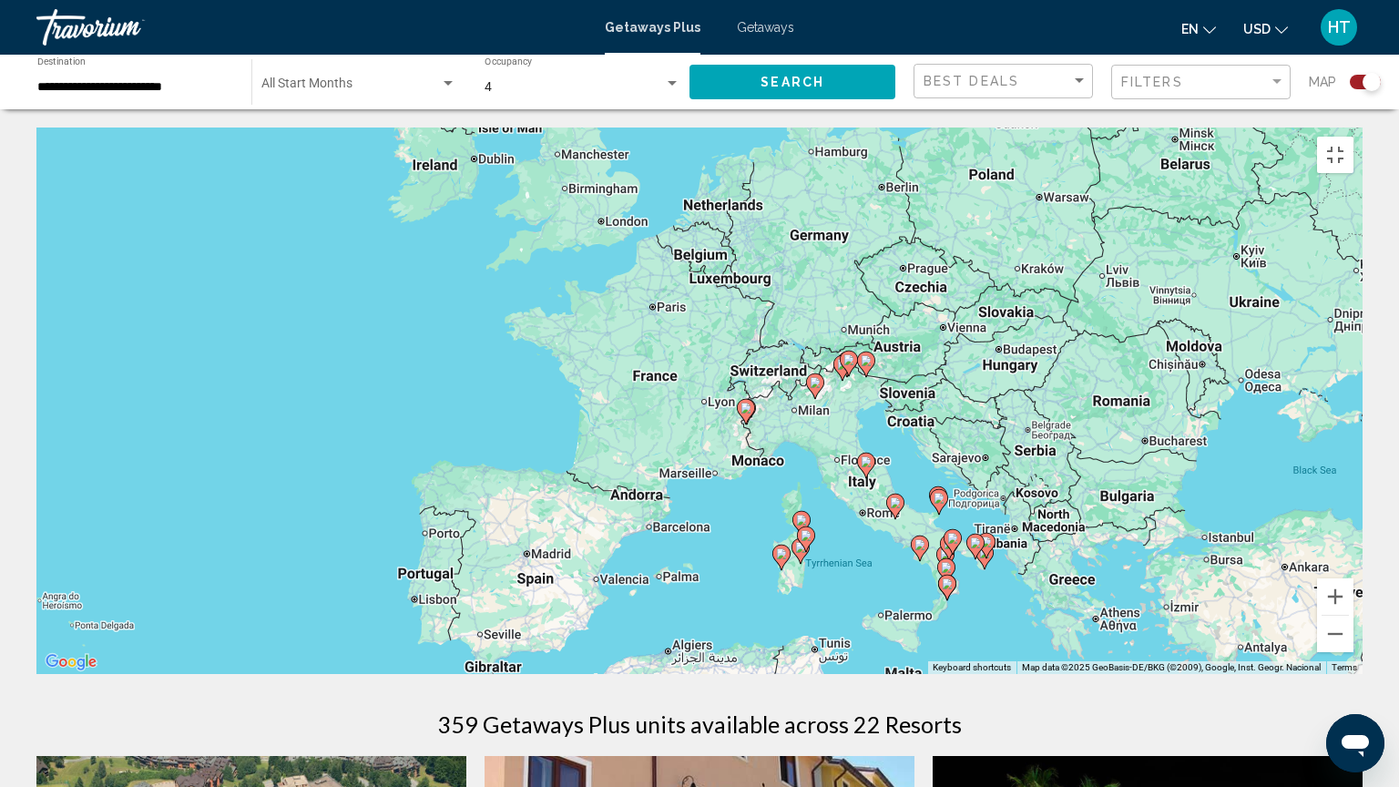
drag, startPoint x: 1167, startPoint y: 591, endPoint x: 1120, endPoint y: 470, distance: 129.7
click at [1120, 470] on div "To activate drag with keyboard, press Alt + Enter. Once in keyboard drag state,…" at bounding box center [699, 400] width 1326 height 546
click at [1353, 615] on button "Zoom in" at bounding box center [1335, 596] width 36 height 36
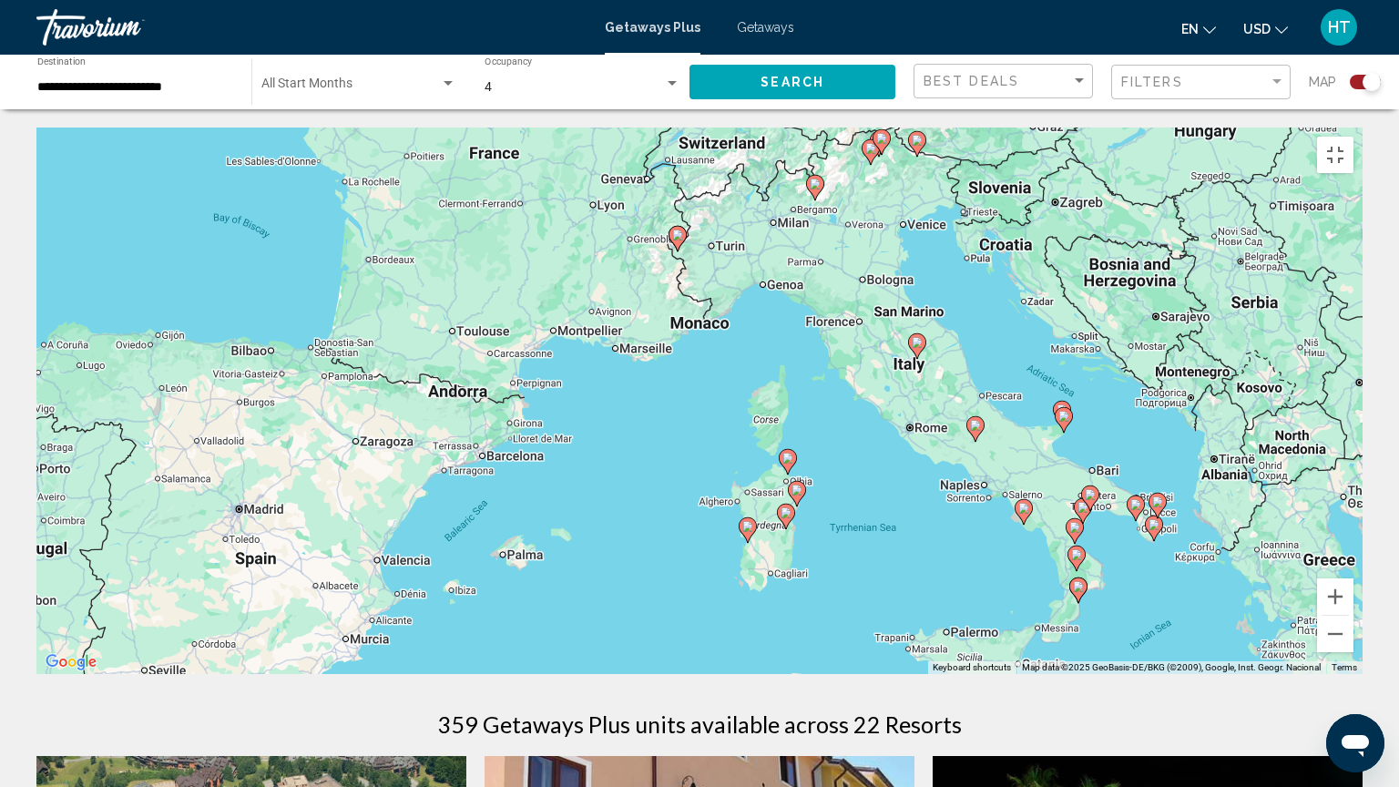
drag, startPoint x: 1275, startPoint y: 610, endPoint x: 1157, endPoint y: 408, distance: 234.3
click at [1157, 408] on div "To activate drag with keyboard, press Alt + Enter. Once in keyboard drag state,…" at bounding box center [699, 400] width 1326 height 546
click at [743, 519] on image "Main content" at bounding box center [745, 524] width 11 height 11
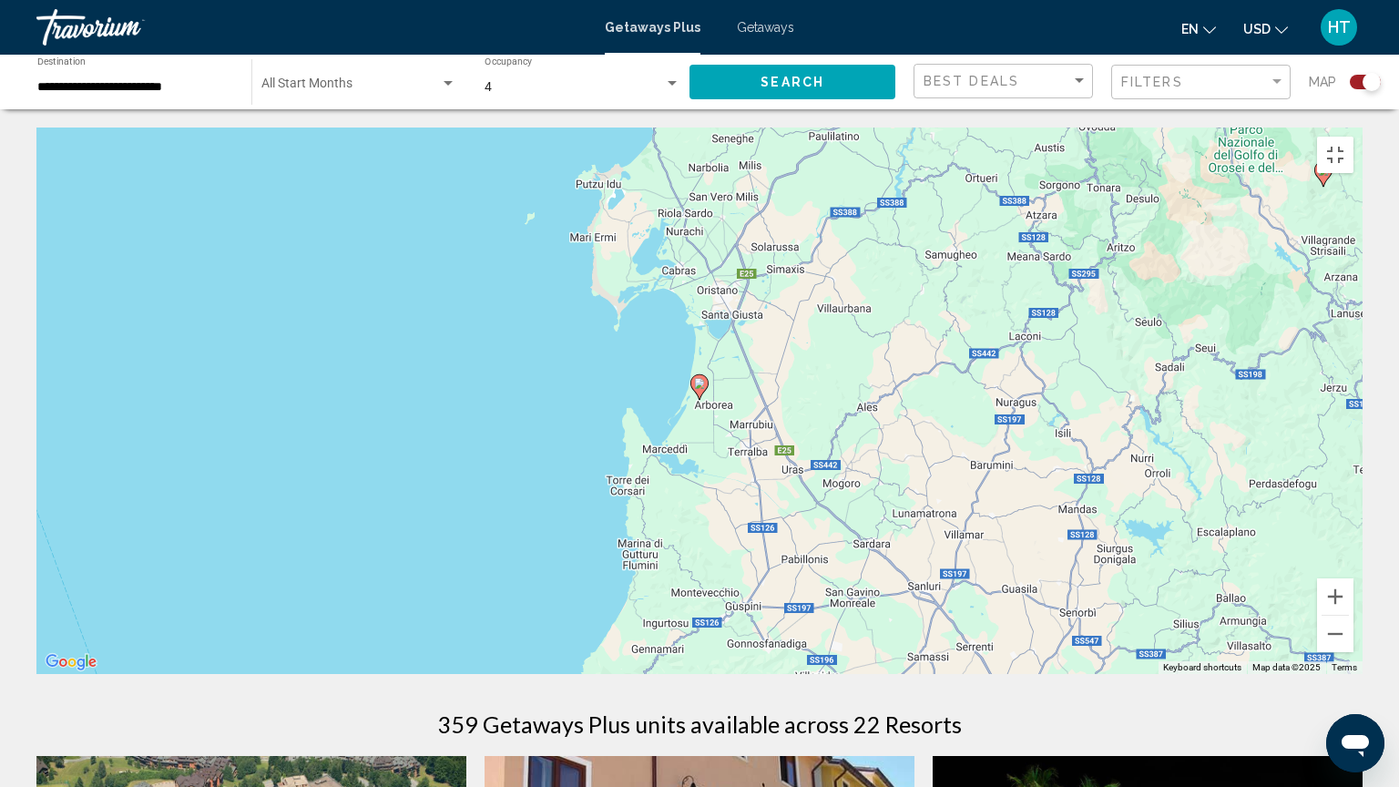
drag, startPoint x: 1311, startPoint y: 327, endPoint x: 1287, endPoint y: 370, distance: 49.4
click at [1287, 370] on div "To activate drag with keyboard, press Alt + Enter. Once in keyboard drag state,…" at bounding box center [699, 400] width 1326 height 546
drag, startPoint x: 1287, startPoint y: 370, endPoint x: 1281, endPoint y: 383, distance: 14.7
click at [1281, 383] on div "To activate drag with keyboard, press Alt + Enter. Once in keyboard drag state,…" at bounding box center [699, 400] width 1326 height 546
drag, startPoint x: 1281, startPoint y: 383, endPoint x: 1280, endPoint y: 396, distance: 12.8
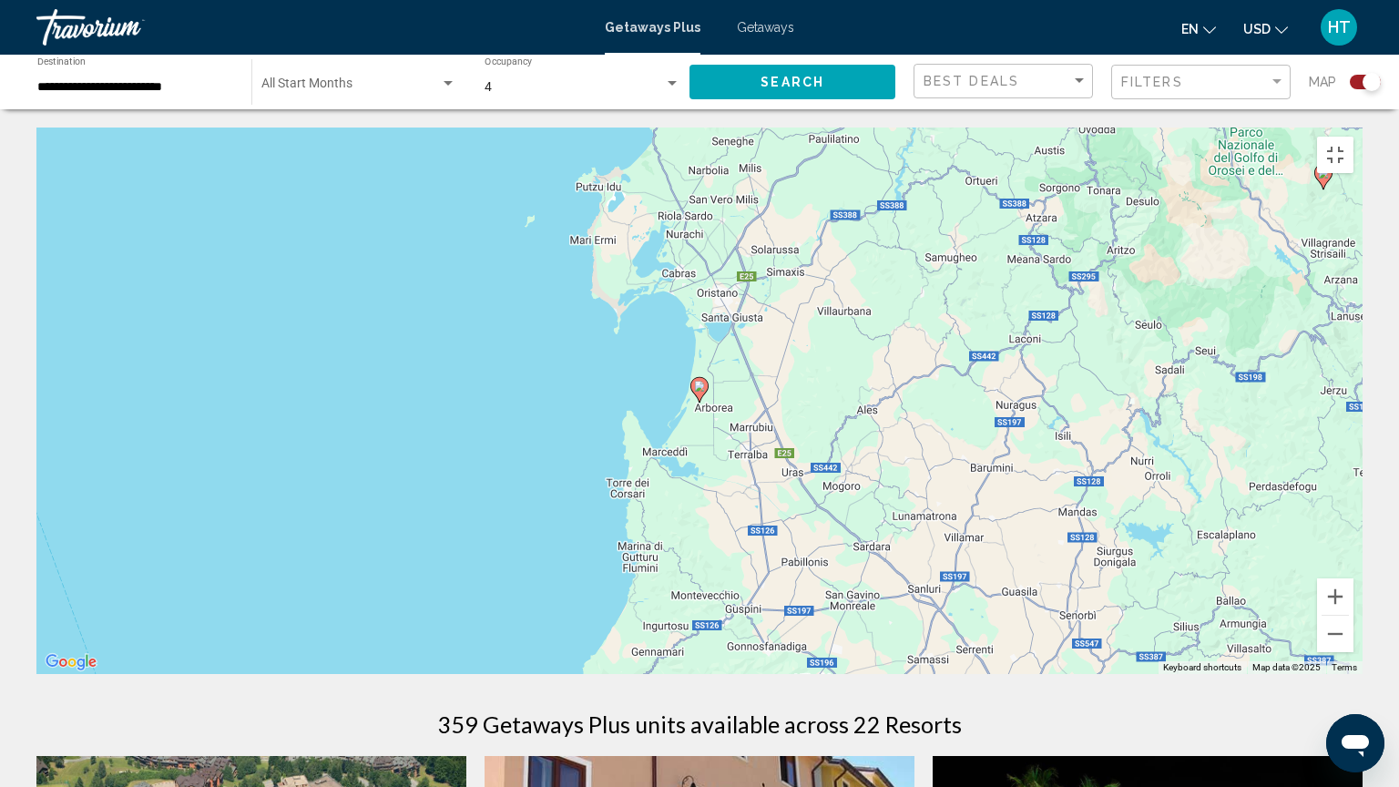
click at [1280, 396] on div "To activate drag with keyboard, press Alt + Enter. Once in keyboard drag state,…" at bounding box center [699, 400] width 1326 height 546
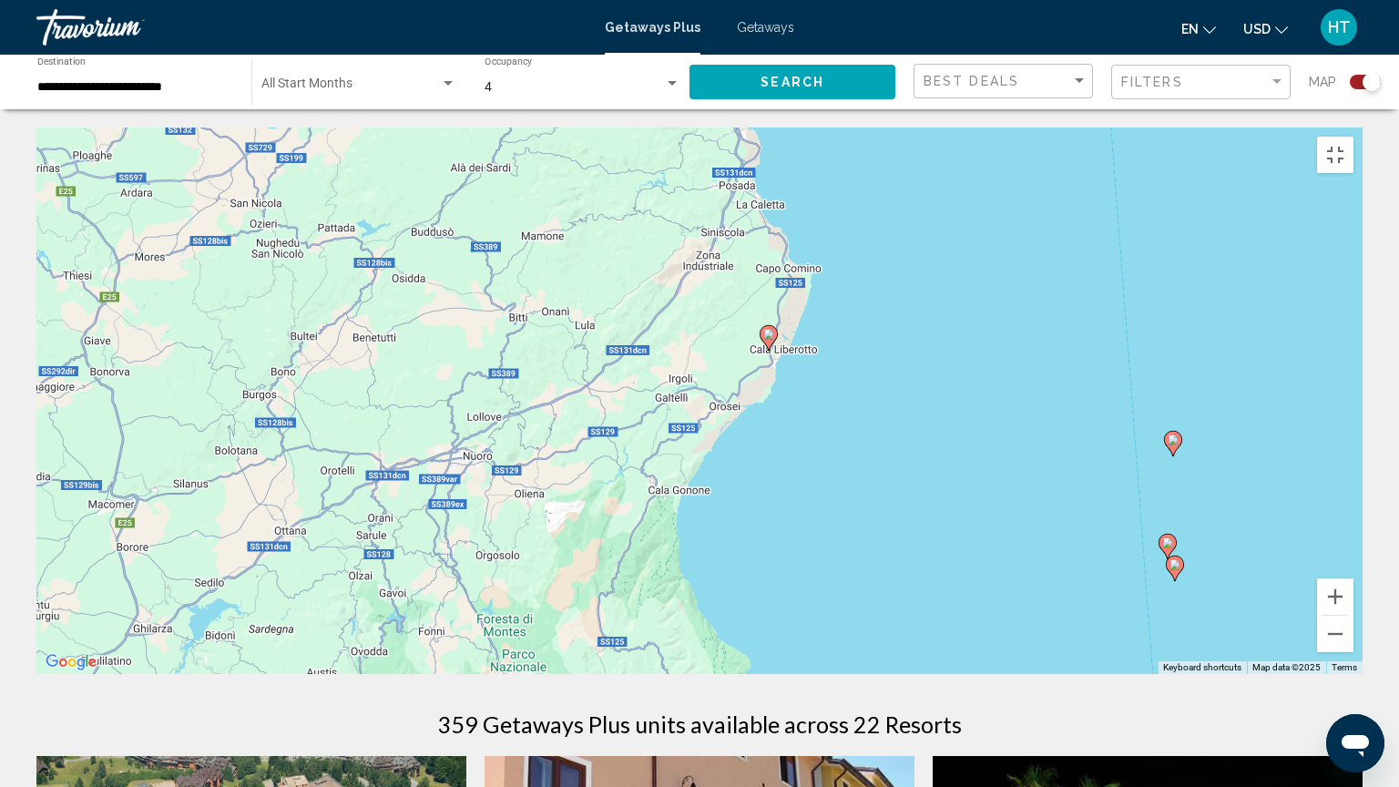
drag, startPoint x: 1300, startPoint y: 316, endPoint x: 572, endPoint y: 786, distance: 866.2
click at [572, 674] on div "To activate drag with keyboard, press Alt + Enter. Once in keyboard drag state,…" at bounding box center [699, 400] width 1326 height 546
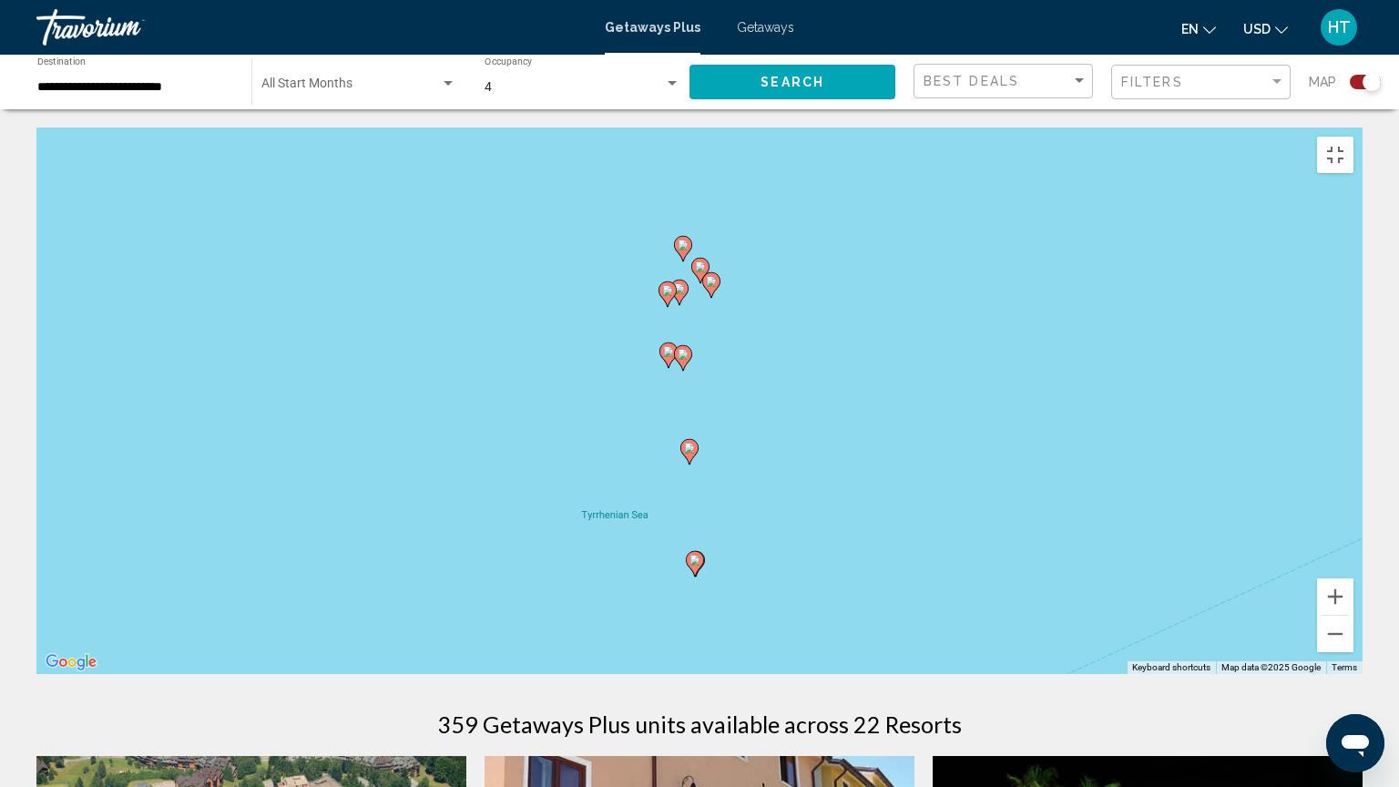
drag, startPoint x: 1217, startPoint y: 525, endPoint x: 0, endPoint y: 372, distance: 1226.1
click at [36, 372] on div "To activate drag with keyboard, press Alt + Enter. Once in keyboard drag state,…" at bounding box center [699, 400] width 1326 height 546
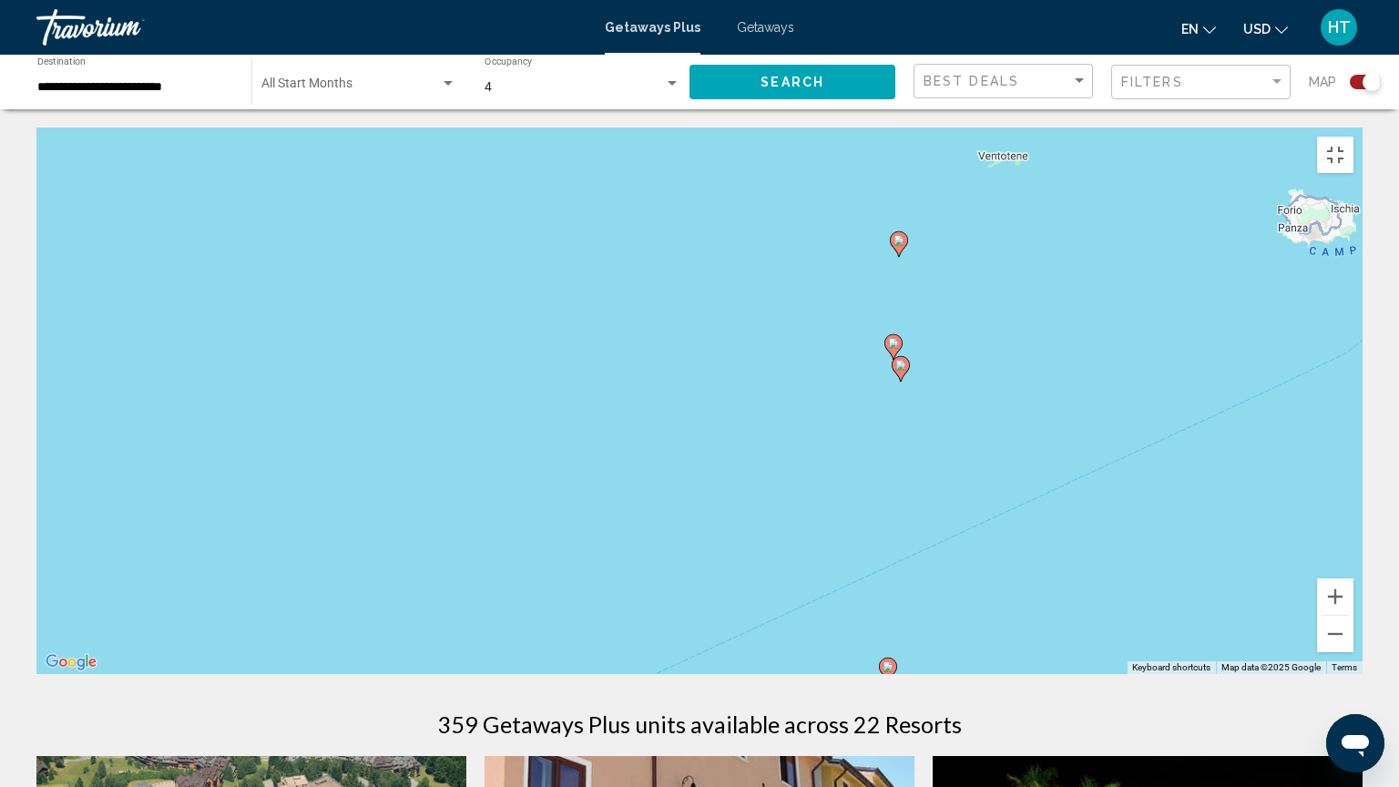
drag, startPoint x: 1002, startPoint y: 329, endPoint x: 0, endPoint y: 598, distance: 1037.4
click at [36, 598] on div "To activate drag with keyboard, press Alt + Enter. Once in keyboard drag state,…" at bounding box center [699, 400] width 1326 height 546
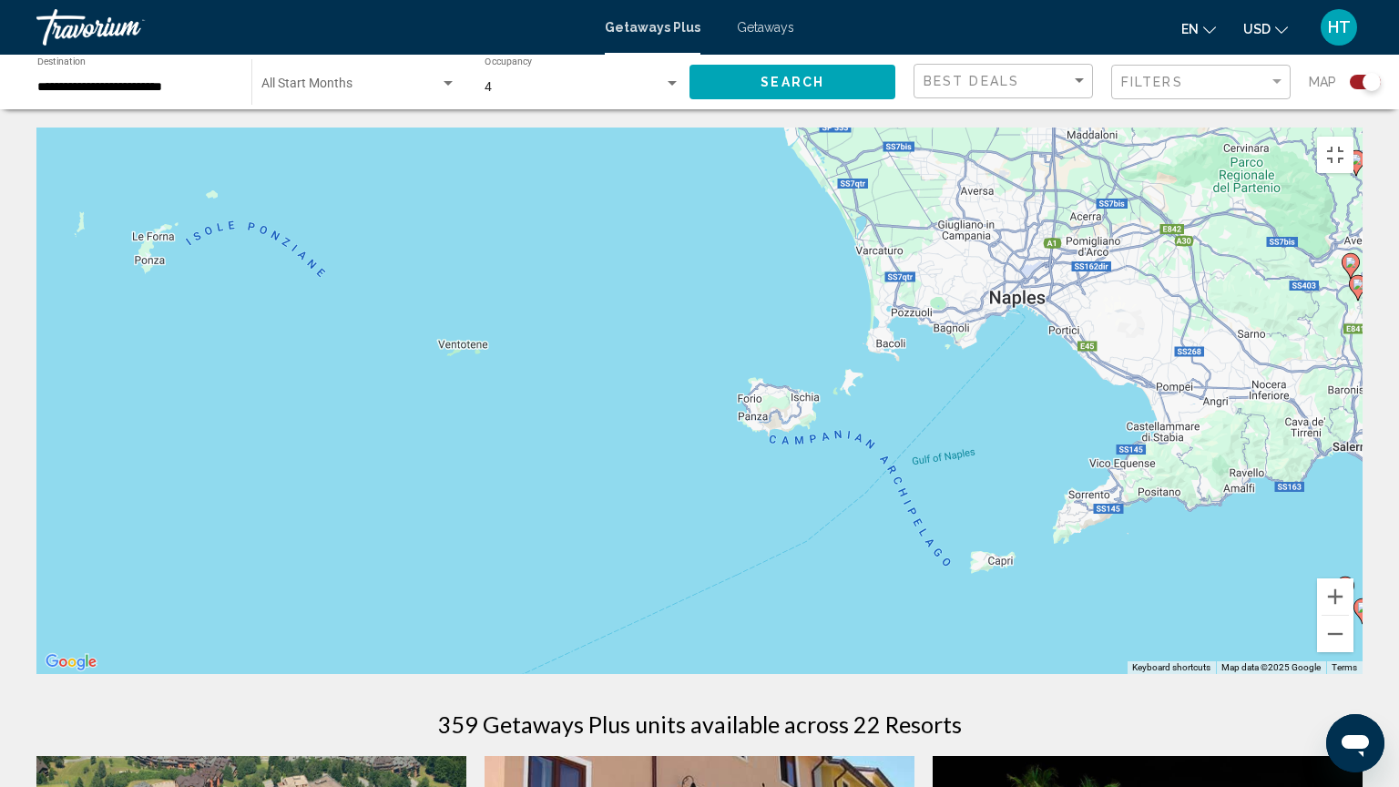
drag, startPoint x: 806, startPoint y: 483, endPoint x: 259, endPoint y: 673, distance: 579.5
click at [259, 673] on div "To activate drag with keyboard, press Alt + Enter. Once in keyboard drag state,…" at bounding box center [699, 400] width 1326 height 546
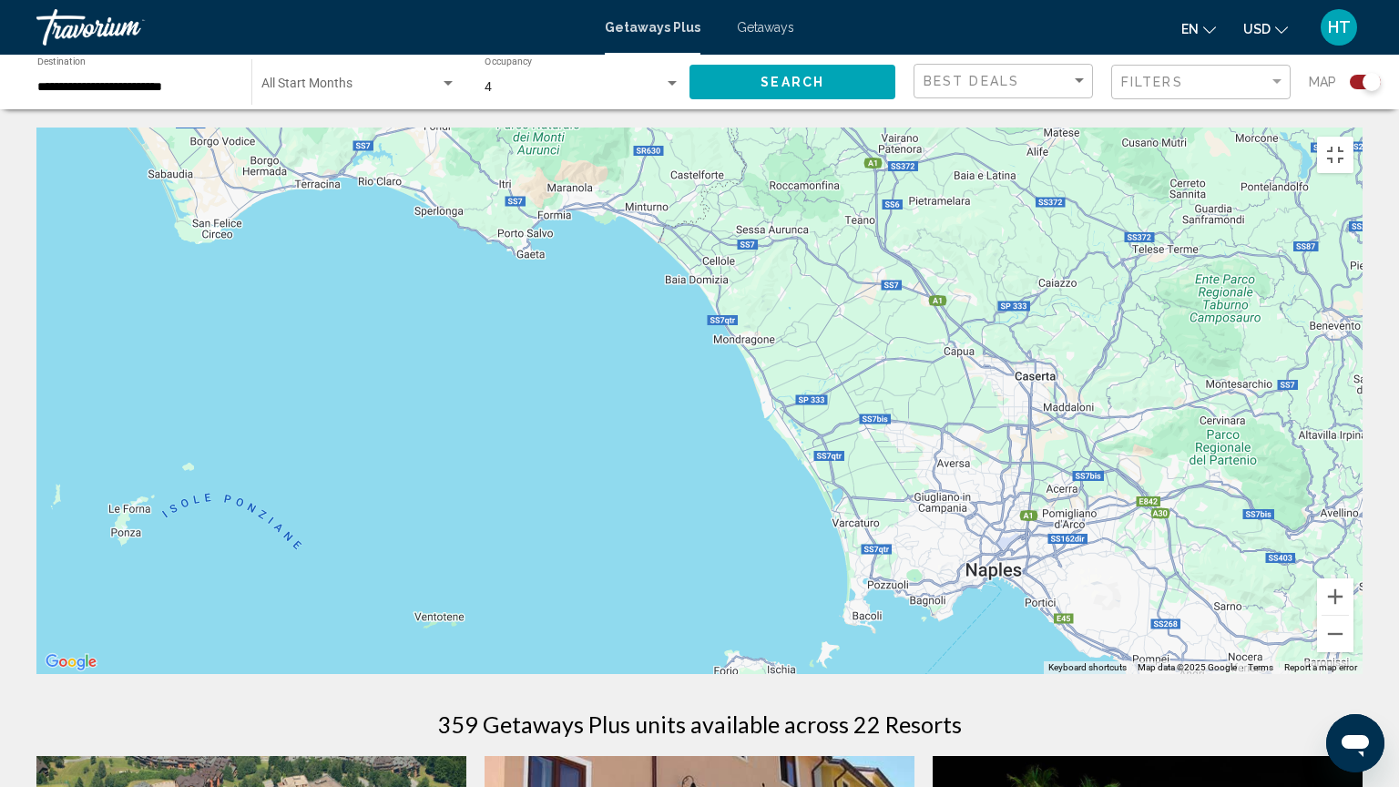
drag, startPoint x: 411, startPoint y: 496, endPoint x: 395, endPoint y: 786, distance: 290.0
click at [395, 674] on div "To activate drag with keyboard, press Alt + Enter. Once in keyboard drag state,…" at bounding box center [699, 400] width 1326 height 546
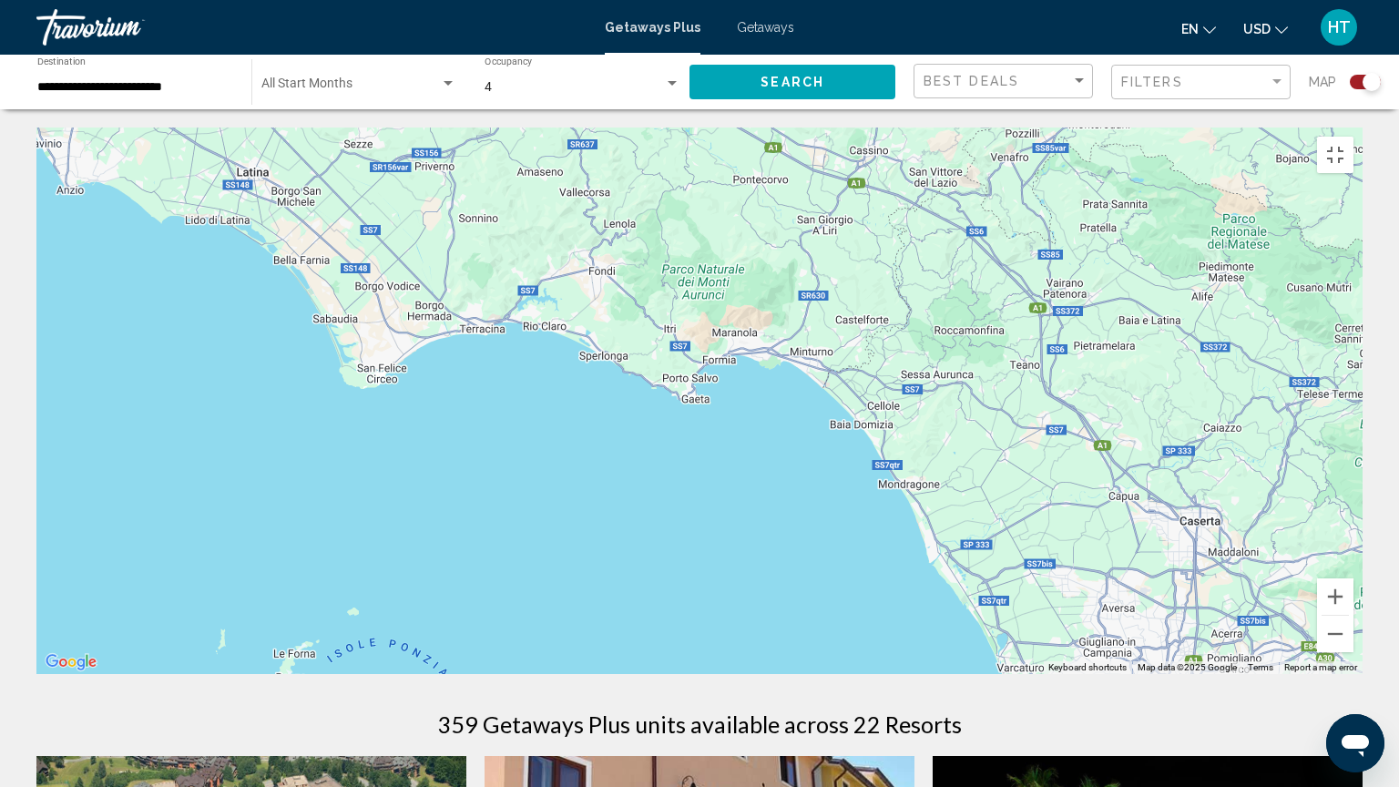
drag, startPoint x: 558, startPoint y: 640, endPoint x: 729, endPoint y: 786, distance: 224.8
click at [729, 674] on div "To activate drag with keyboard, press Alt + Enter. Once in keyboard drag state,…" at bounding box center [699, 400] width 1326 height 546
click at [1353, 652] on button "Zoom out" at bounding box center [1335, 634] width 36 height 36
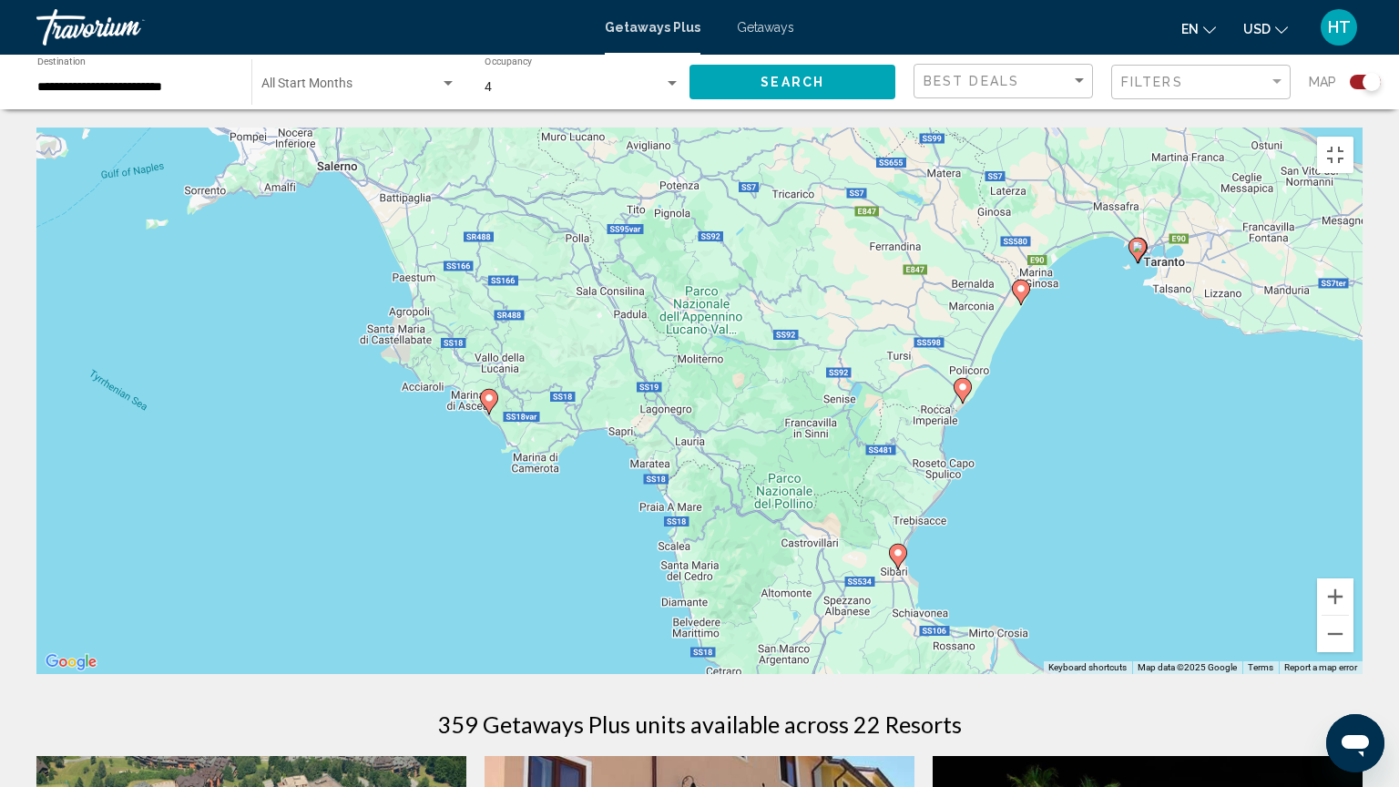
drag, startPoint x: 1198, startPoint y: 470, endPoint x: 430, endPoint y: 0, distance: 900.9
click at [430, 127] on div "To activate drag with keyboard, press Alt + Enter. Once in keyboard drag state,…" at bounding box center [699, 400] width 1326 height 546
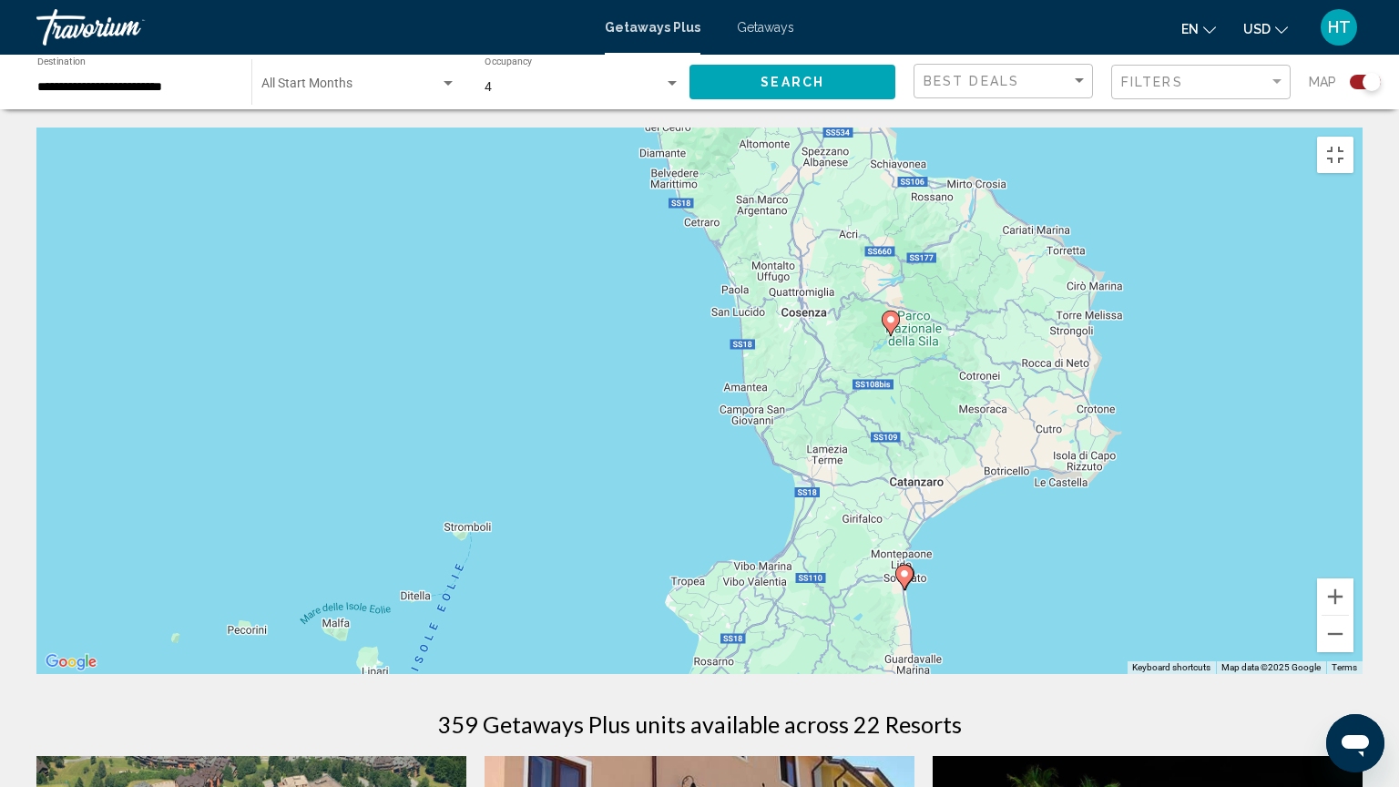
drag, startPoint x: 943, startPoint y: 470, endPoint x: 923, endPoint y: 0, distance: 470.3
click at [923, 127] on div "To activate drag with keyboard, press Alt + Enter. Once in keyboard drag state,…" at bounding box center [699, 400] width 1326 height 546
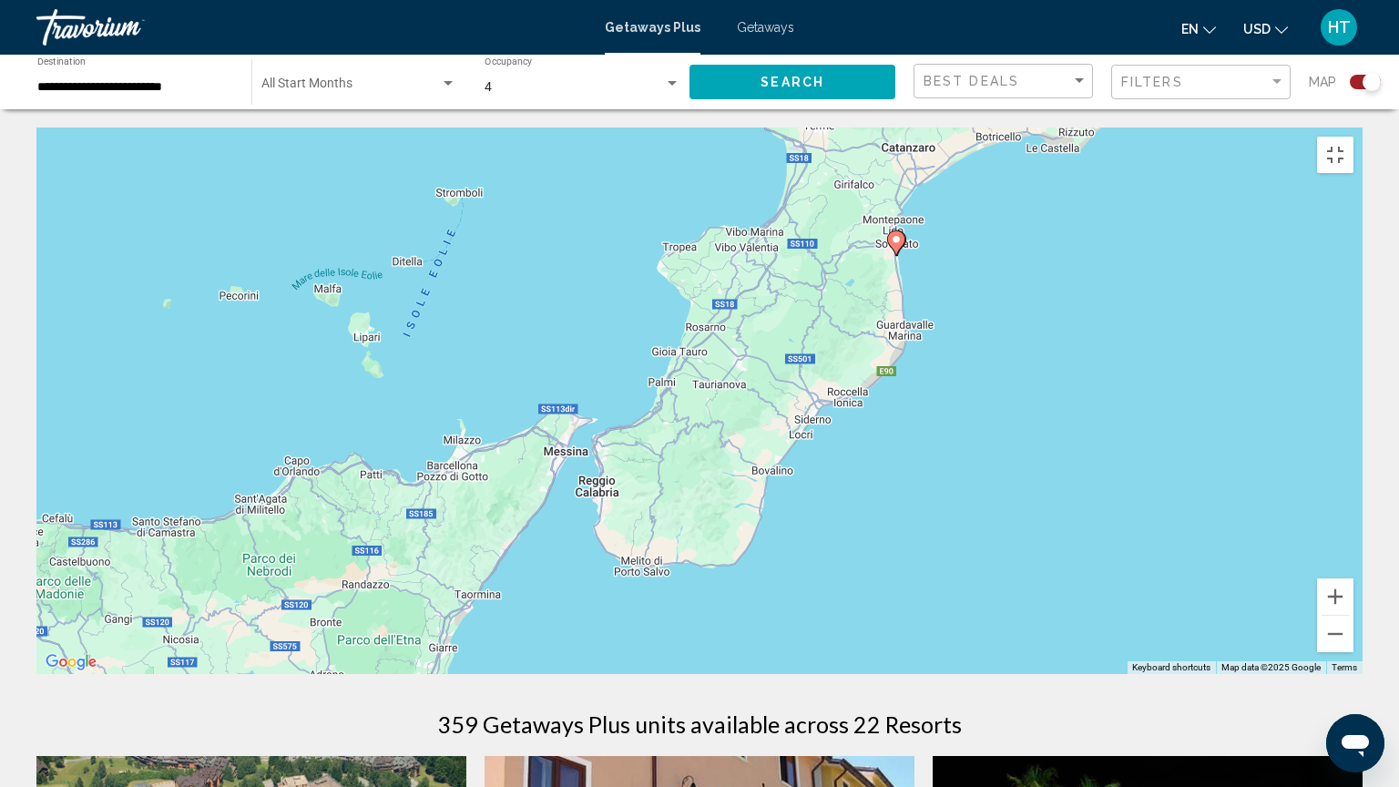
drag, startPoint x: 1191, startPoint y: 442, endPoint x: 1187, endPoint y: 100, distance: 341.5
click at [1187, 127] on div "To activate drag with keyboard, press Alt + Enter. Once in keyboard drag state,…" at bounding box center [699, 400] width 1326 height 546
click at [892, 234] on image "Main content" at bounding box center [896, 239] width 11 height 11
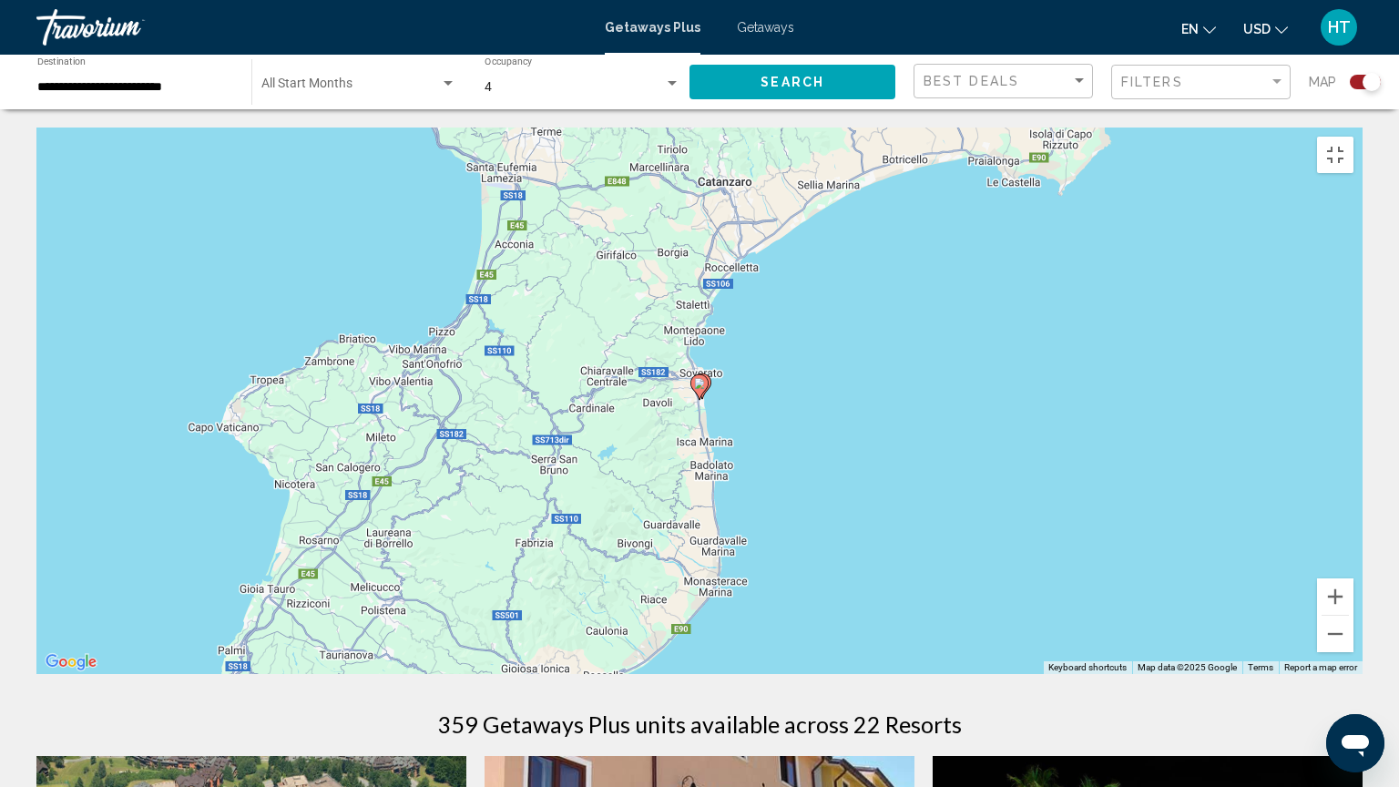
click at [701, 379] on image "Main content" at bounding box center [699, 383] width 11 height 11
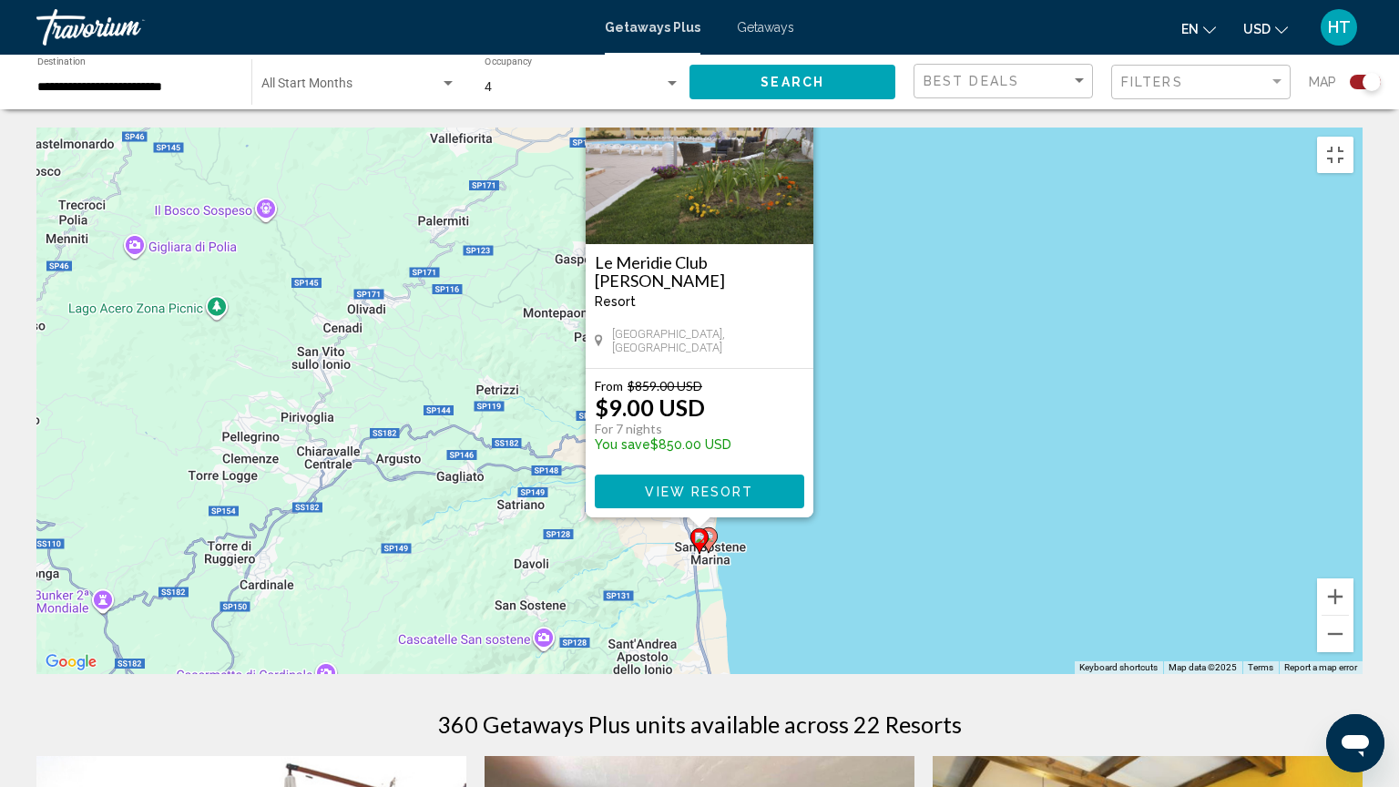
click at [738, 484] on span "View Resort" at bounding box center [699, 491] width 108 height 15
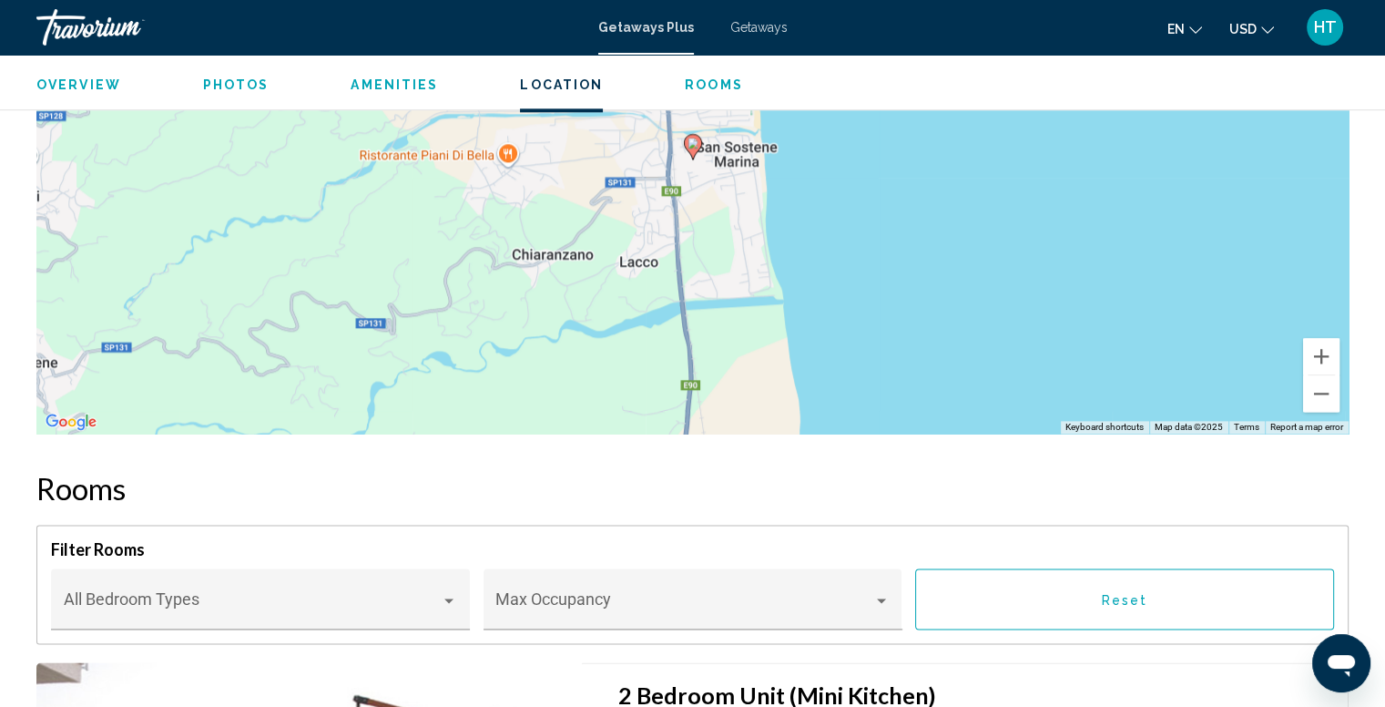
scroll to position [2192, 0]
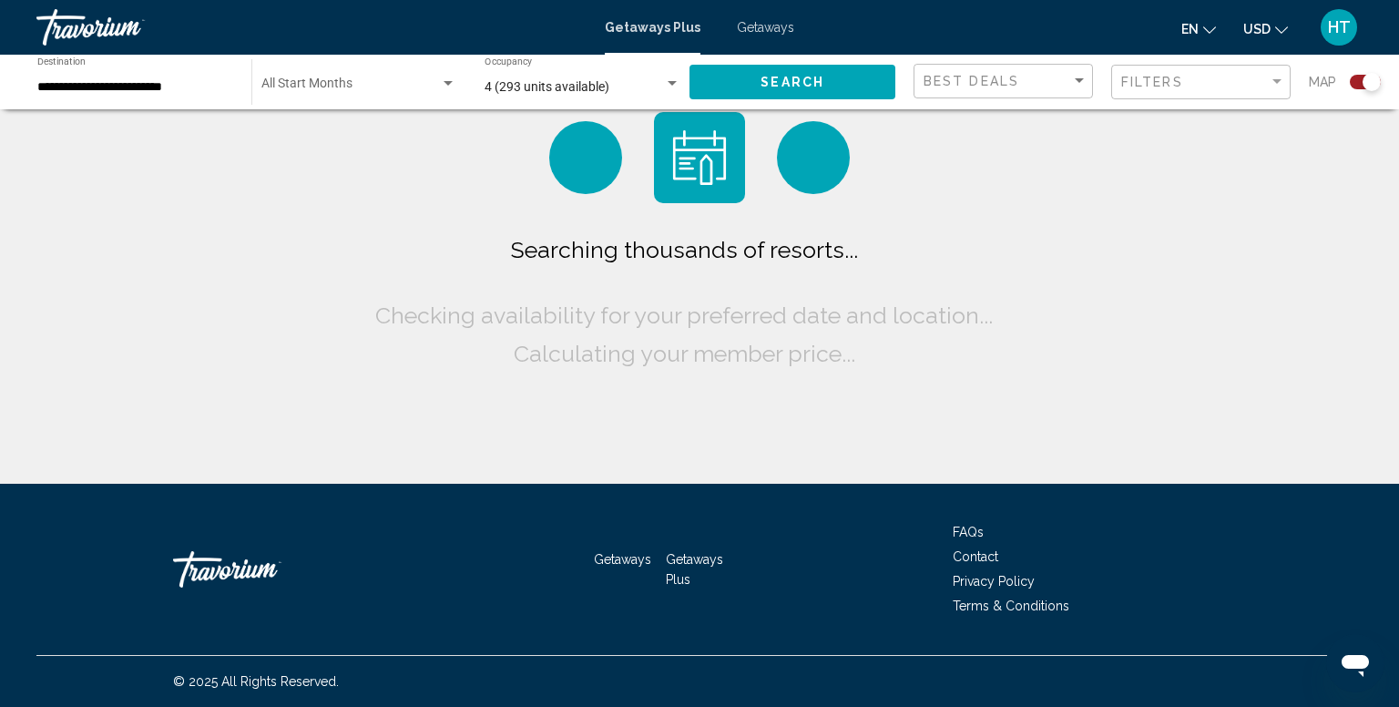
click at [105, 98] on div "**********" at bounding box center [135, 82] width 196 height 50
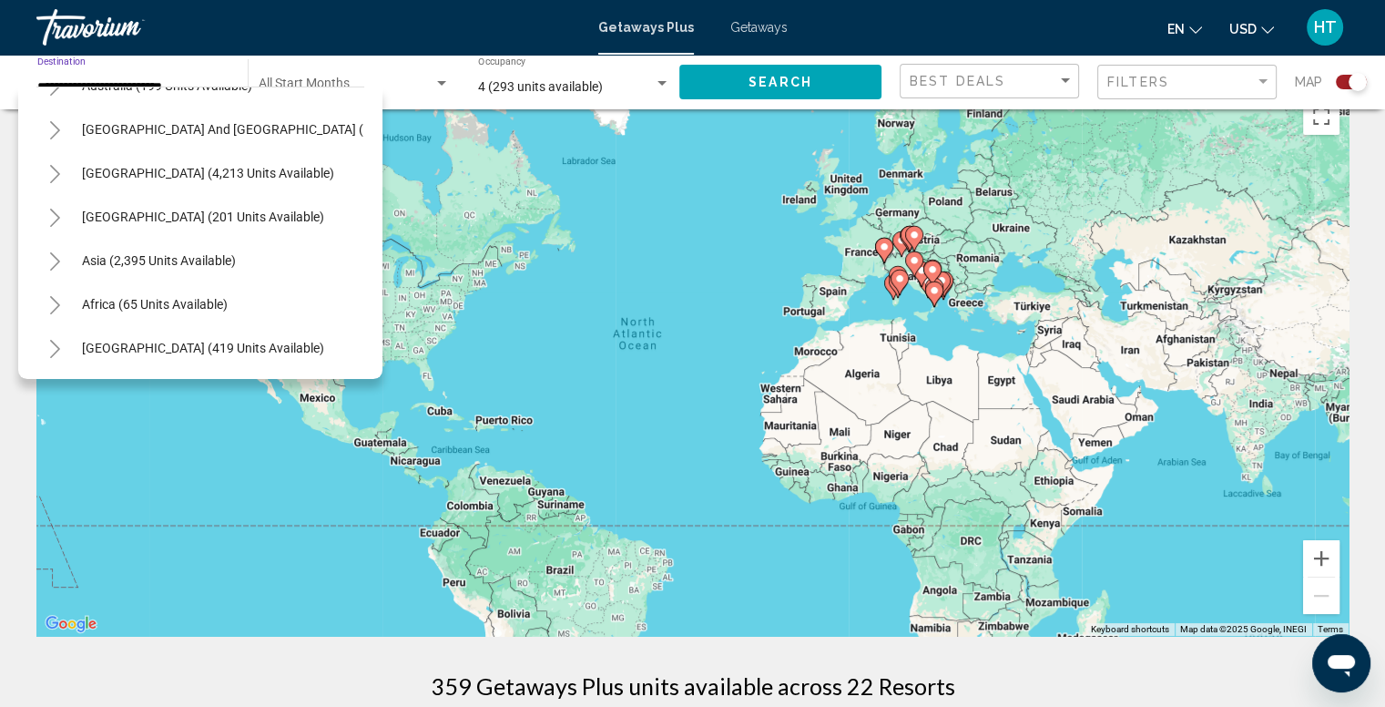
scroll to position [40, 0]
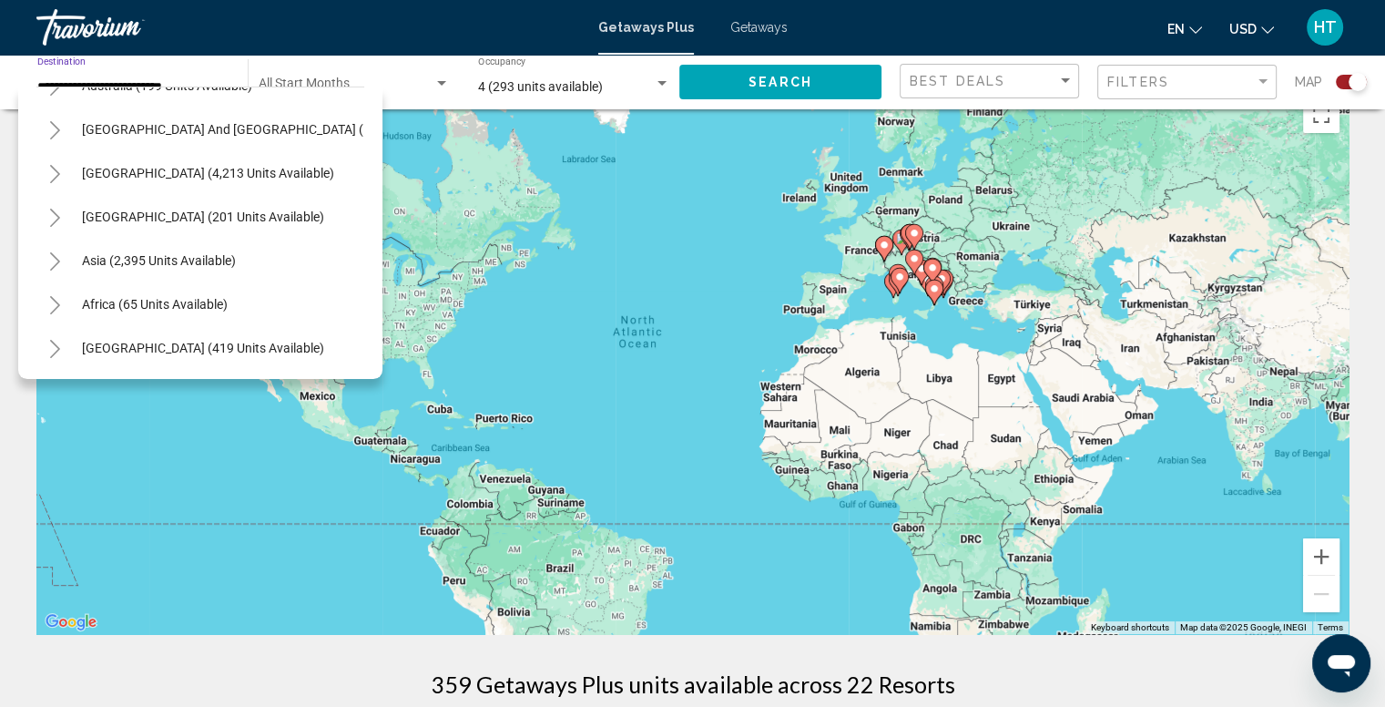
click at [49, 252] on icon "Toggle Asia (2,395 units available)" at bounding box center [55, 261] width 14 height 18
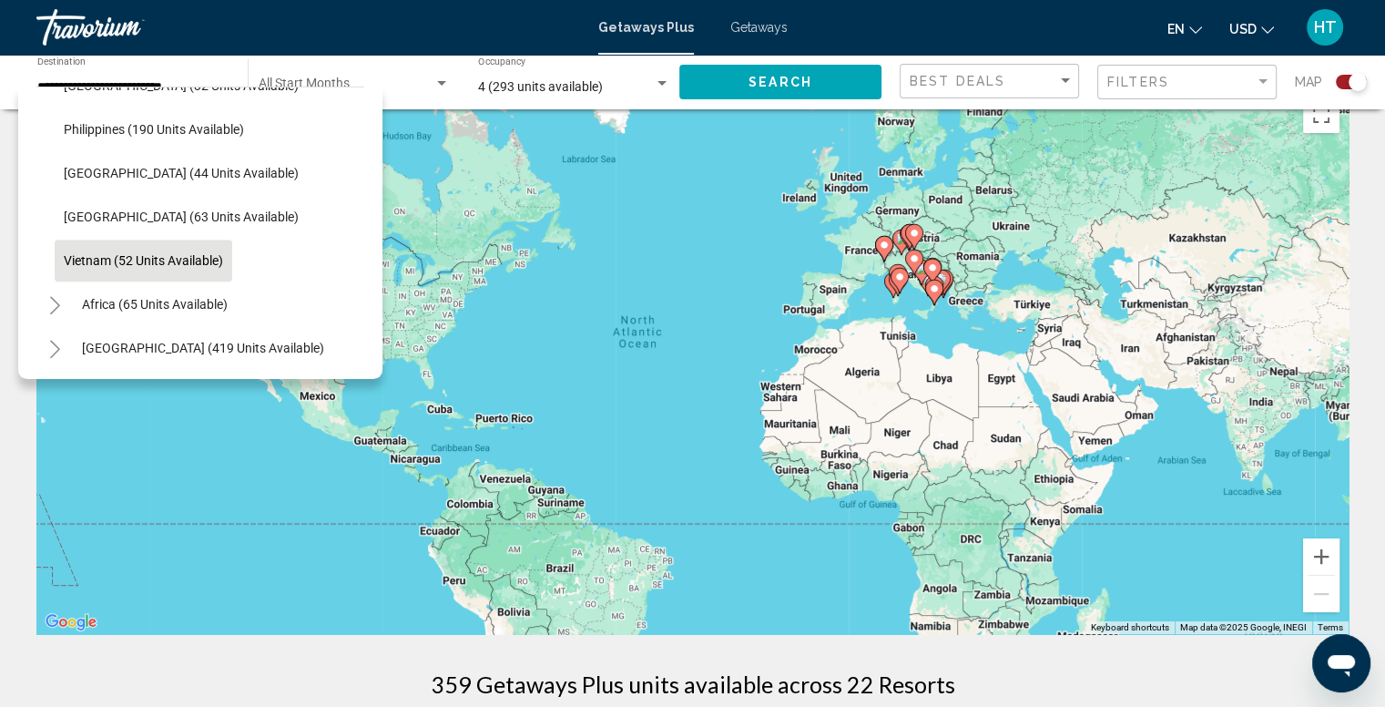
click at [183, 253] on span "Vietnam (52 units available)" at bounding box center [143, 260] width 159 height 15
type input "**********"
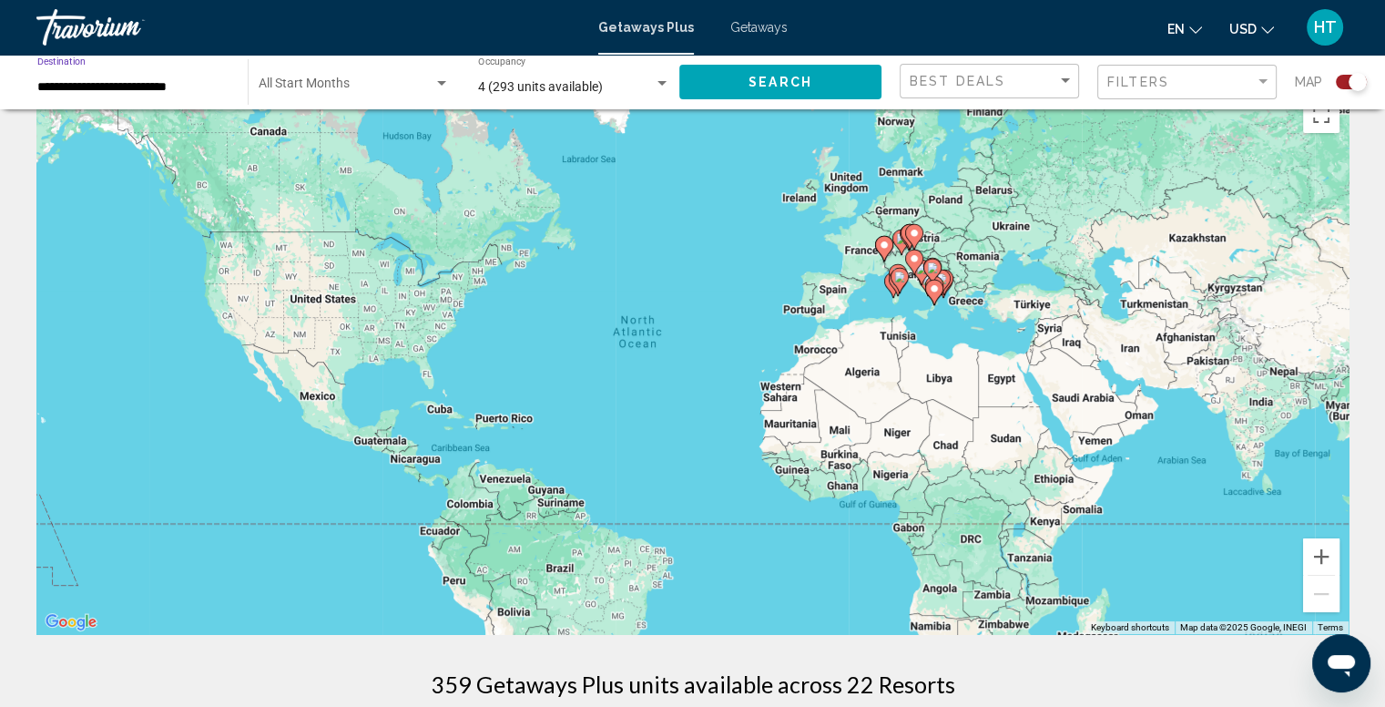
click at [739, 81] on button "Search" at bounding box center [780, 82] width 202 height 34
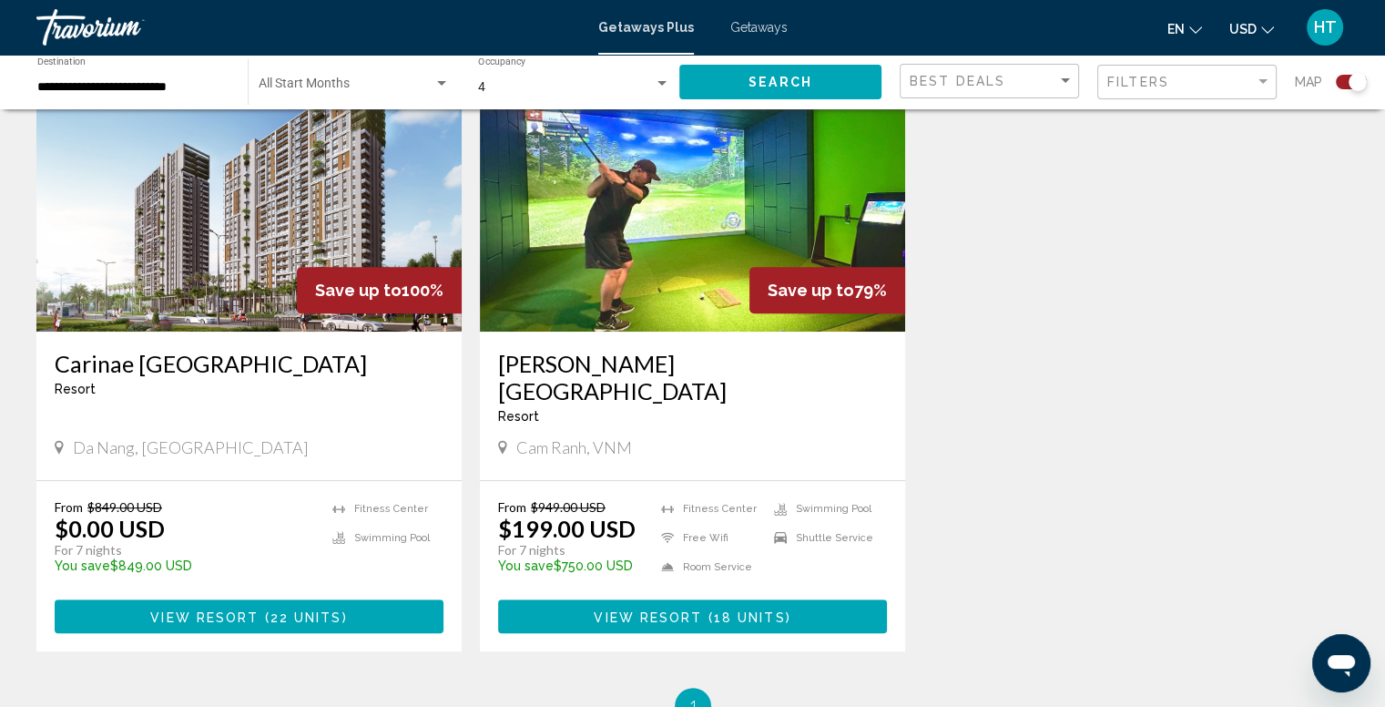
scroll to position [717, 0]
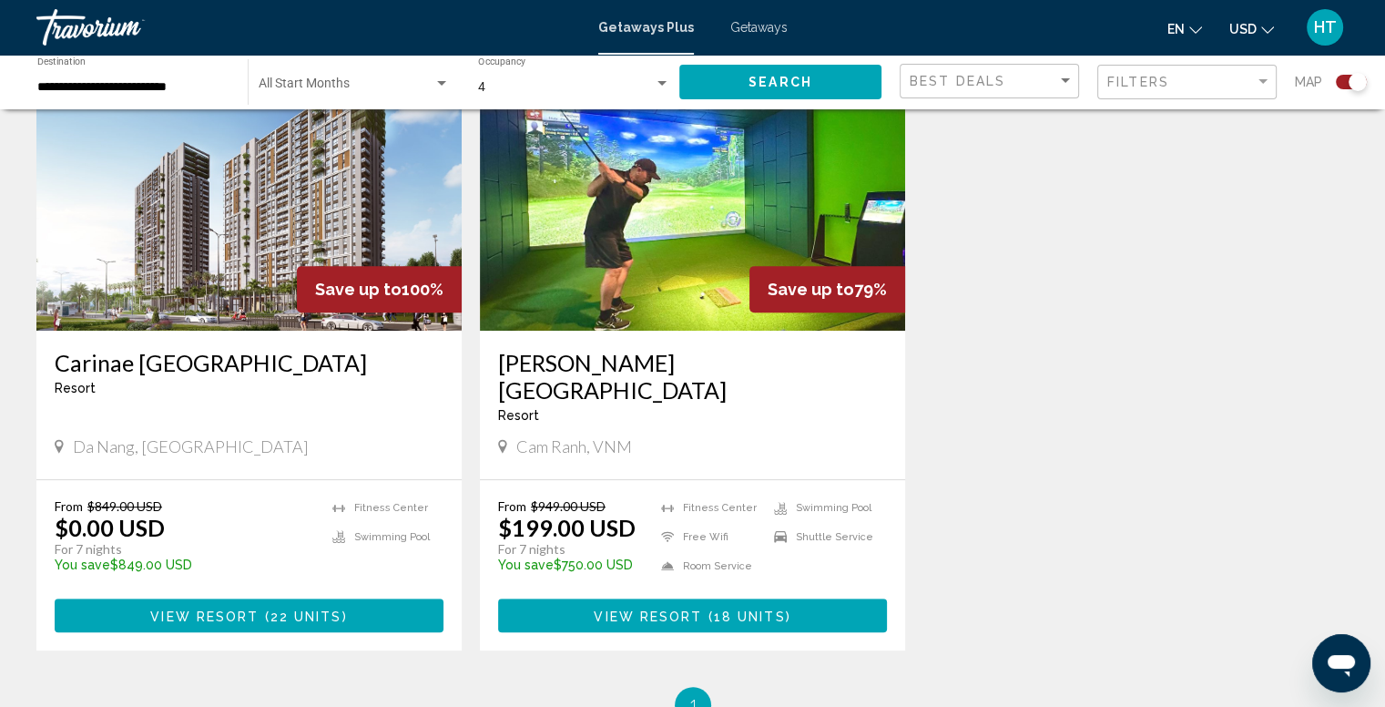
click at [310, 608] on span "22 units" at bounding box center [306, 615] width 72 height 15
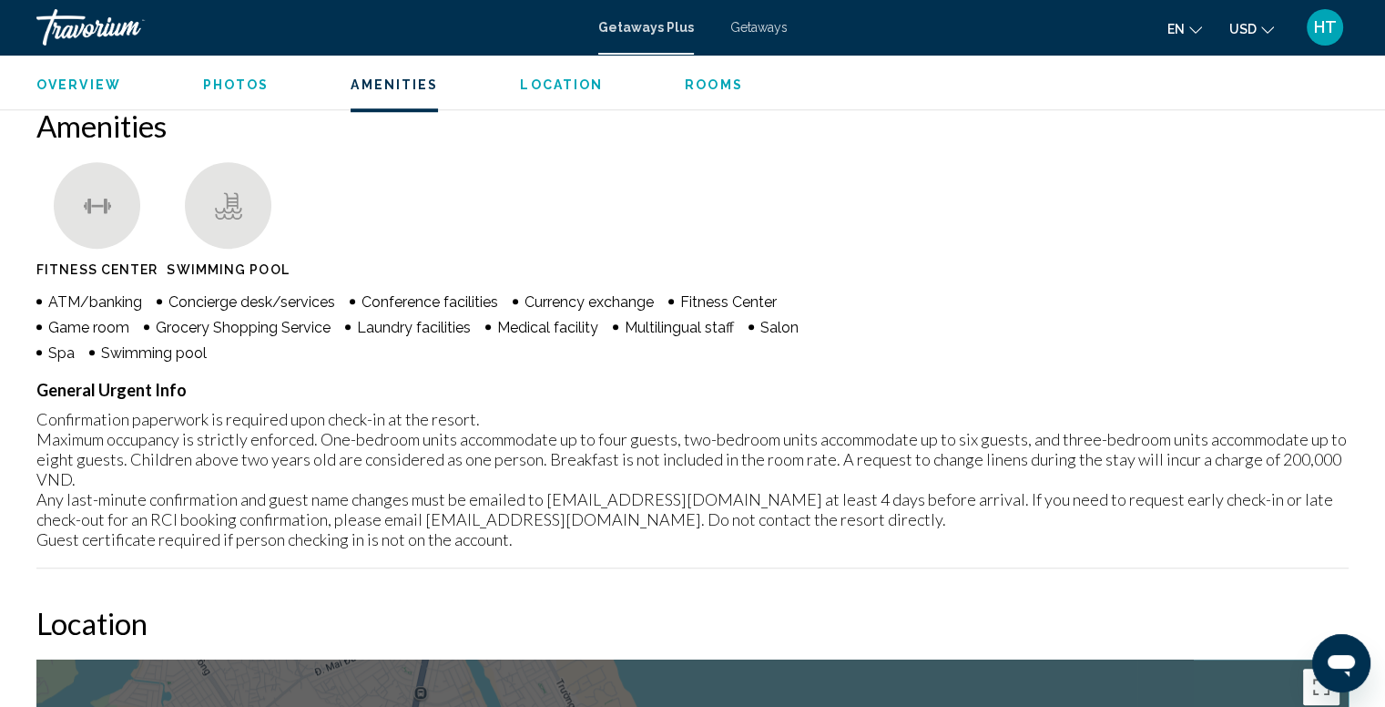
scroll to position [1380, 0]
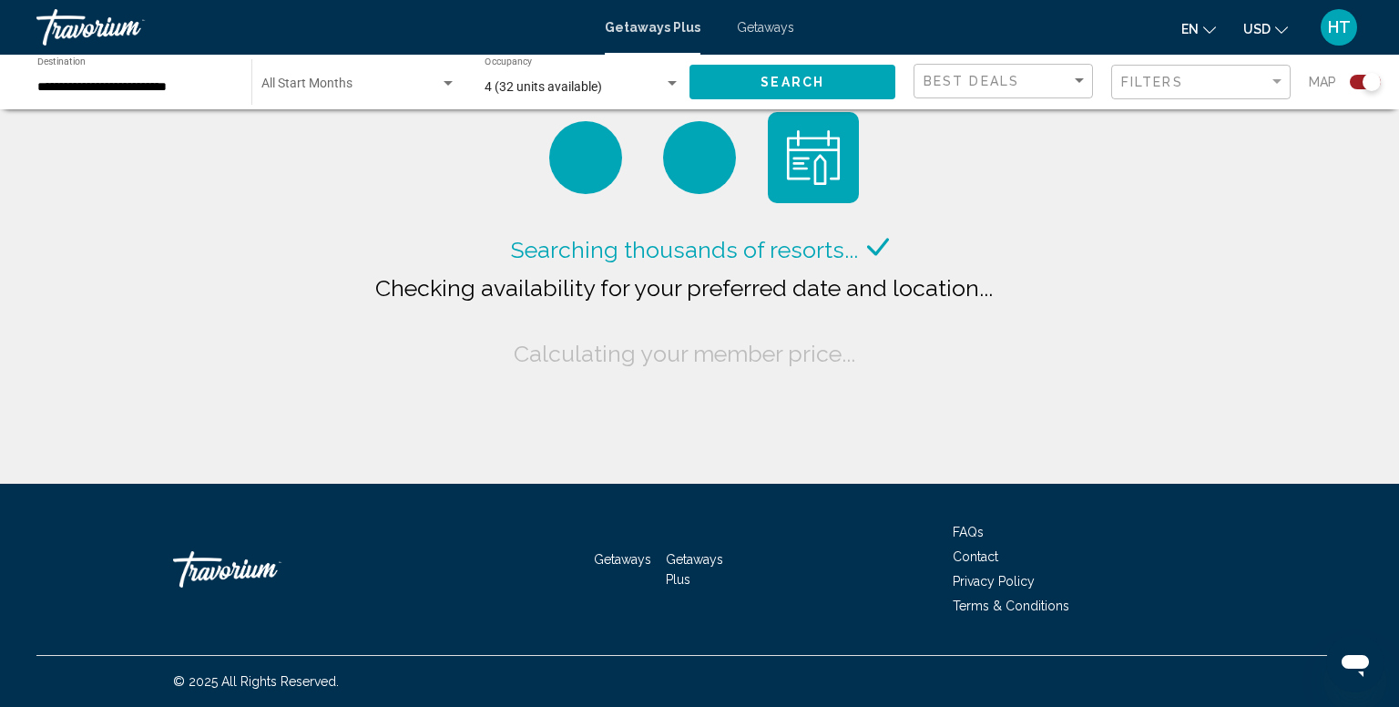
click at [88, 77] on div "**********" at bounding box center [135, 82] width 196 height 50
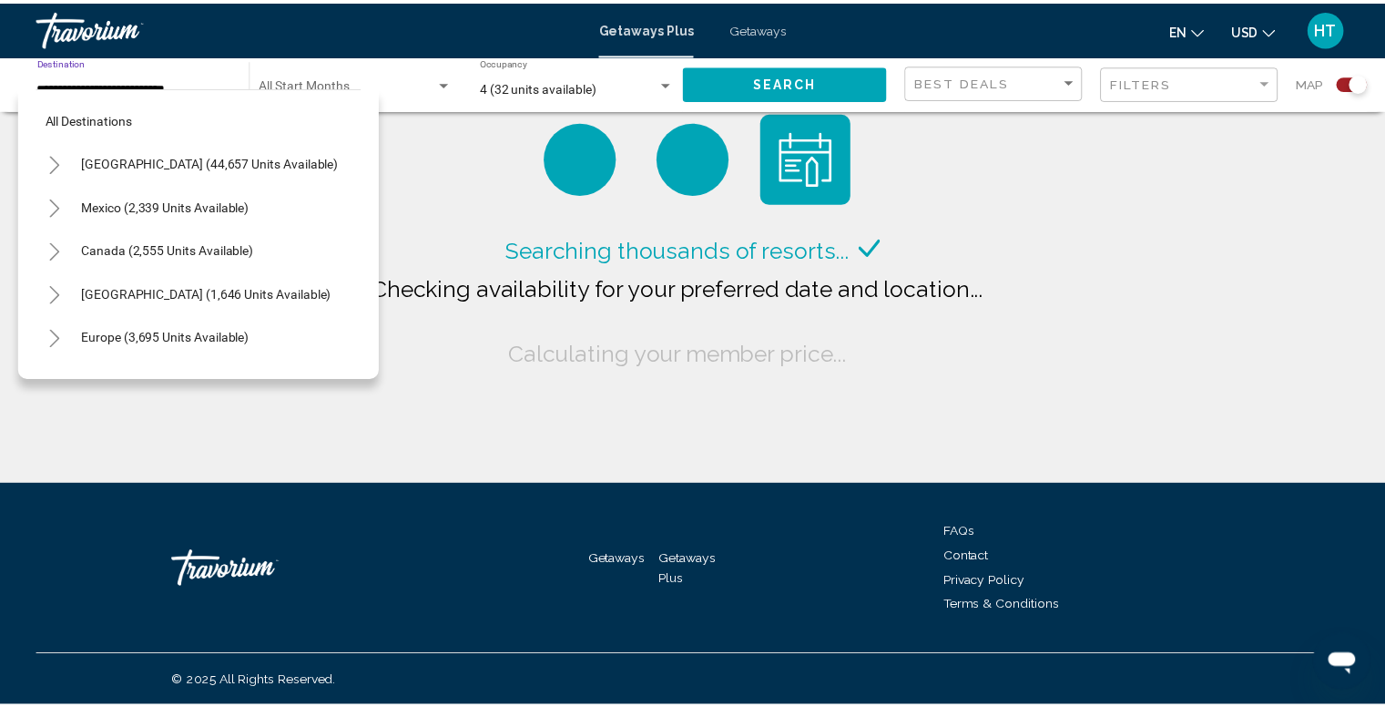
scroll to position [746, 0]
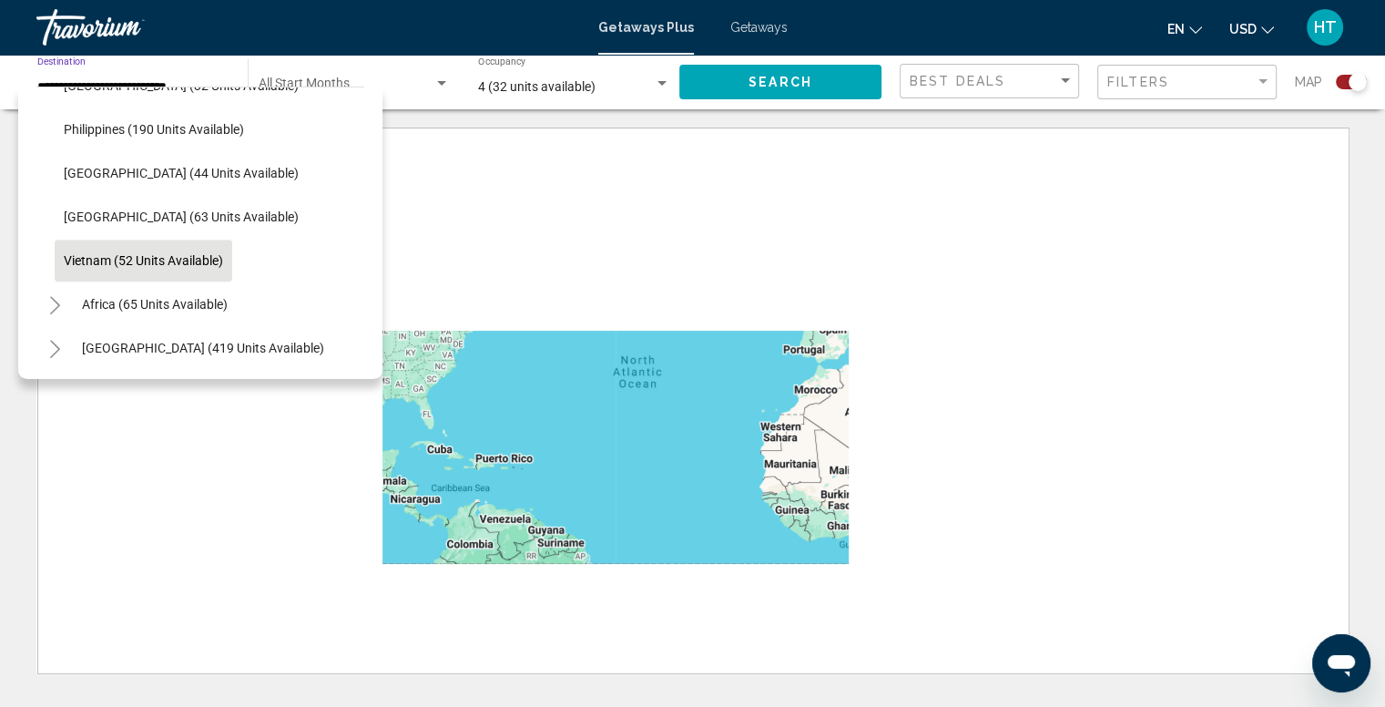
click at [50, 296] on icon "Toggle Africa (65 units available)" at bounding box center [55, 305] width 14 height 18
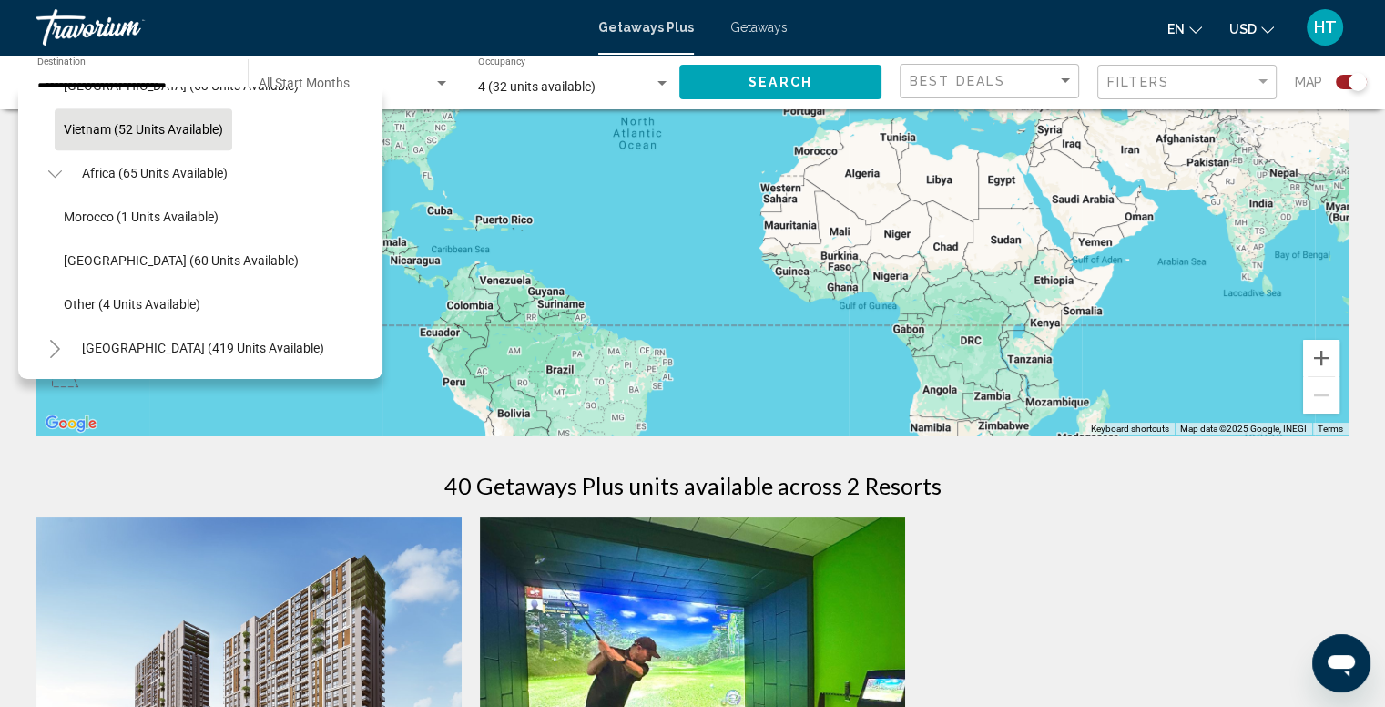
scroll to position [240, 0]
click at [50, 340] on icon "Toggle Middle East (419 units available)" at bounding box center [55, 349] width 14 height 18
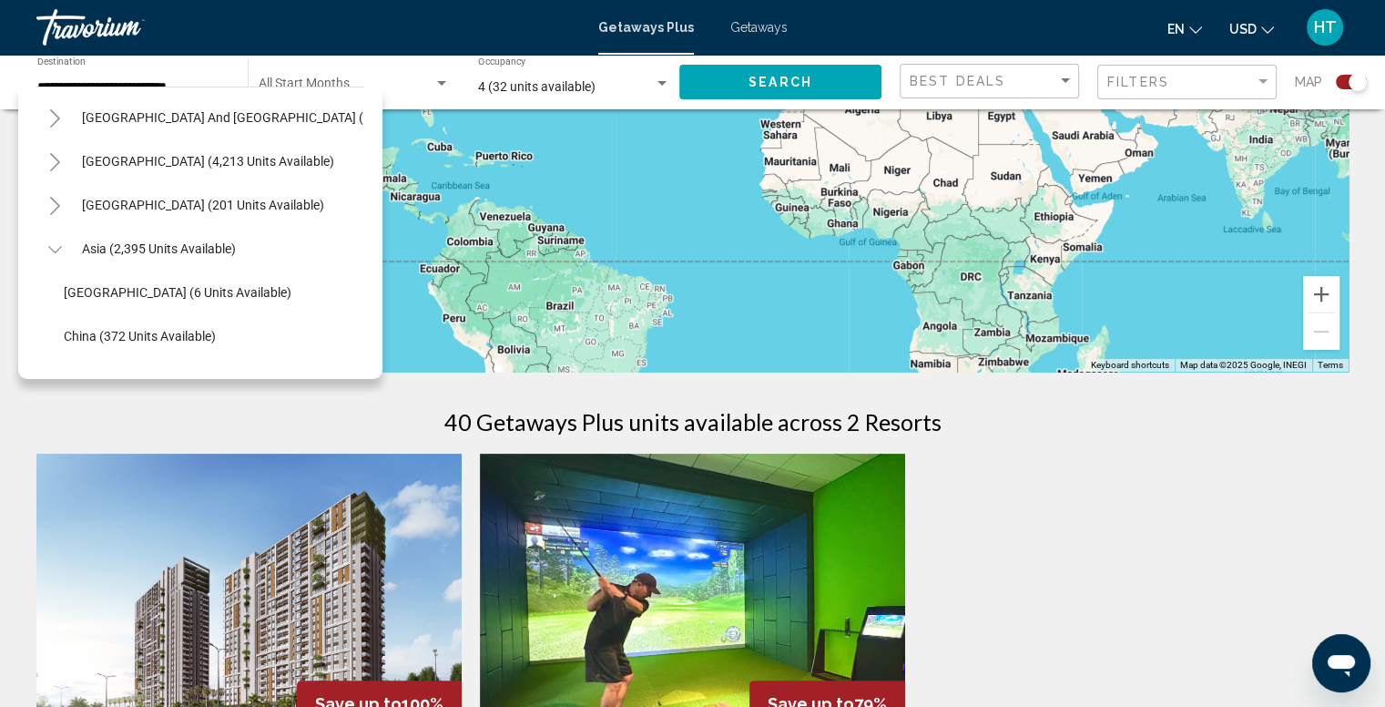
scroll to position [281, 0]
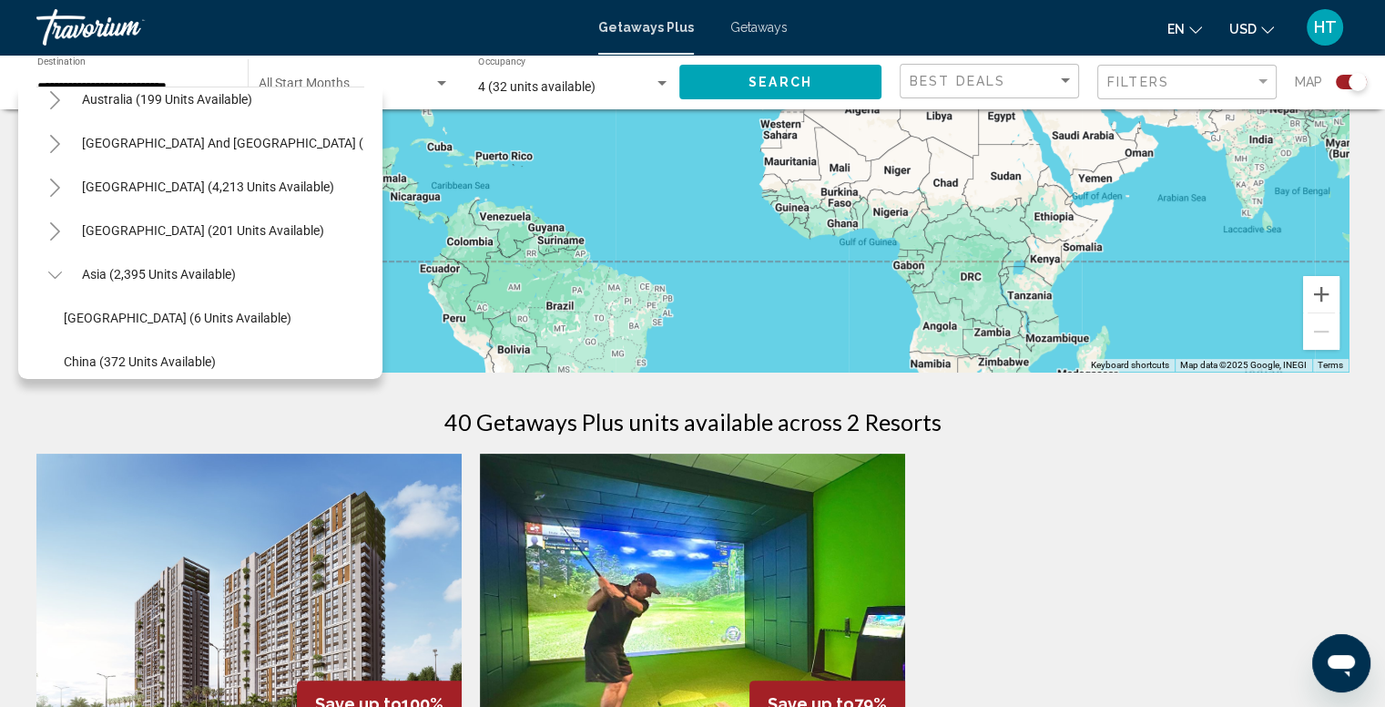
click at [59, 276] on icon "Toggle Asia (2,395 units available)" at bounding box center [55, 275] width 14 height 18
click at [54, 315] on icon "Toggle Africa (65 units available)" at bounding box center [55, 319] width 14 height 18
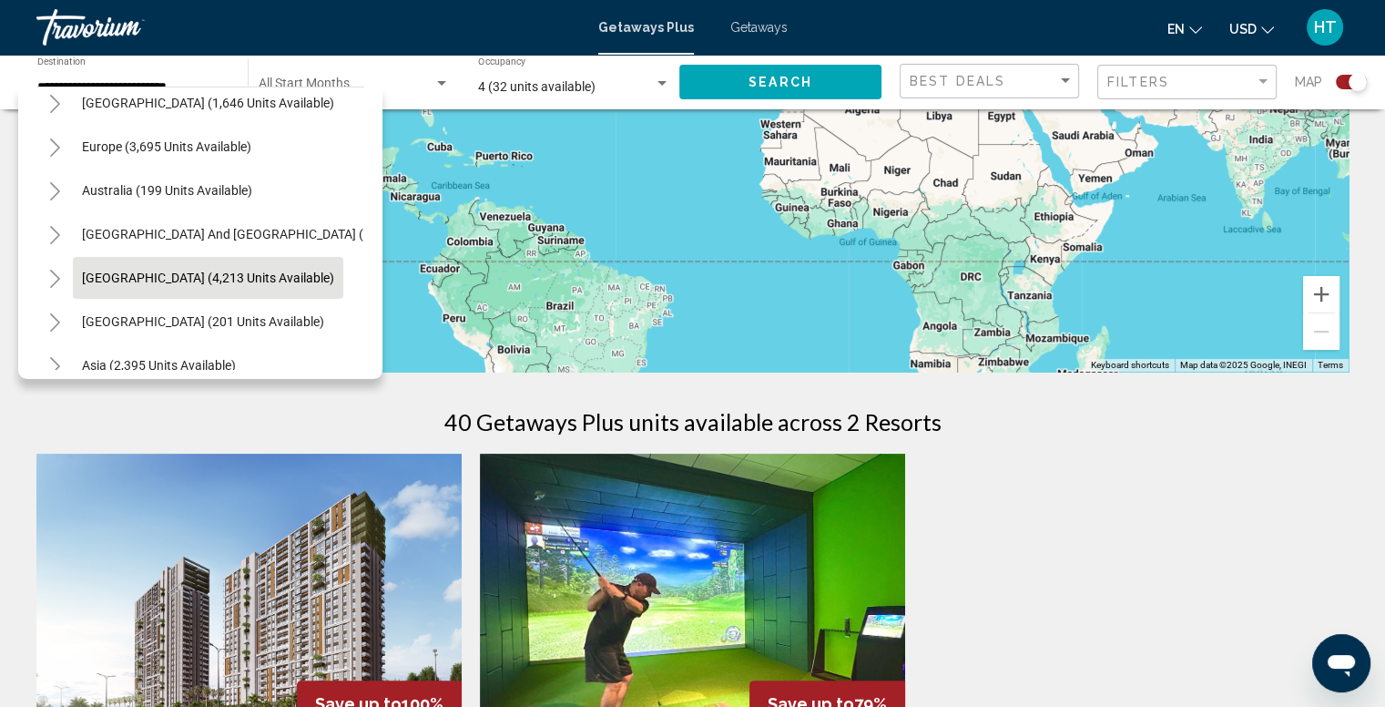
scroll to position [188, 0]
click at [52, 240] on icon "Toggle South Pacific and Oceania (127 units available)" at bounding box center [55, 238] width 14 height 18
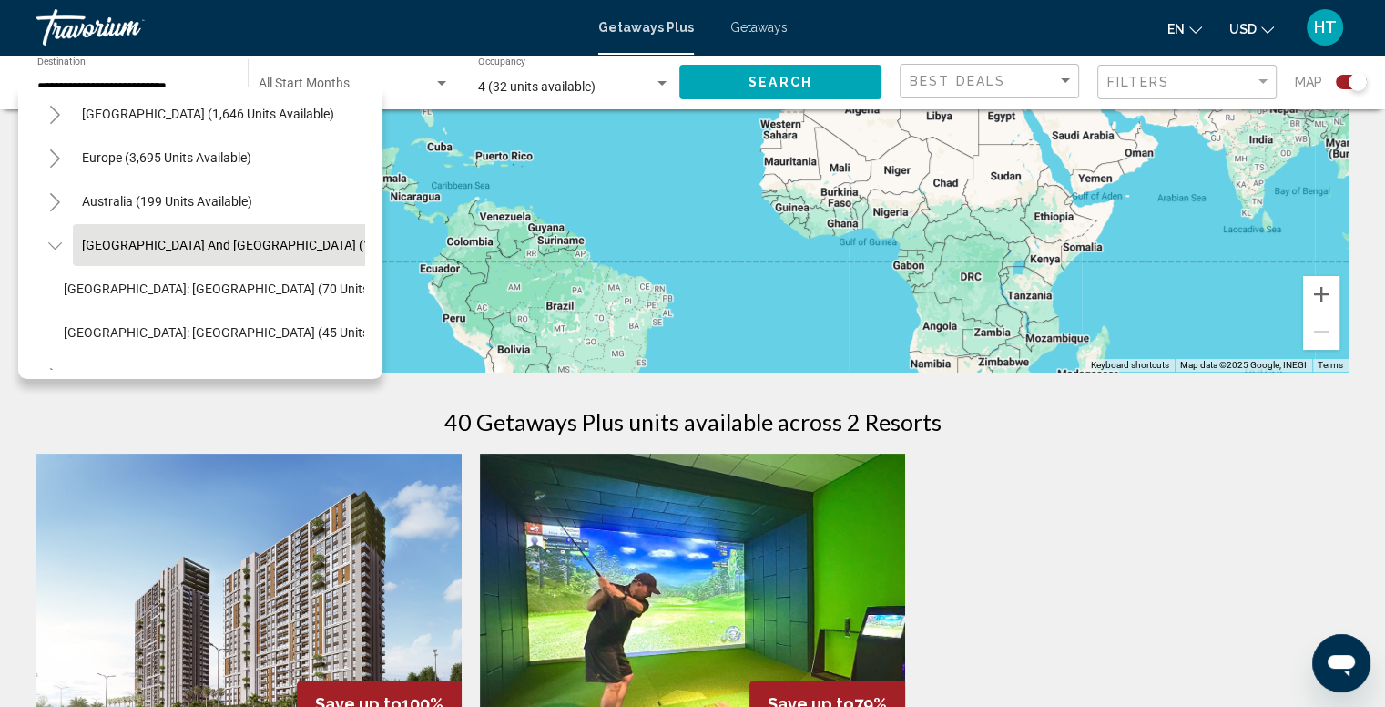
scroll to position [178, 0]
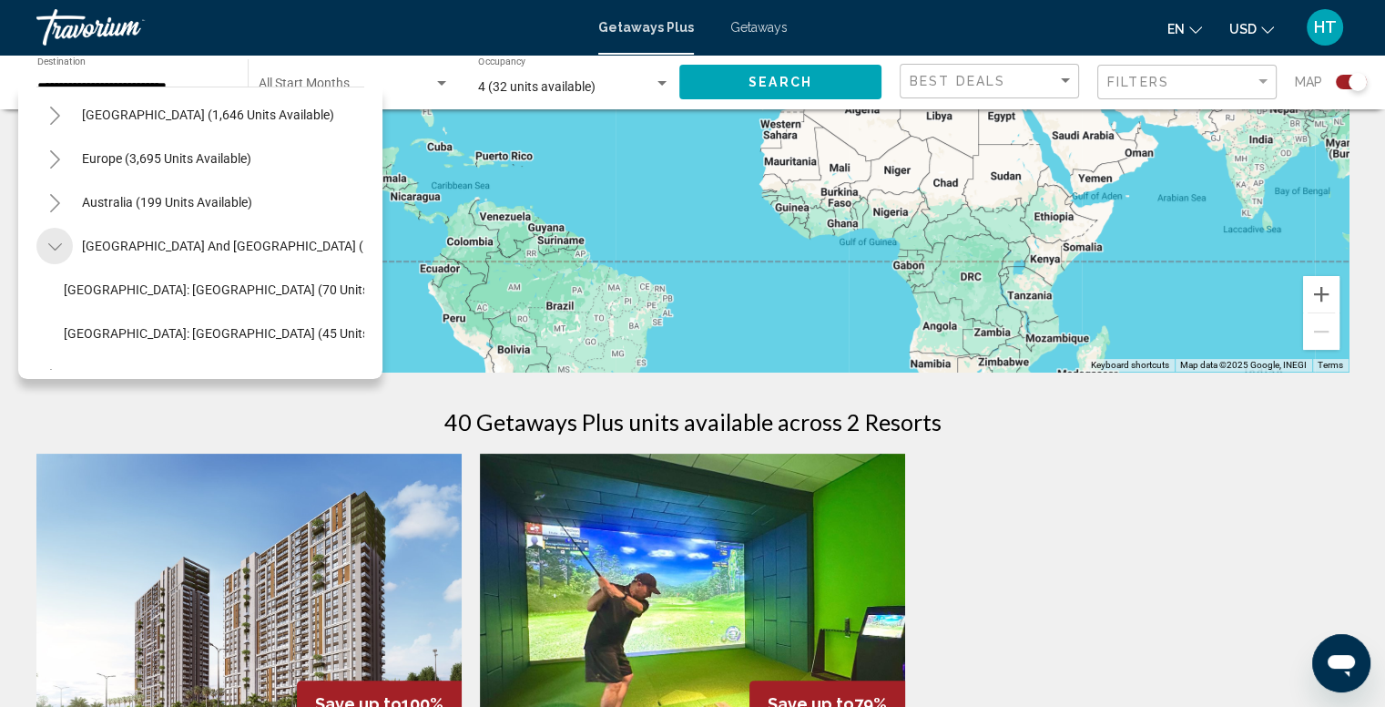
click at [53, 249] on icon "Toggle South Pacific and Oceania (127 units available)" at bounding box center [54, 246] width 14 height 7
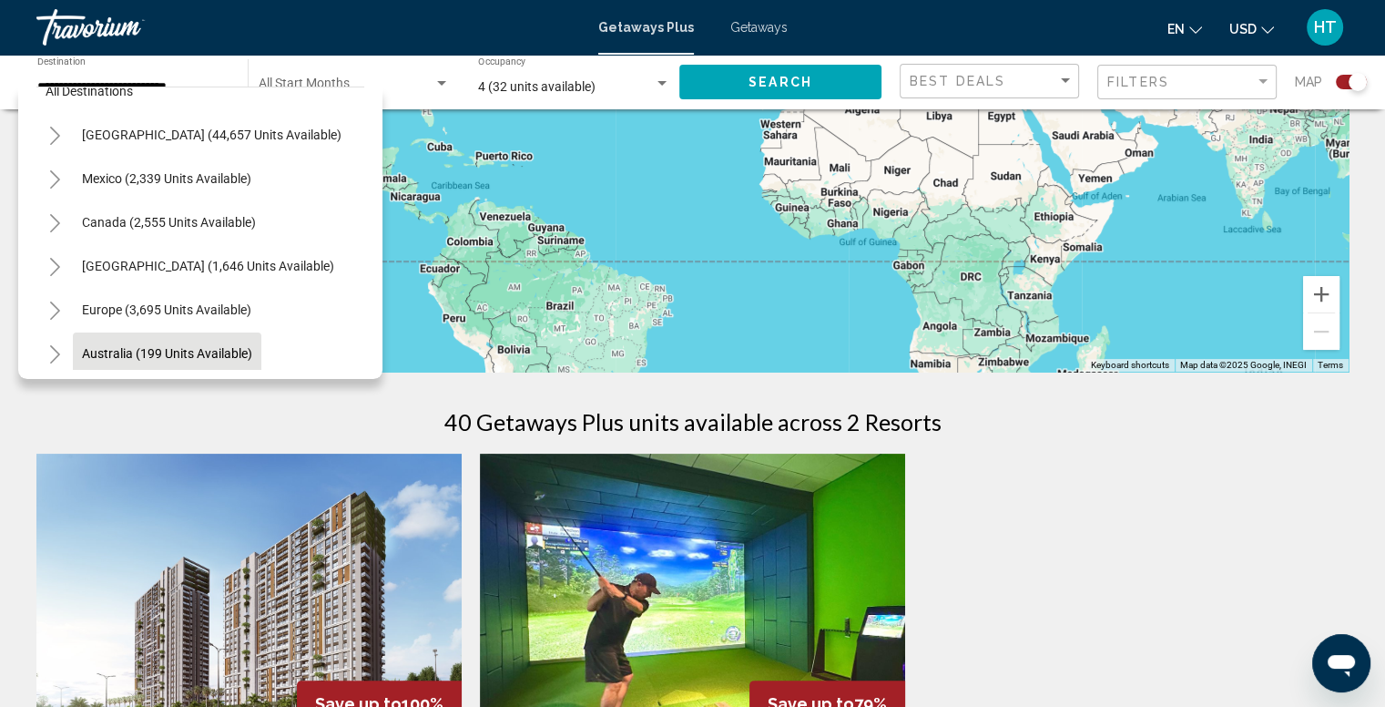
scroll to position [25, 0]
click at [57, 266] on icon "Toggle Caribbean & Atlantic Islands (1,646 units available)" at bounding box center [55, 269] width 14 height 18
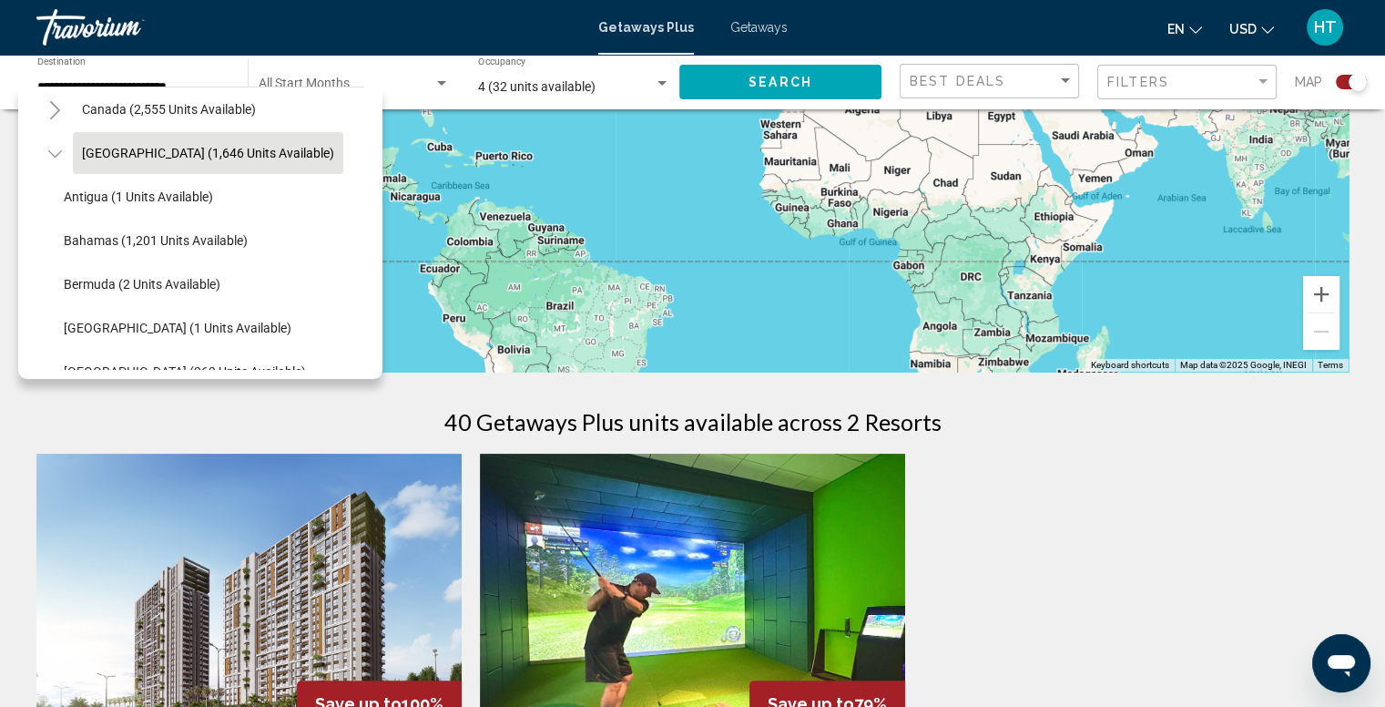
scroll to position [138, 0]
click at [201, 148] on span "Caribbean & Atlantic Islands (1,646 units available)" at bounding box center [208, 155] width 252 height 15
type input "**********"
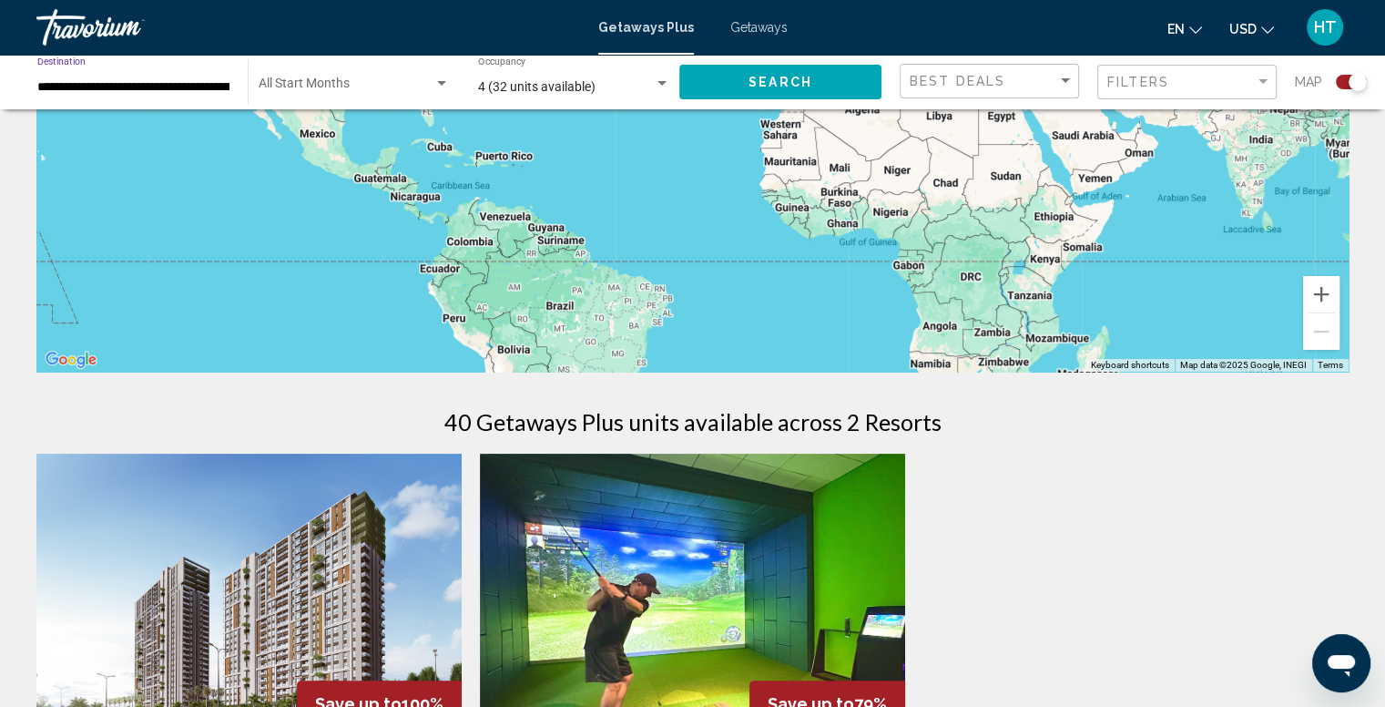
click at [762, 88] on span "Search" at bounding box center [781, 83] width 64 height 15
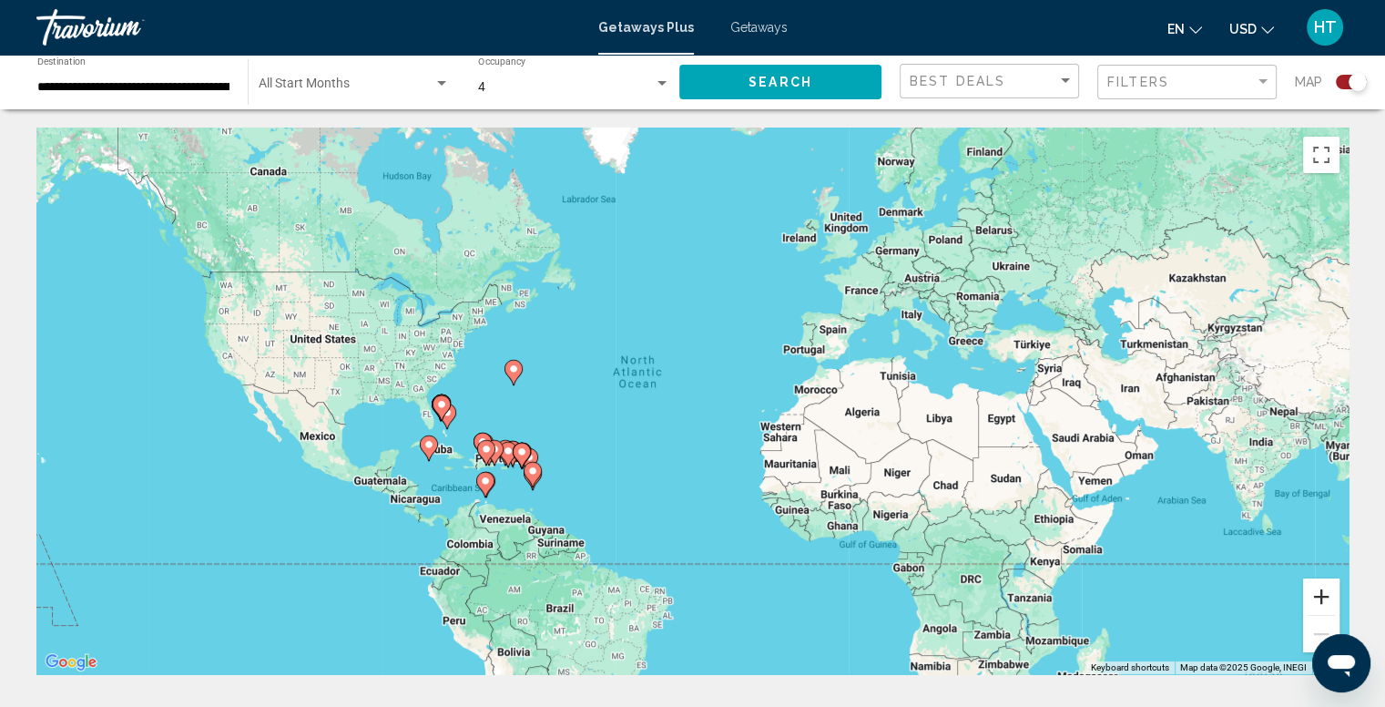
click at [1333, 595] on button "Zoom in" at bounding box center [1321, 596] width 36 height 36
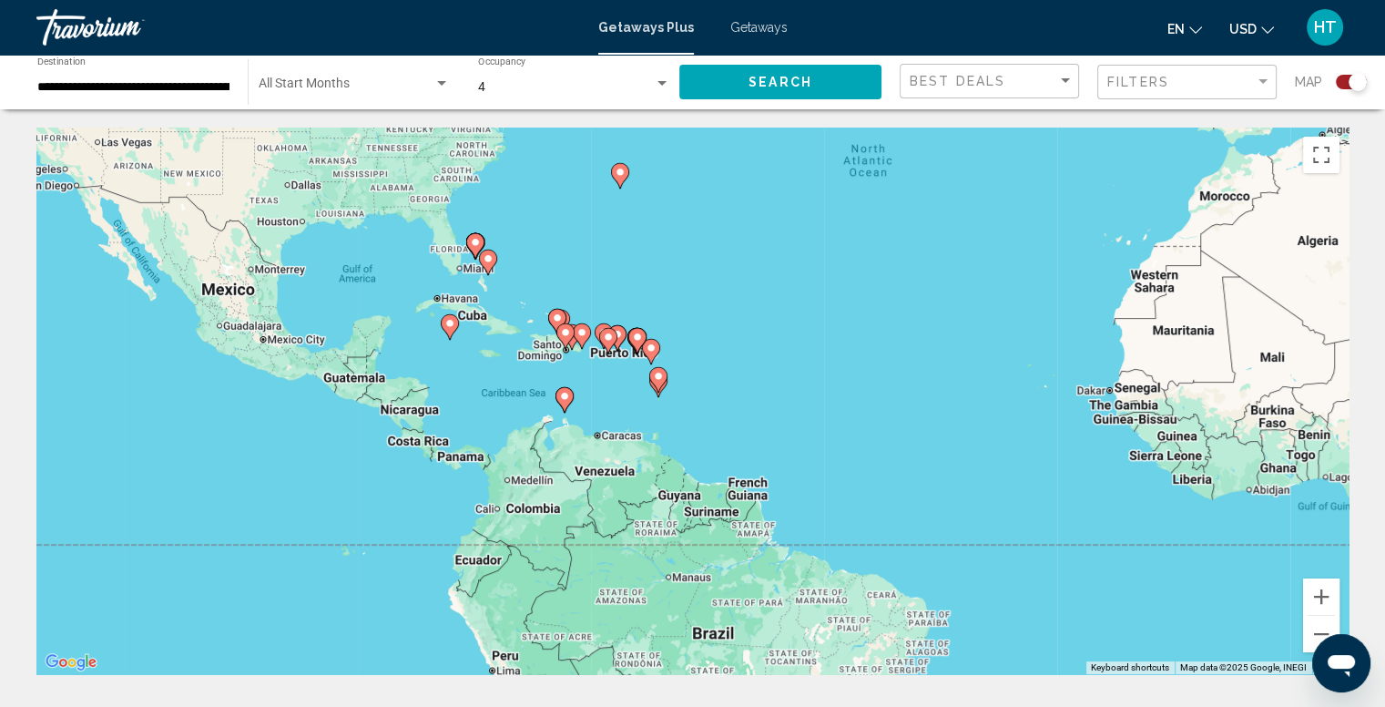
drag, startPoint x: 652, startPoint y: 558, endPoint x: 943, endPoint y: 363, distance: 350.6
click at [943, 363] on div "To activate drag with keyboard, press Alt + Enter. Once in keyboard drag state,…" at bounding box center [692, 400] width 1312 height 546
click at [1329, 591] on button "Zoom in" at bounding box center [1321, 596] width 36 height 36
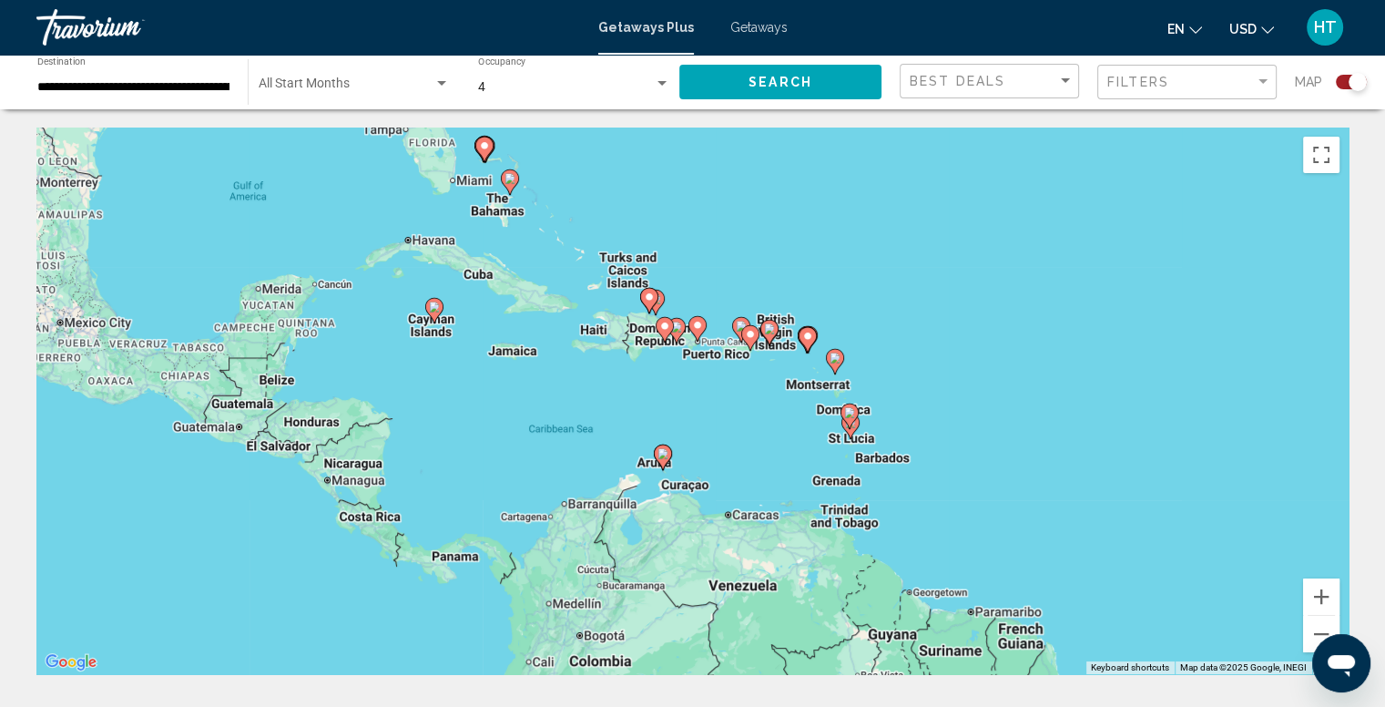
drag, startPoint x: 776, startPoint y: 330, endPoint x: 1017, endPoint y: 367, distance: 244.2
click at [1017, 367] on div "To activate drag with keyboard, press Alt + Enter. Once in keyboard drag state,…" at bounding box center [692, 400] width 1312 height 546
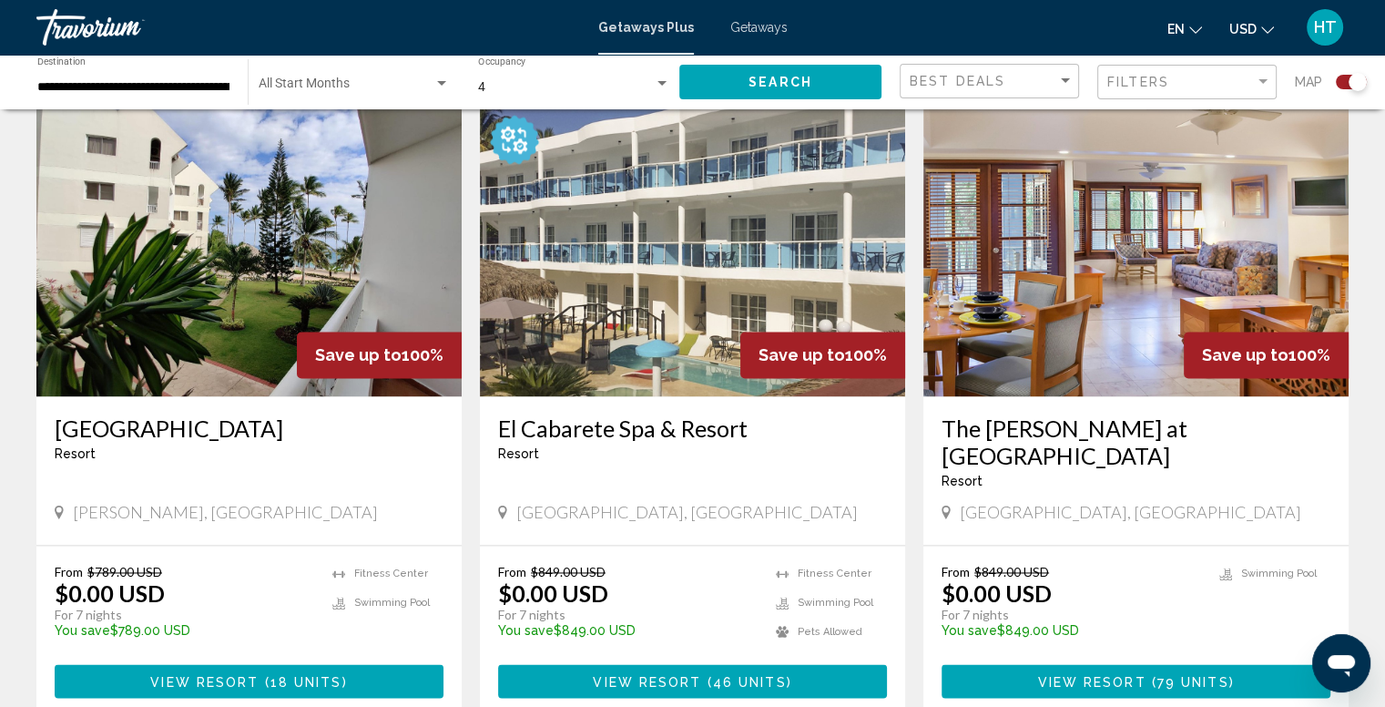
scroll to position [2608, 0]
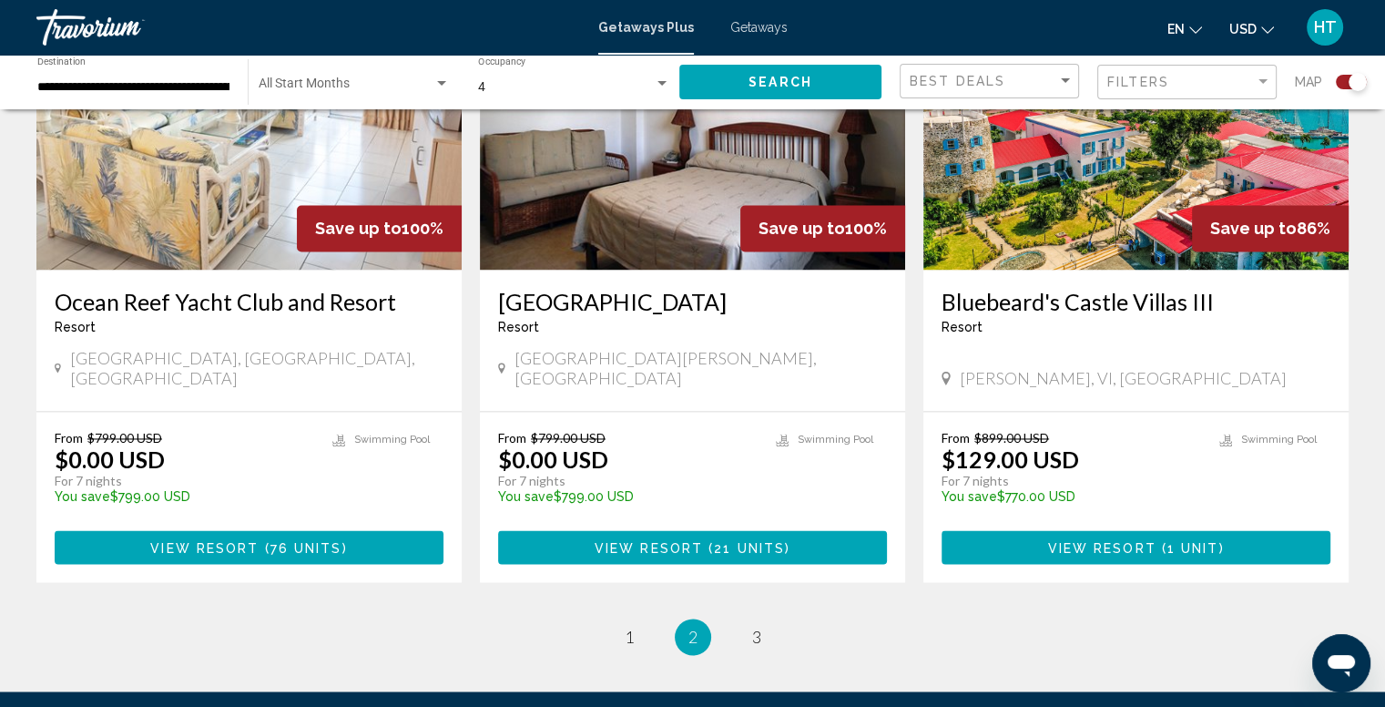
scroll to position [2735, 0]
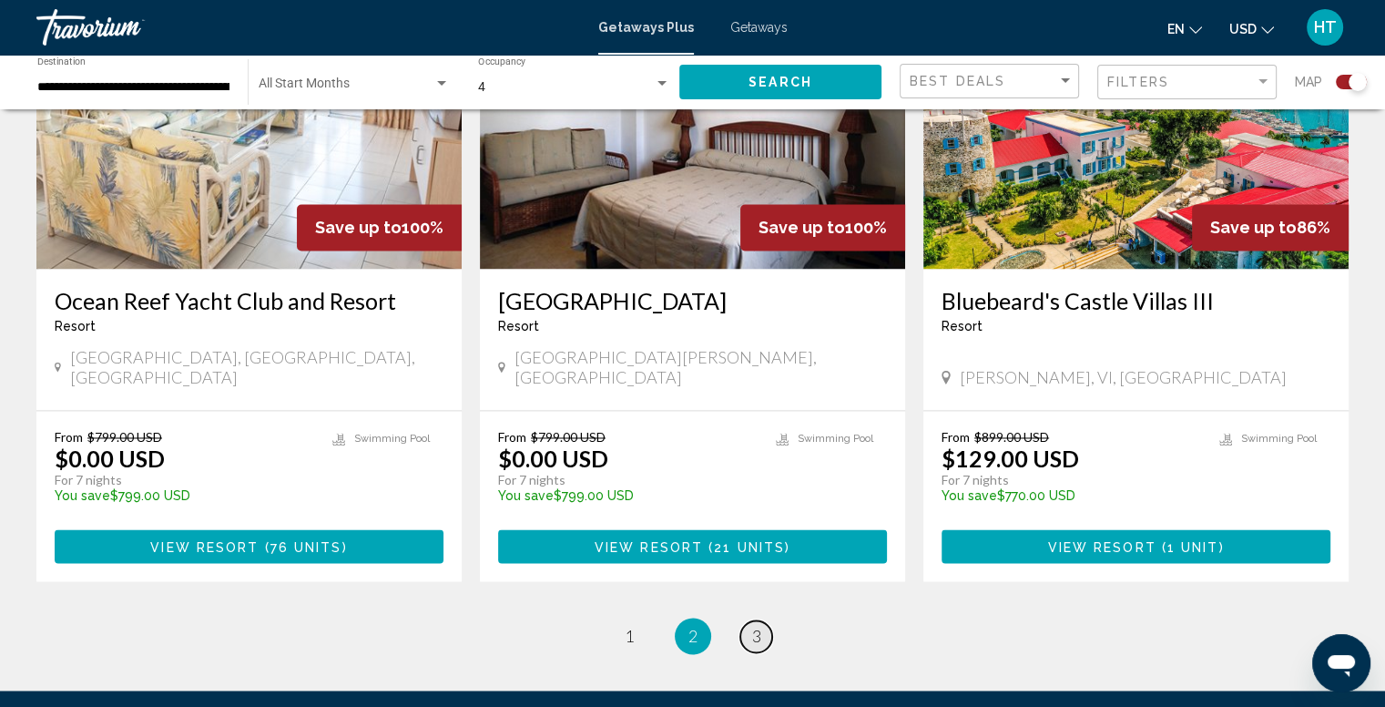
click at [752, 626] on span "3" at bounding box center [756, 636] width 9 height 20
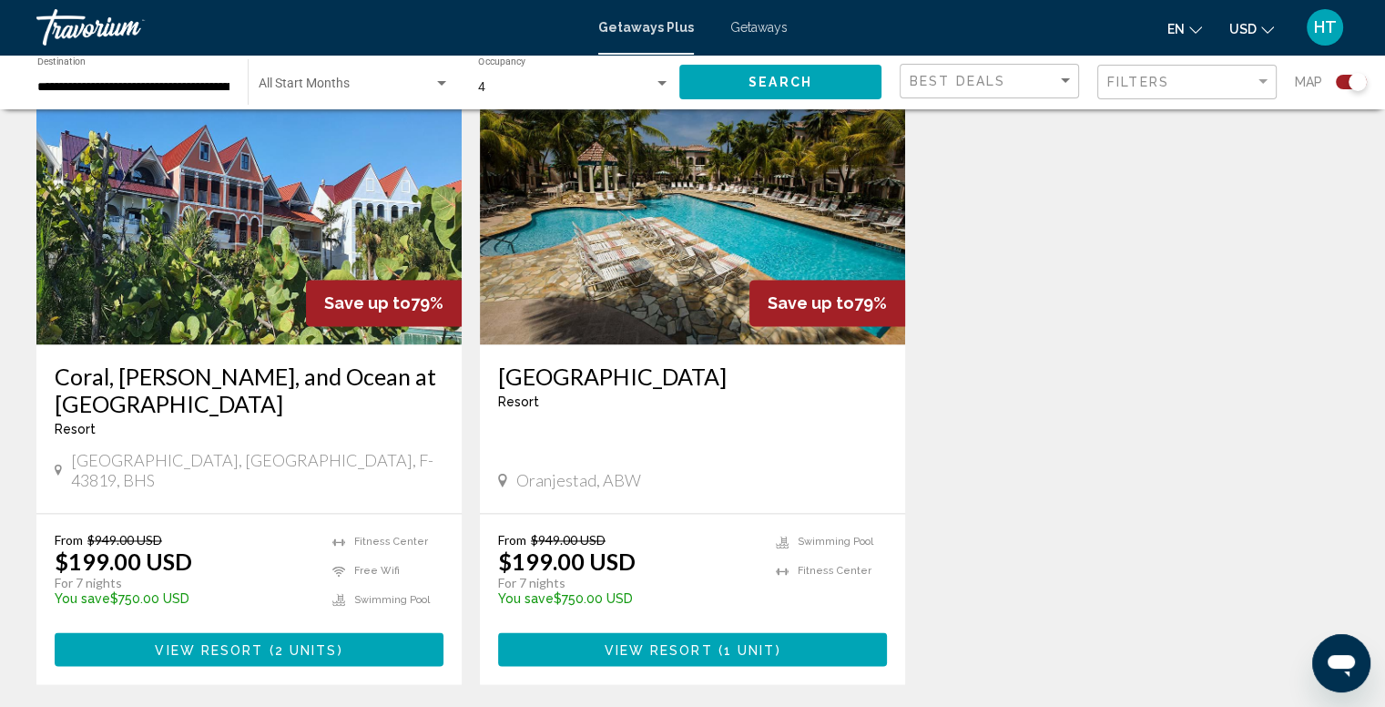
scroll to position [2621, 0]
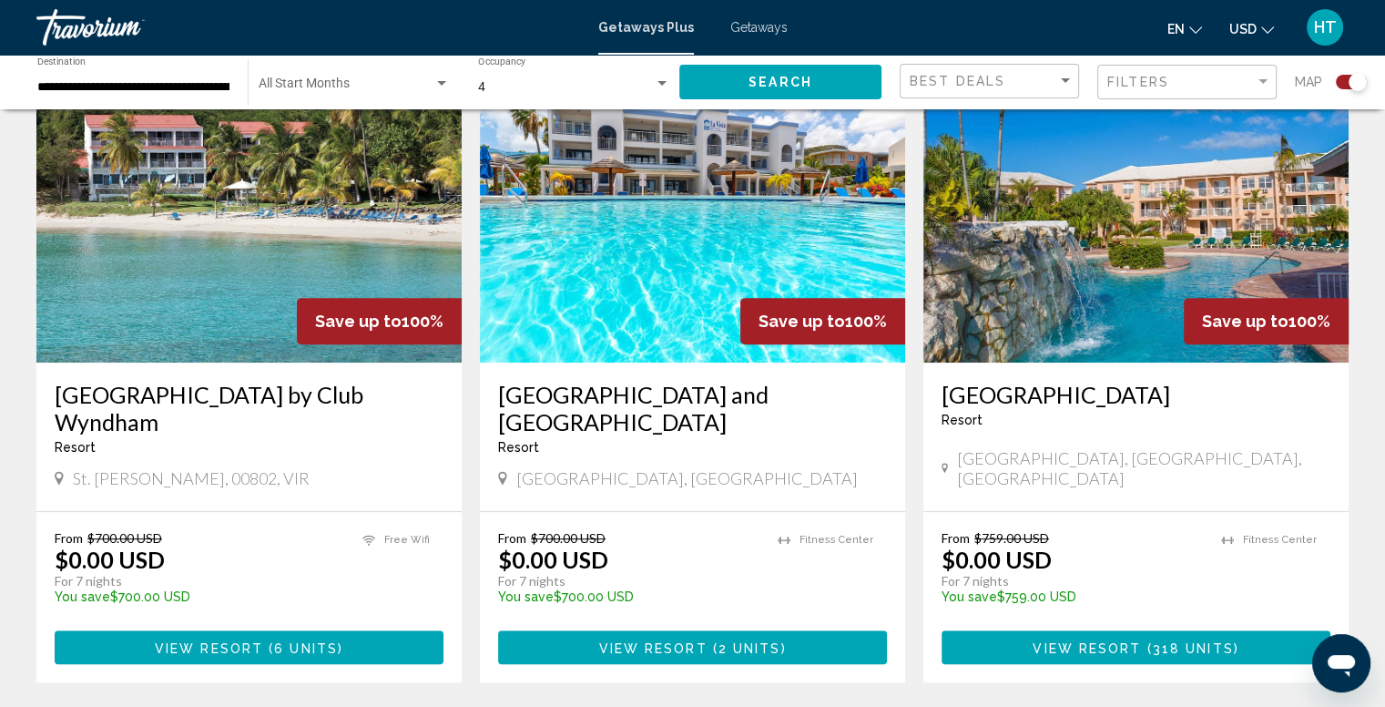
scroll to position [687, 0]
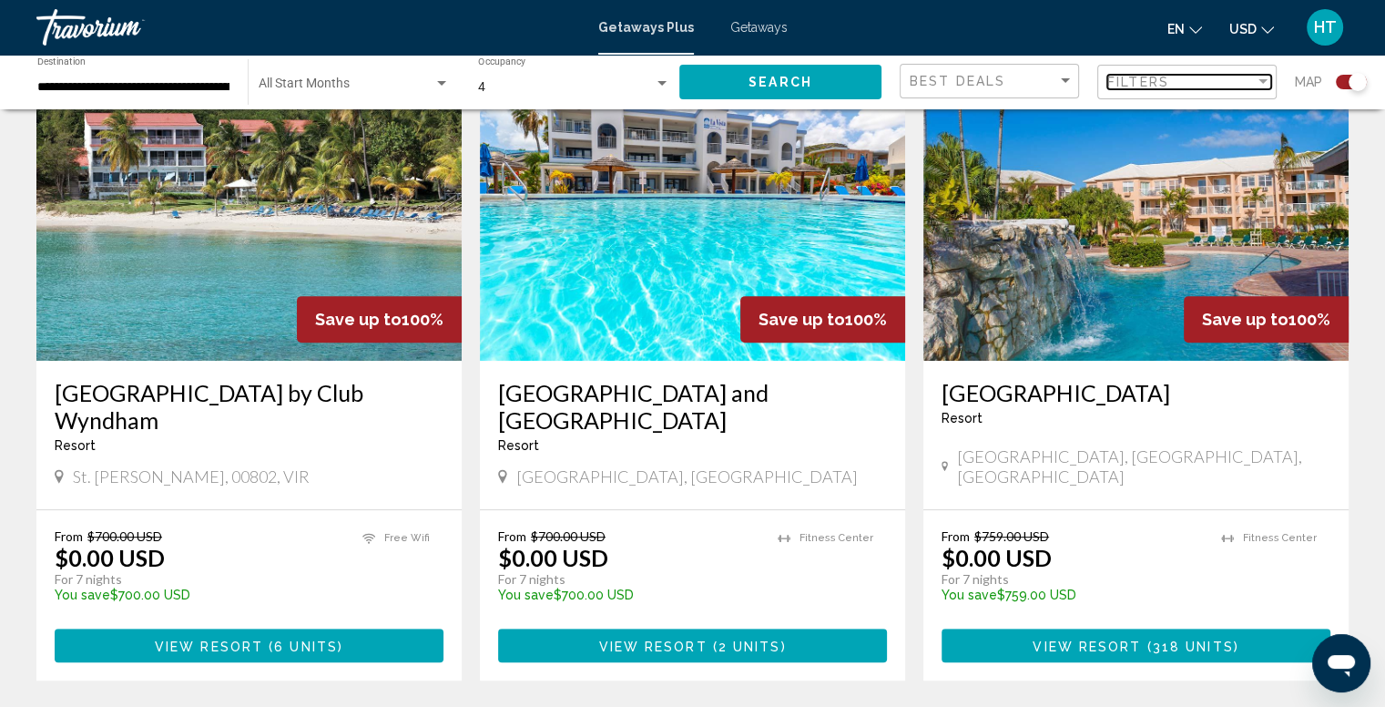
click at [1259, 82] on div "Filter" at bounding box center [1263, 81] width 9 height 5
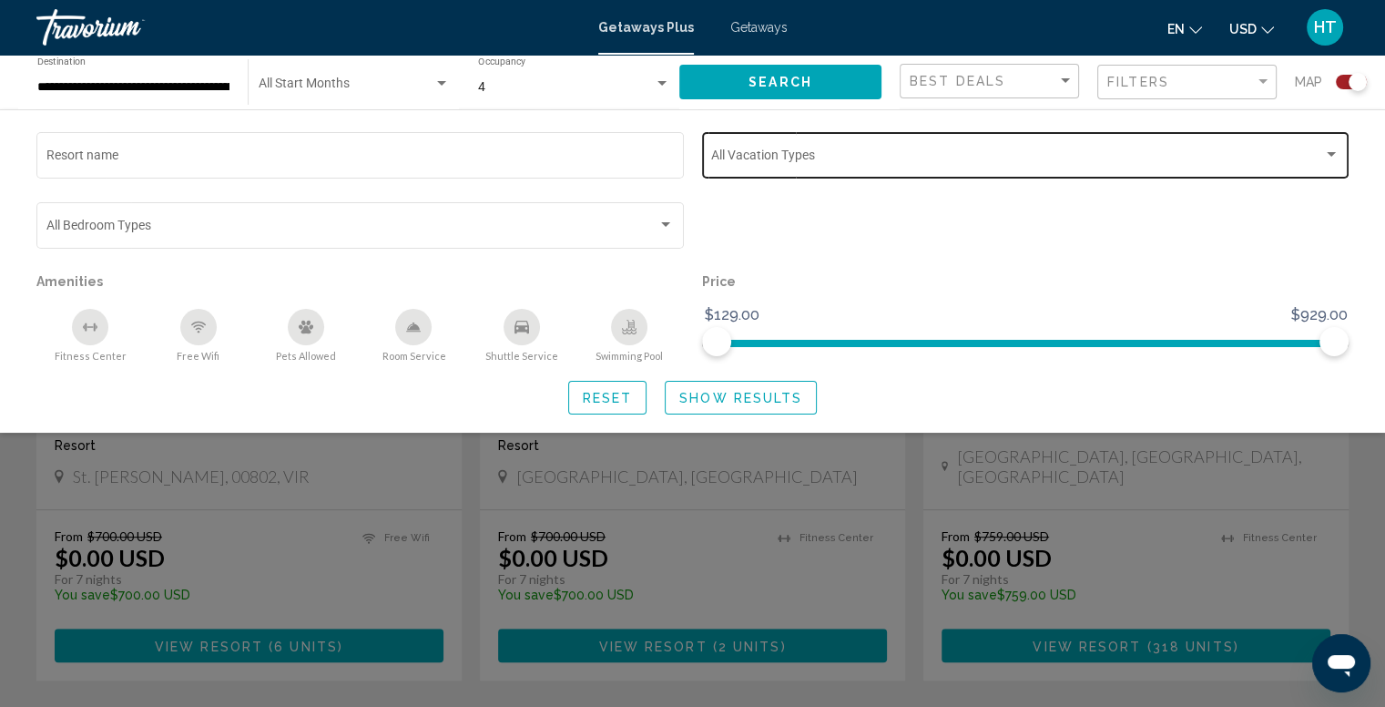
click at [1330, 157] on div "Search widget" at bounding box center [1331, 154] width 9 height 5
click at [1330, 157] on span "weekly" at bounding box center [1028, 158] width 635 height 38
click at [925, 255] on div at bounding box center [692, 353] width 1385 height 707
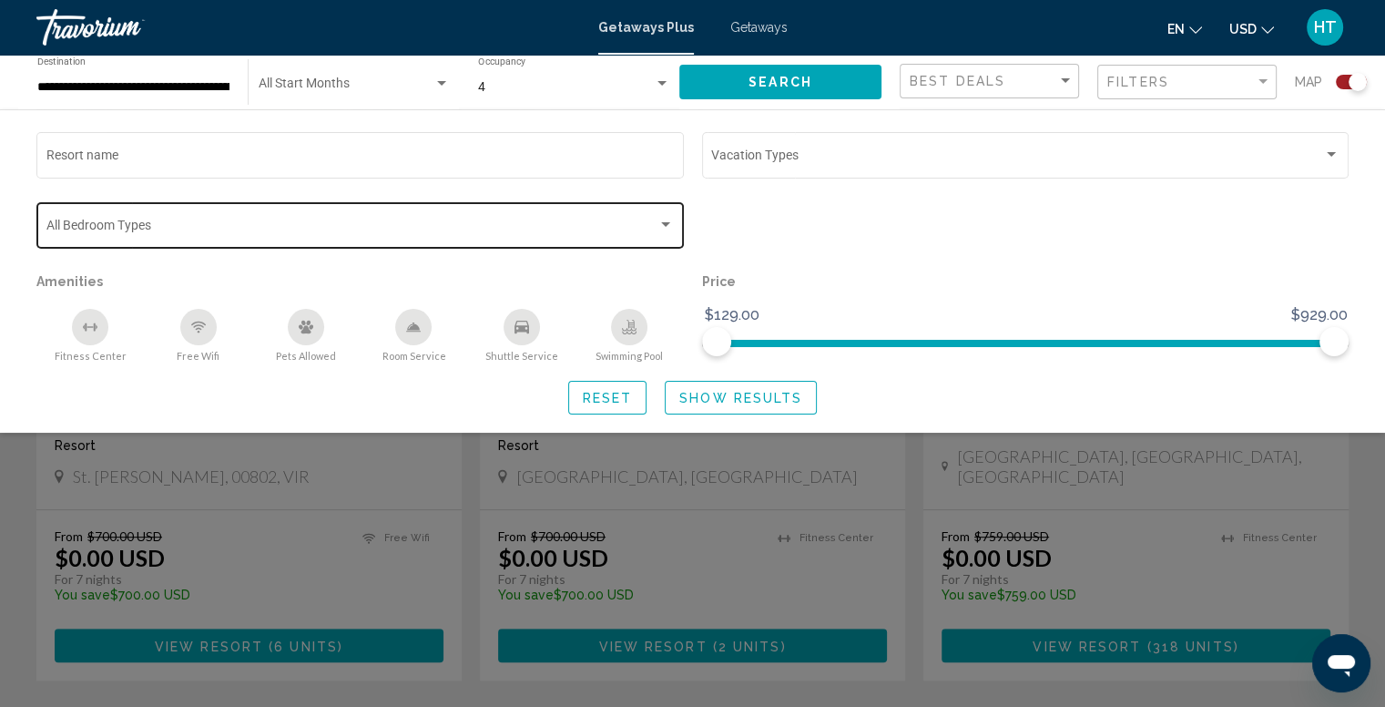
click at [668, 223] on div "Search widget" at bounding box center [665, 224] width 9 height 5
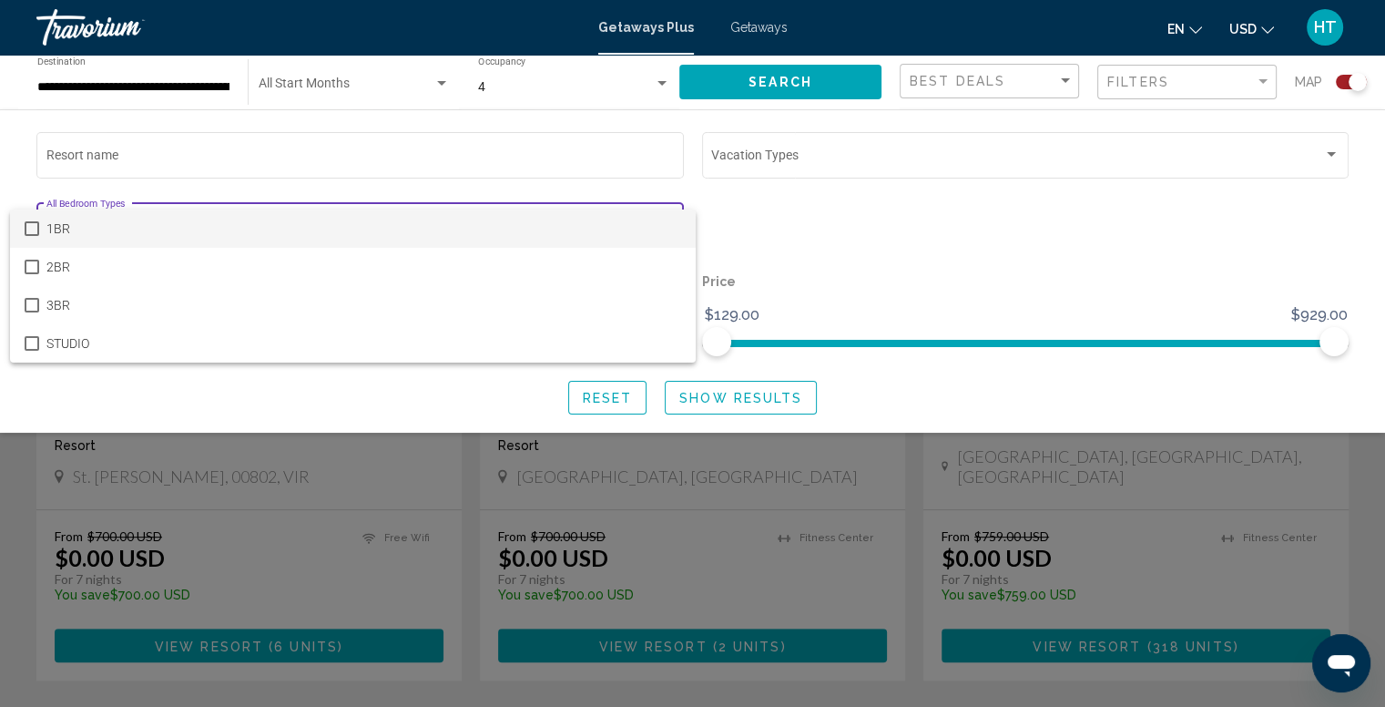
click at [668, 223] on span "1BR" at bounding box center [363, 228] width 635 height 38
click at [825, 200] on div at bounding box center [692, 353] width 1385 height 707
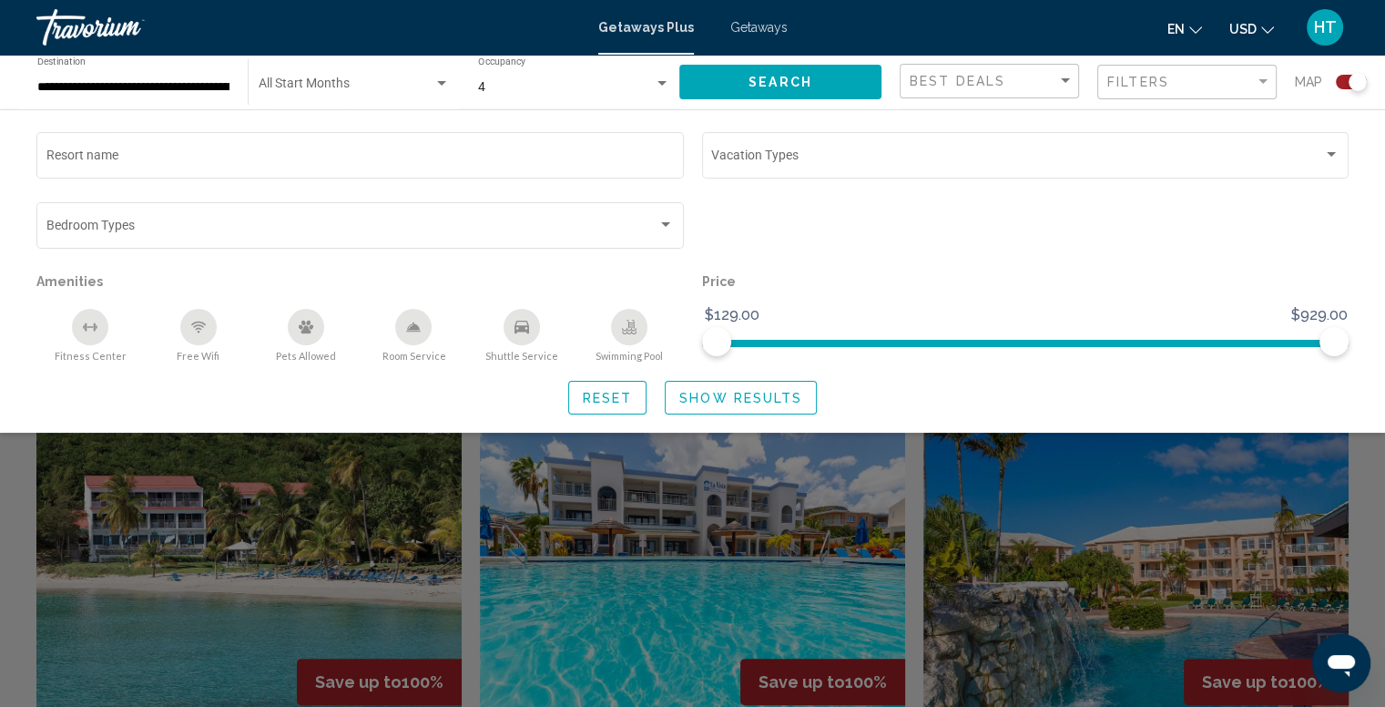
scroll to position [322, 0]
click at [734, 392] on span "Show Results" at bounding box center [740, 398] width 123 height 15
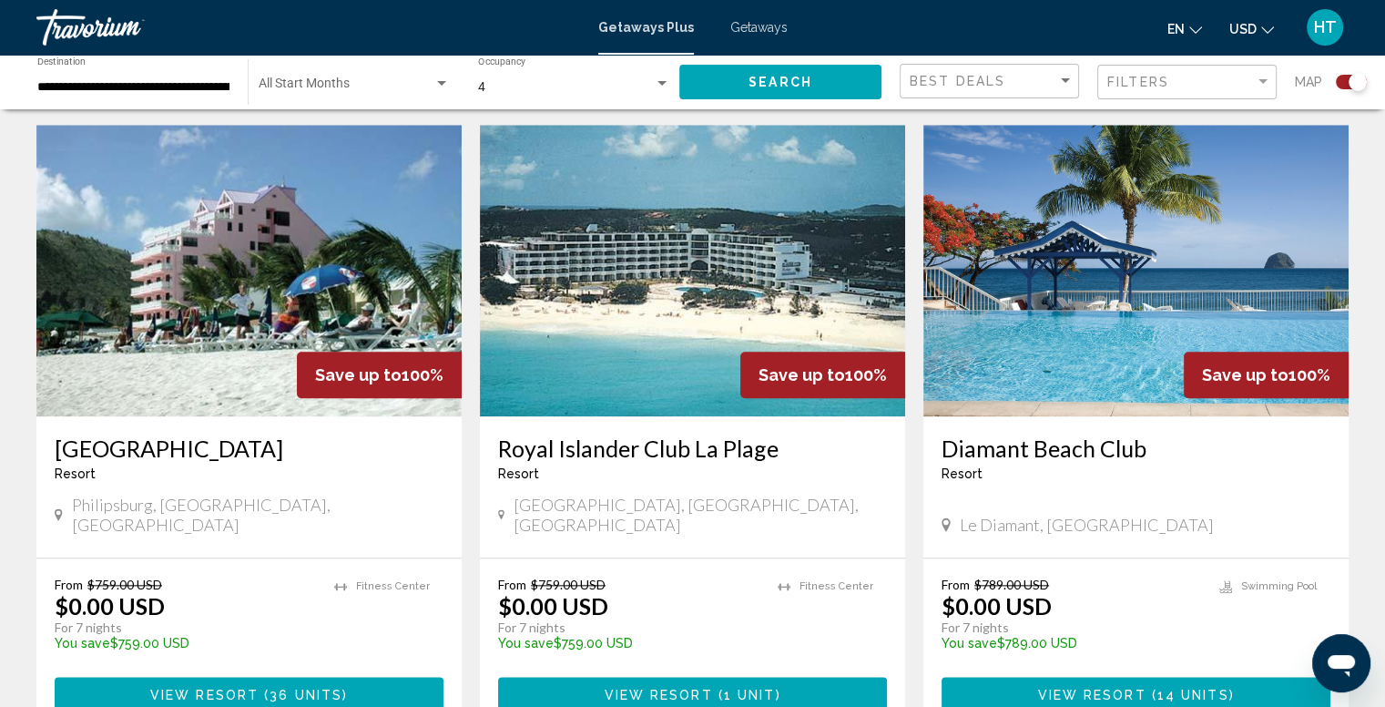
scroll to position [1945, 0]
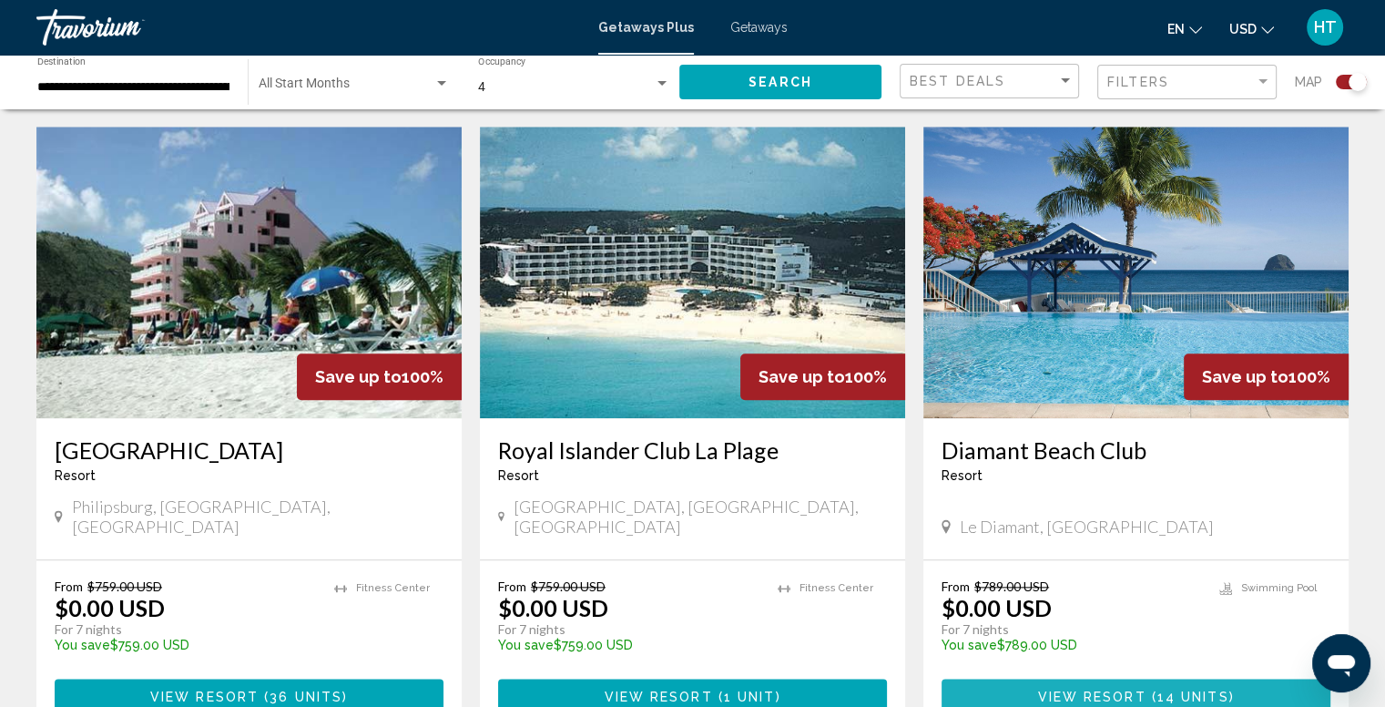
click at [1139, 688] on span "View Resort" at bounding box center [1091, 695] width 108 height 15
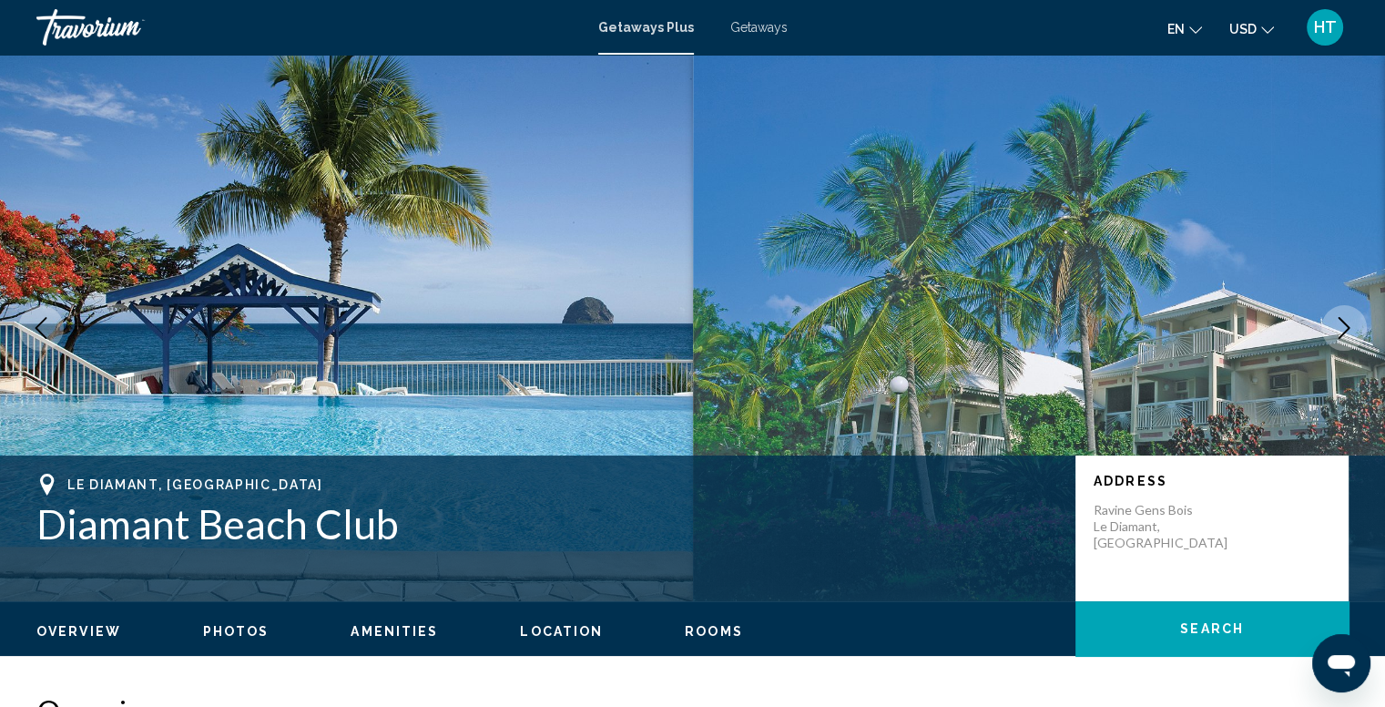
click at [1338, 332] on icon "Next image" at bounding box center [1344, 328] width 22 height 22
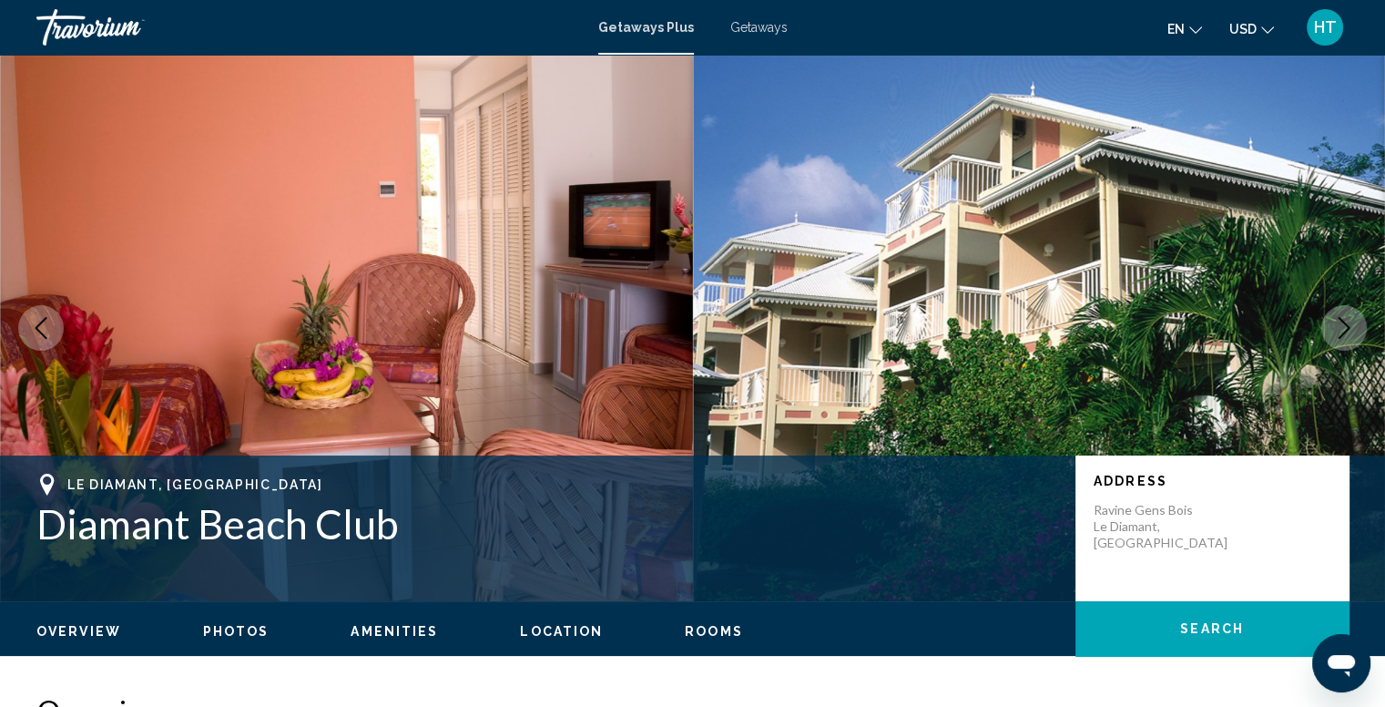
click at [1338, 332] on icon "Next image" at bounding box center [1344, 328] width 22 height 22
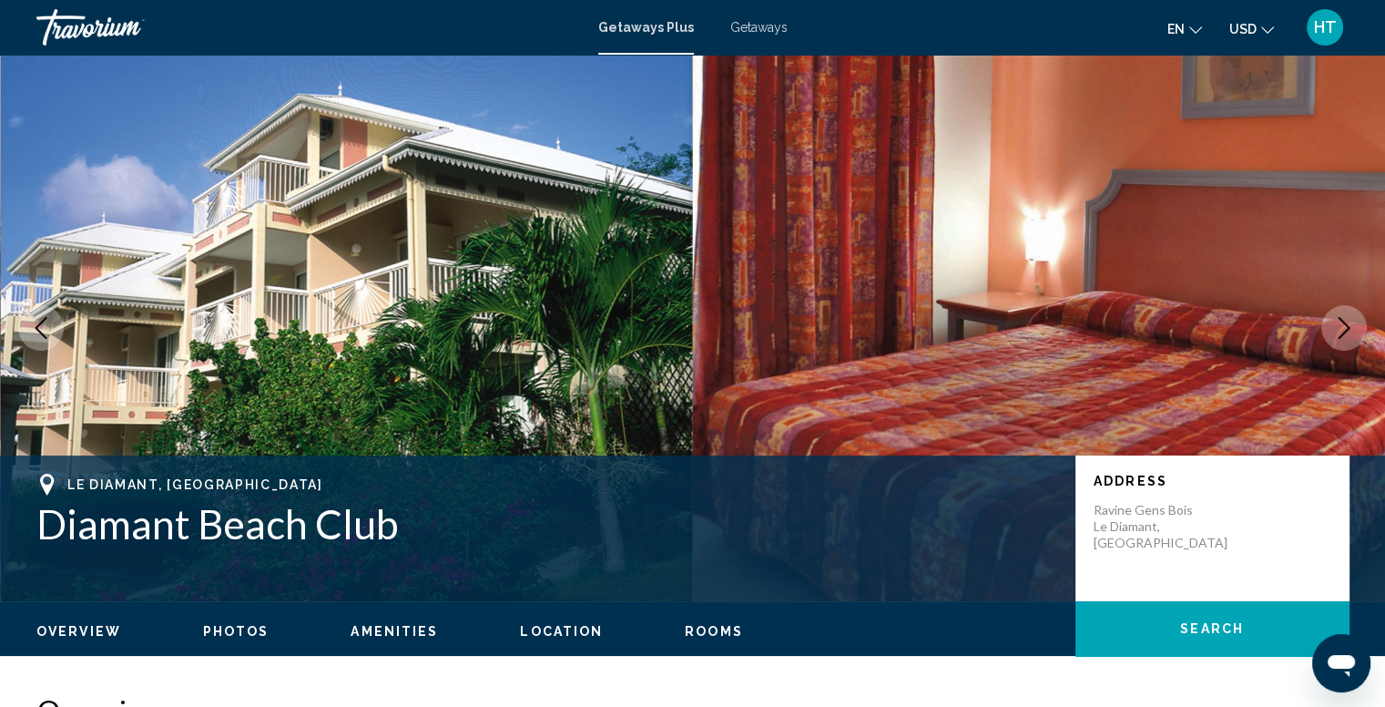
click at [1338, 332] on icon "Next image" at bounding box center [1344, 328] width 22 height 22
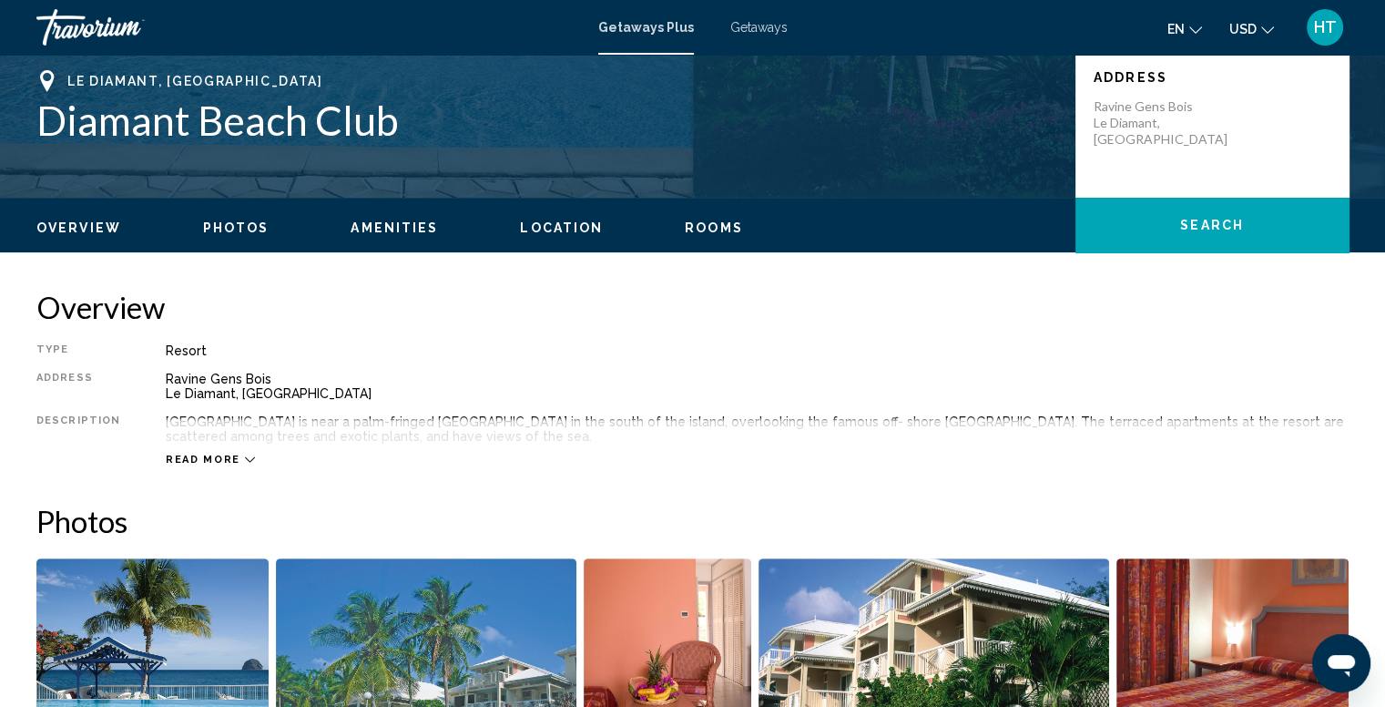
scroll to position [579, 0]
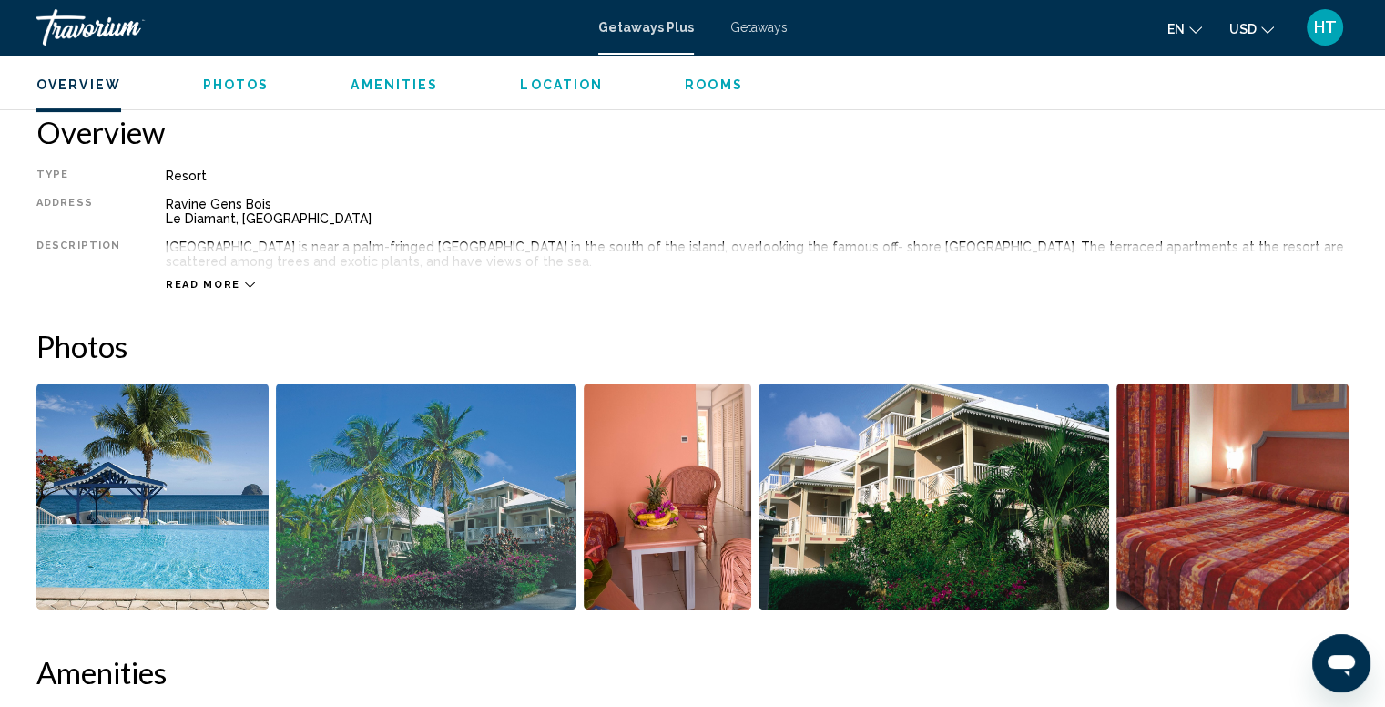
click at [218, 280] on span "Read more" at bounding box center [203, 285] width 75 height 12
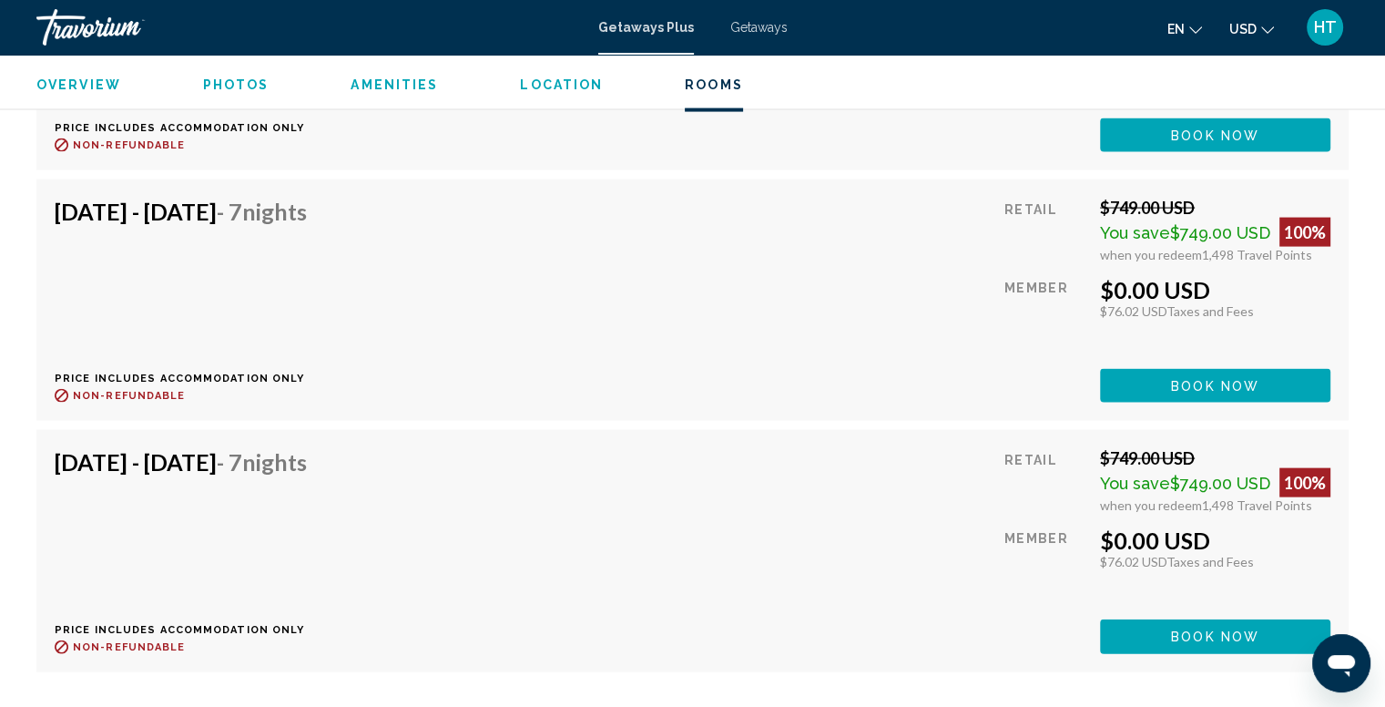
scroll to position [3861, 0]
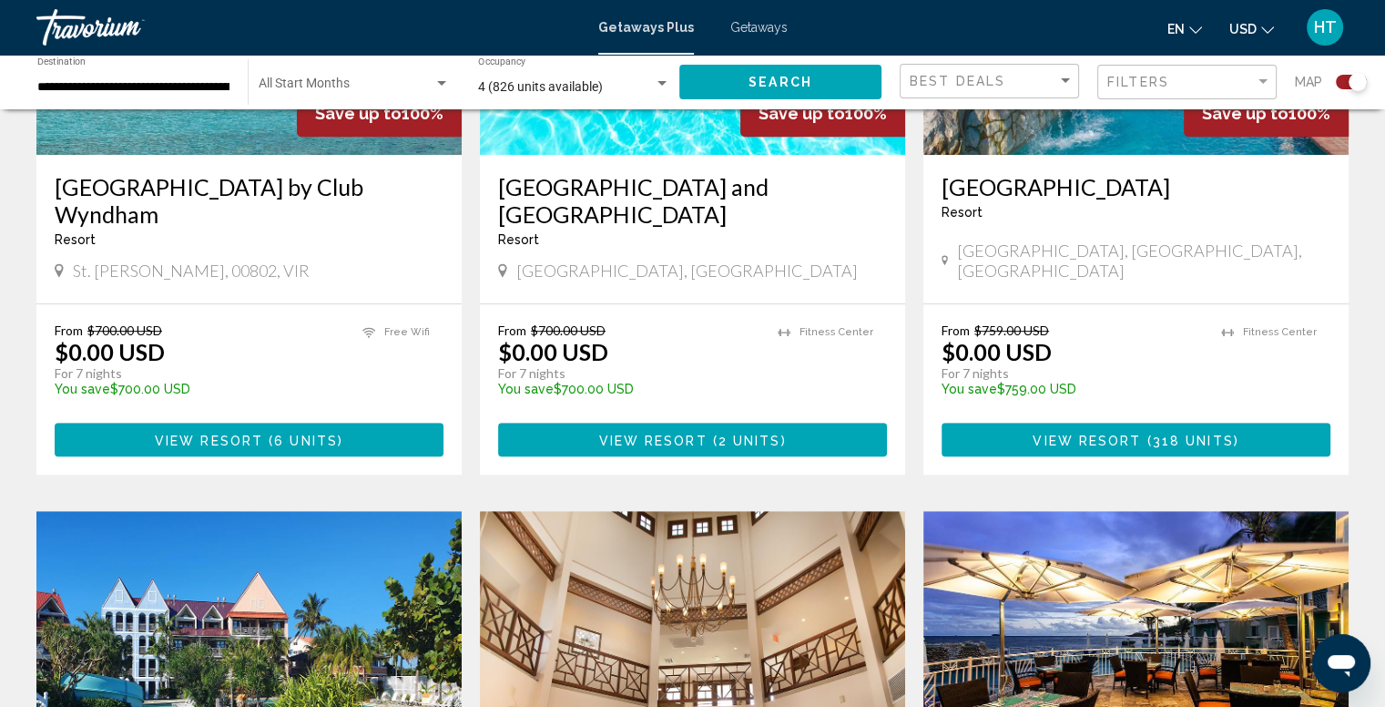
scroll to position [894, 0]
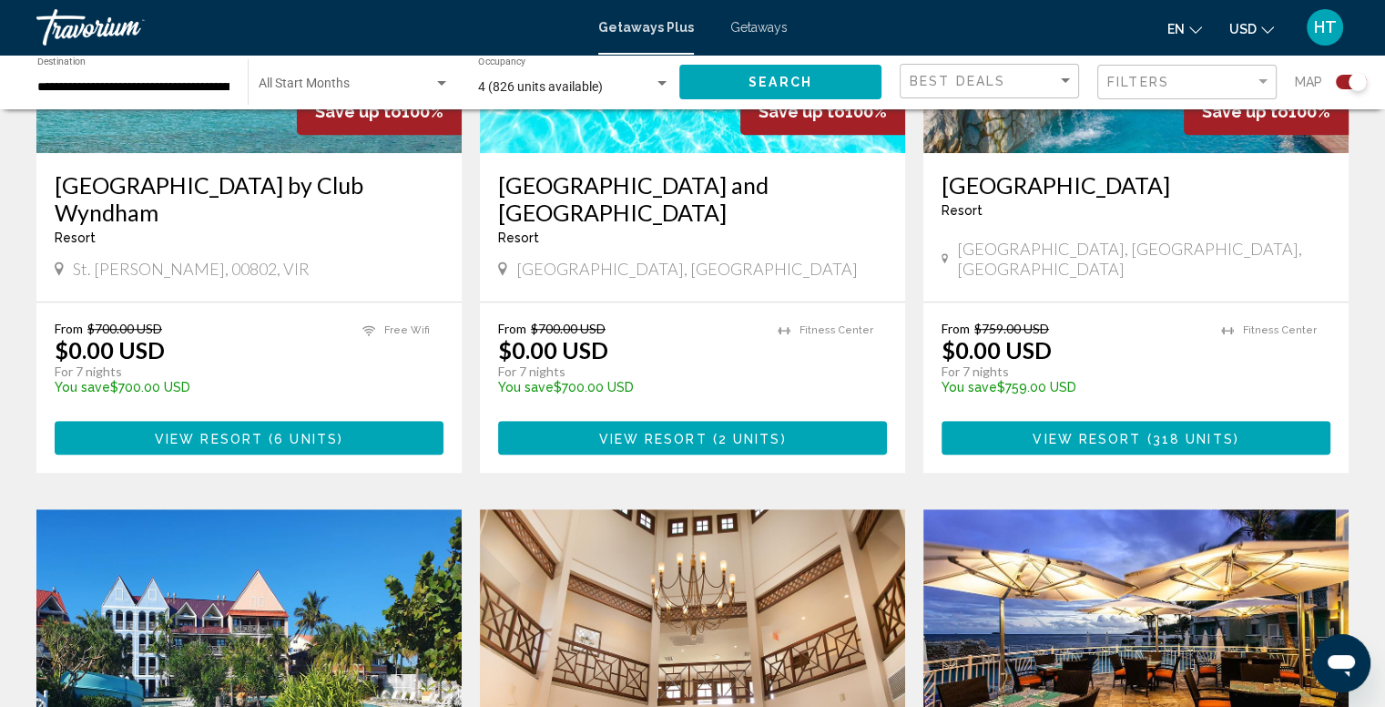
click at [721, 431] on span "2 units" at bounding box center [750, 438] width 63 height 15
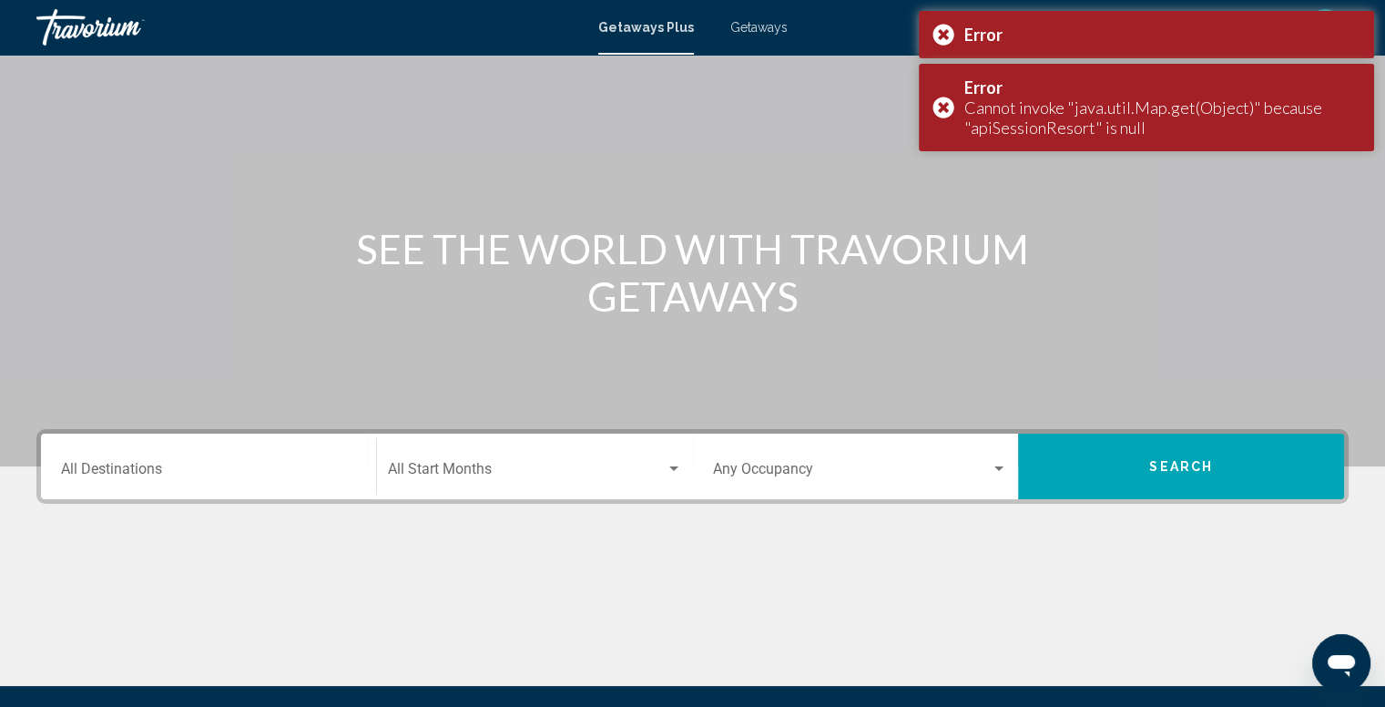
scroll to position [77, 0]
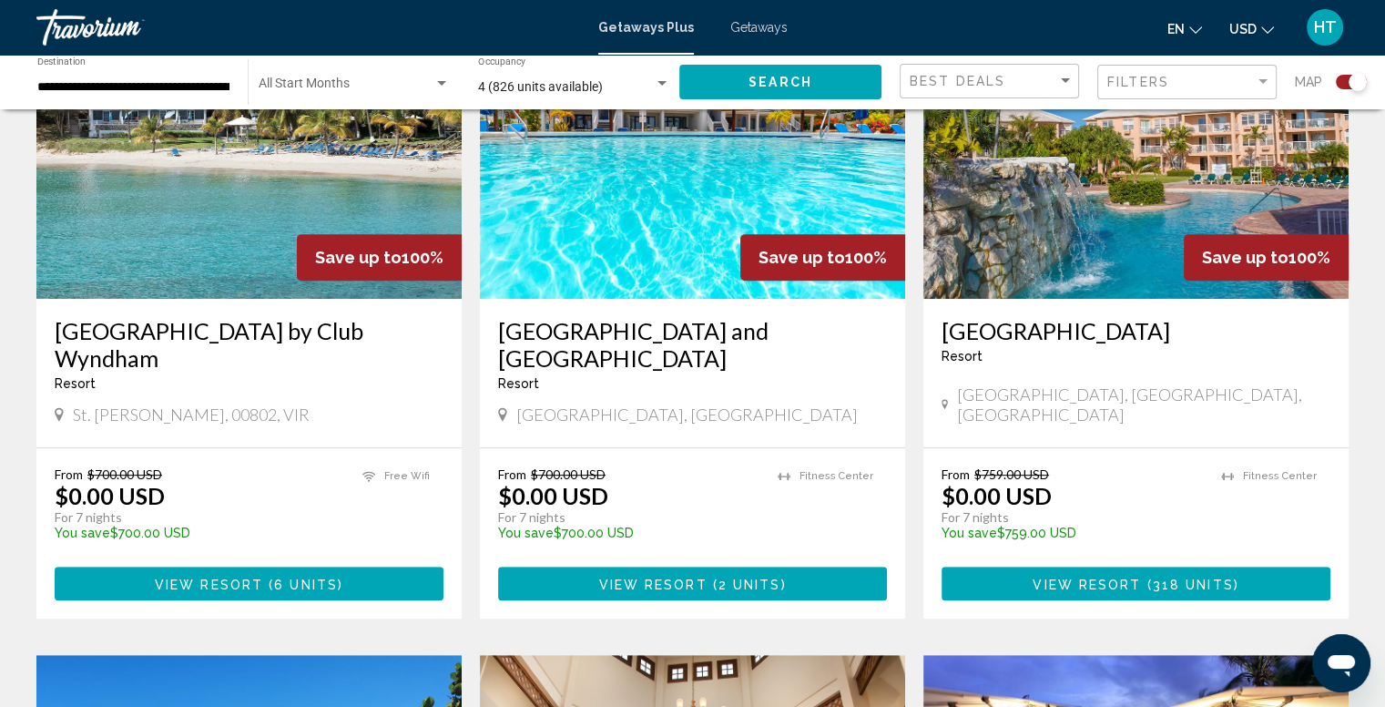
scroll to position [782, 0]
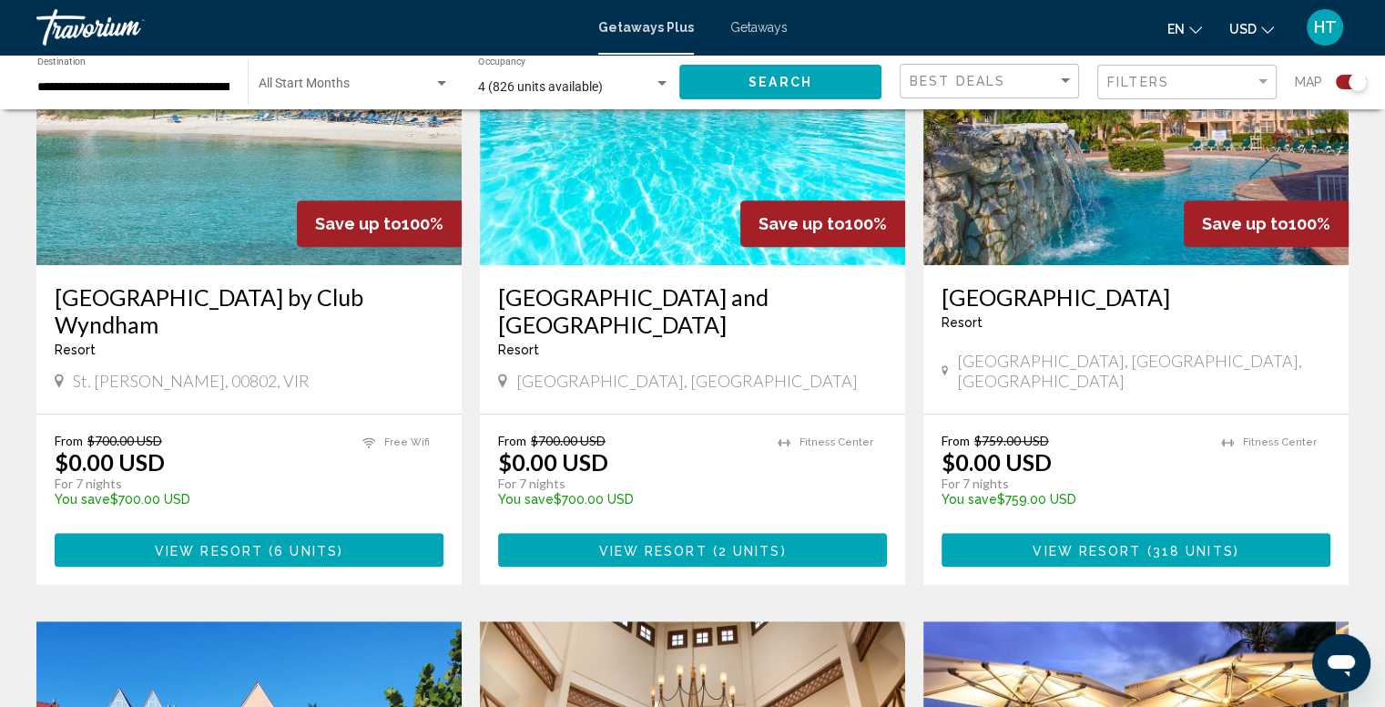
click at [664, 549] on span "View Resort" at bounding box center [652, 550] width 108 height 15
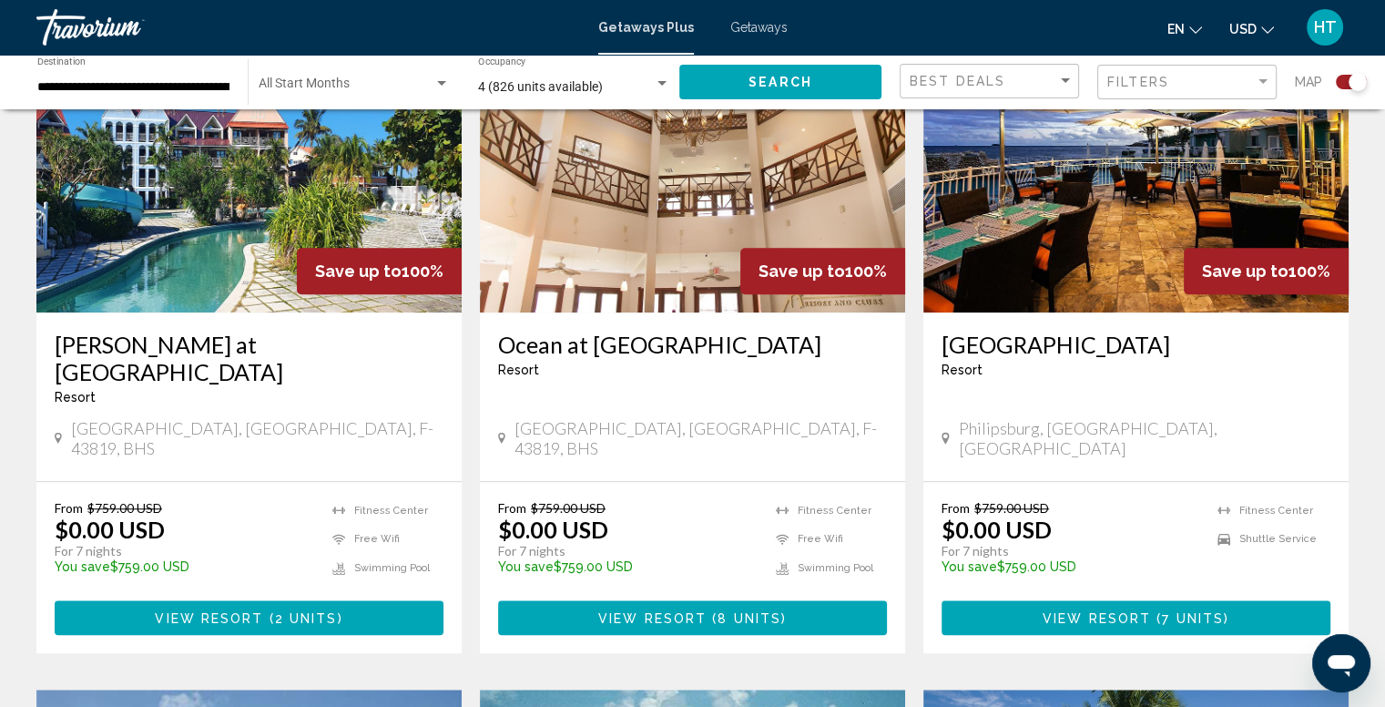
scroll to position [1417, 0]
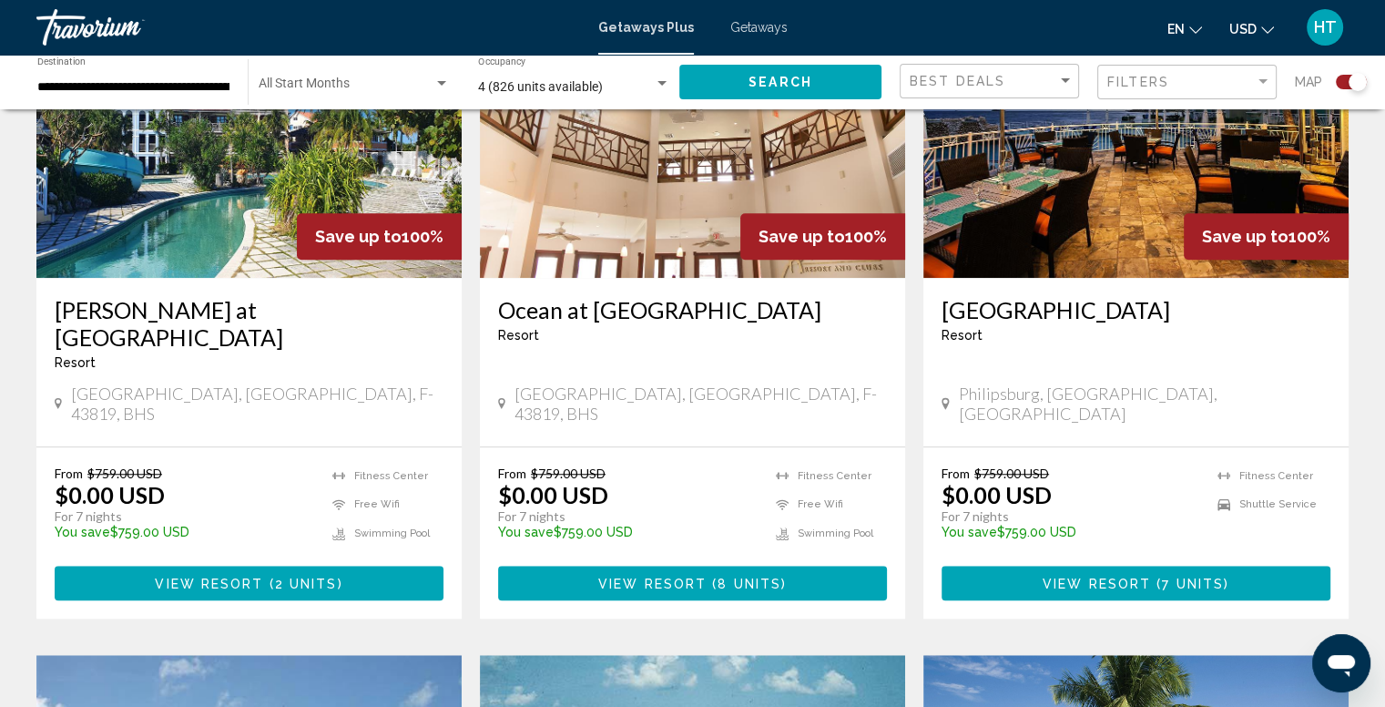
click at [677, 576] on span "View Resort" at bounding box center [652, 583] width 108 height 15
